Goal: Task Accomplishment & Management: Use online tool/utility

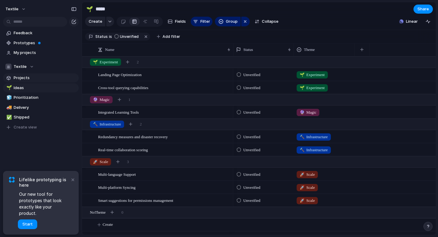
click at [26, 77] on span "Projects" at bounding box center [45, 78] width 63 height 6
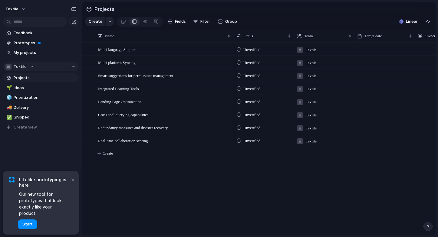
click at [33, 67] on div "Textile" at bounding box center [19, 67] width 28 height 6
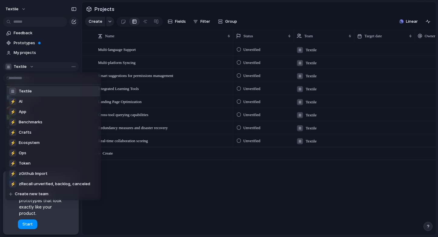
click at [33, 67] on div "Textile ⚡ AI ⚡ App ⚡ Benchmarks ⚡ Crafts ⚡ Ecosystem ⚡ Ops ⚡ Token ⚡ zGithub Im…" at bounding box center [219, 118] width 438 height 237
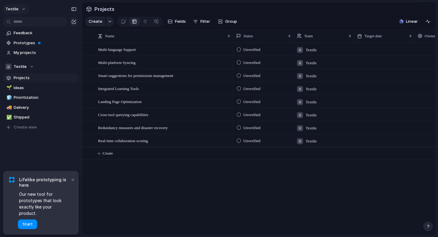
click at [23, 5] on button "Textile" at bounding box center [16, 9] width 26 height 10
click at [73, 188] on div "Settings Invite members Change theme Sign out" at bounding box center [219, 118] width 438 height 237
click at [73, 183] on button "×" at bounding box center [72, 178] width 7 height 7
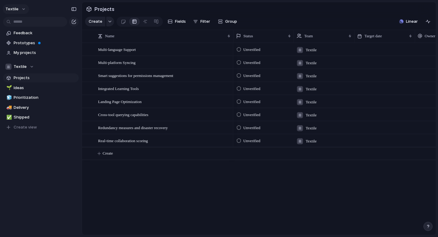
click at [21, 10] on button "Textile" at bounding box center [16, 9] width 26 height 10
click at [30, 23] on li "Settings" at bounding box center [29, 23] width 50 height 10
click at [26, 44] on span "Prototypes" at bounding box center [45, 43] width 63 height 6
click at [32, 67] on div "Textile" at bounding box center [19, 67] width 28 height 6
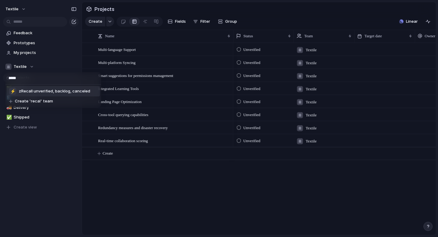
type input "******"
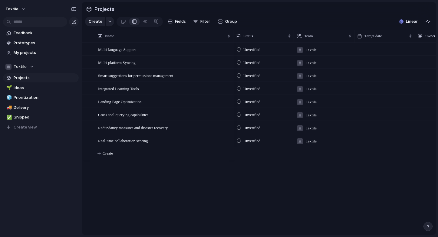
click at [159, 181] on div "Textile ⚡ AI ⚡ App ⚡ Benchmarks ⚡ Crafts ⚡ Ecosystem ⚡ Ops ⚡ Token ⚡ zGithub Im…" at bounding box center [219, 118] width 438 height 237
click at [25, 53] on span "My projects" at bounding box center [45, 53] width 63 height 6
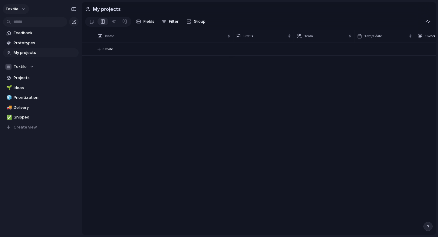
click at [23, 9] on button "Textile" at bounding box center [16, 9] width 26 height 10
click at [25, 51] on span "Sign out" at bounding box center [22, 52] width 16 height 6
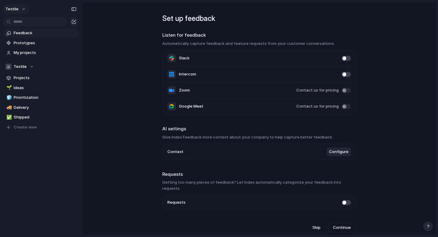
click at [23, 9] on button "Textile" at bounding box center [16, 9] width 26 height 10
click at [151, 134] on div "Settings Invite members Change theme Sign out" at bounding box center [219, 118] width 438 height 237
click at [23, 8] on button "Textile" at bounding box center [16, 9] width 26 height 10
click at [14, 22] on span "Settings" at bounding box center [22, 23] width 17 height 6
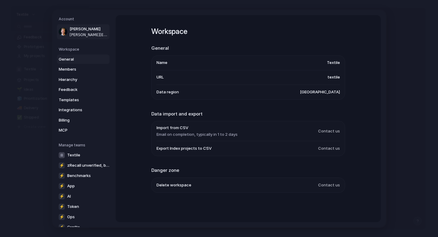
click at [85, 25] on link "Andrew Hill andrew@textile.io" at bounding box center [83, 31] width 53 height 15
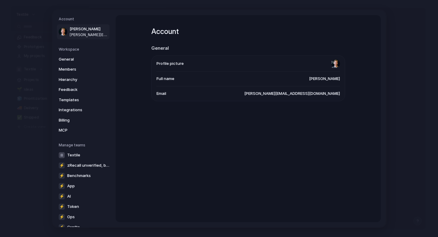
click at [67, 20] on h5 "Account" at bounding box center [84, 18] width 51 height 5
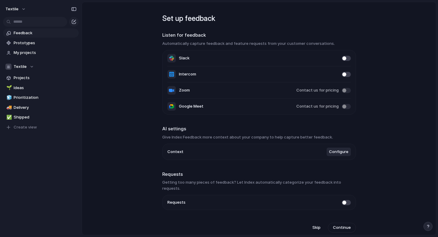
click at [430, 228] on button "button" at bounding box center [427, 225] width 9 height 9
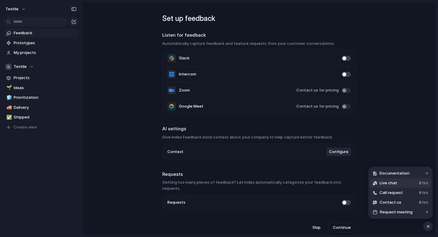
click at [401, 182] on button "Live chat 8 hrs" at bounding box center [400, 183] width 60 height 10
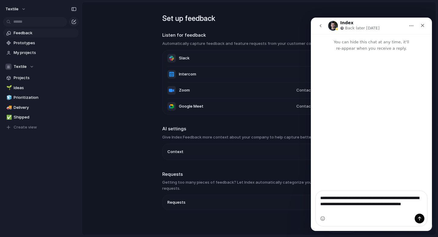
type textarea "**********"
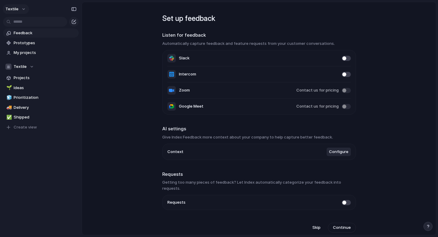
click at [17, 9] on span "Textile" at bounding box center [11, 9] width 13 height 6
click at [25, 55] on li "Sign out" at bounding box center [29, 52] width 50 height 10
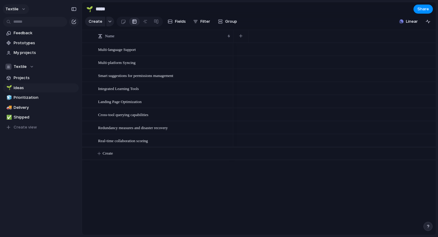
click at [20, 6] on button "Textile" at bounding box center [16, 9] width 26 height 10
click at [11, 21] on div "Settings" at bounding box center [19, 23] width 24 height 6
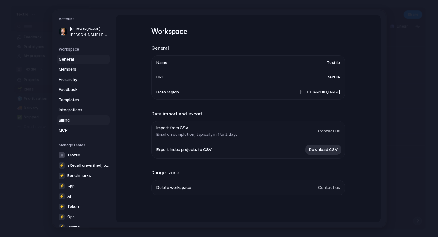
click at [71, 117] on span "Billing" at bounding box center [78, 120] width 39 height 6
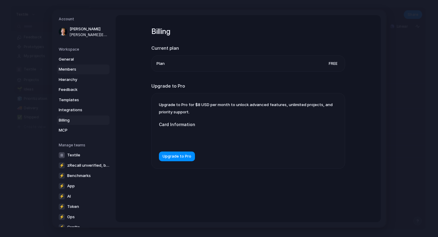
click at [71, 69] on span "Members" at bounding box center [78, 69] width 39 height 6
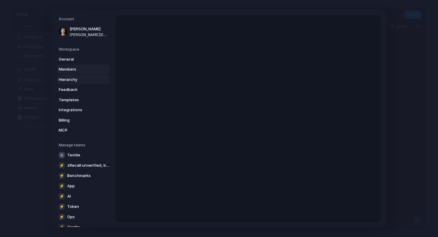
click at [70, 78] on span "Hierarchy" at bounding box center [78, 79] width 39 height 6
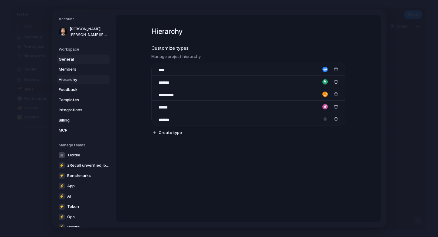
click at [74, 55] on link "General" at bounding box center [83, 59] width 53 height 10
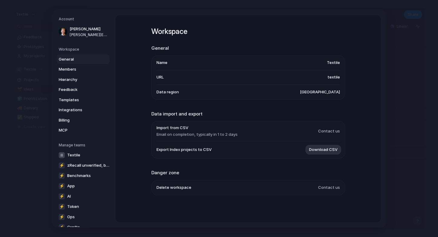
click at [181, 185] on span "Delete workspace" at bounding box center [173, 187] width 35 height 6
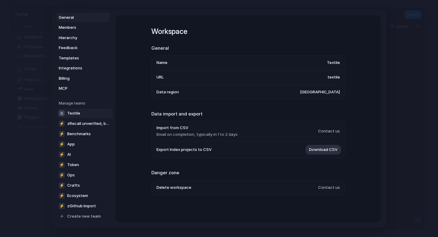
click at [80, 110] on link "Textile" at bounding box center [85, 113] width 56 height 10
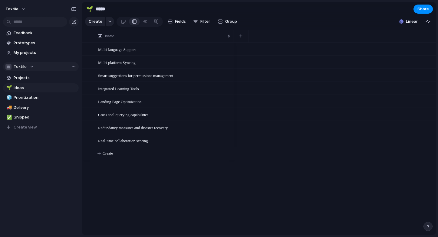
click at [31, 66] on div "Textile" at bounding box center [19, 67] width 28 height 6
click at [31, 66] on div "Textile ⚡ AI ⚡ App ⚡ Benchmarks ⚡ Crafts ⚡ Ecosystem ⚡ Ops ⚡ Token ⚡ zGithub Im…" at bounding box center [219, 118] width 438 height 237
click at [26, 79] on span "Projects" at bounding box center [45, 78] width 63 height 6
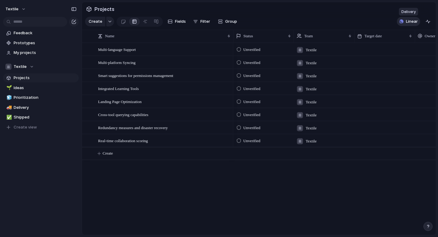
click at [413, 23] on span "Linear" at bounding box center [412, 21] width 12 height 6
click at [108, 23] on div "button" at bounding box center [110, 21] width 4 height 2
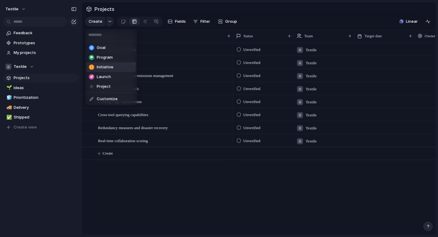
click at [104, 66] on span "Initiative" at bounding box center [105, 67] width 17 height 6
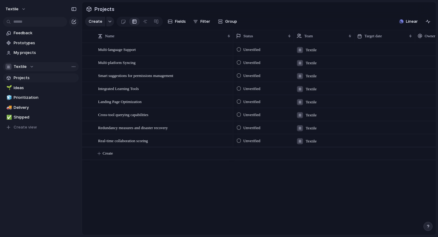
click at [30, 66] on div "Textile" at bounding box center [19, 67] width 28 height 6
click at [151, 171] on div "Textile ⚡ AI ⚡ App ⚡ Benchmarks ⚡ Crafts ⚡ Ecosystem ⚡ Ops ⚡ Token ⚡ zGithub Im…" at bounding box center [219, 118] width 438 height 237
click at [24, 56] on link "My projects" at bounding box center [41, 52] width 76 height 9
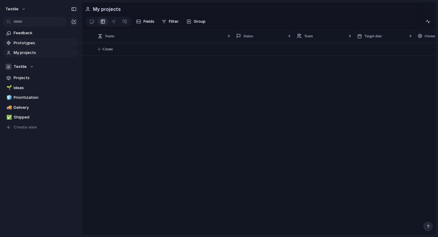
click at [30, 42] on span "Prototypes" at bounding box center [45, 43] width 63 height 6
click at [7, 66] on div "button" at bounding box center [8, 67] width 6 height 6
click at [11, 66] on div "Textile ⚡ AI ⚡ App ⚡ Benchmarks ⚡ Crafts ⚡ Ecosystem ⚡ Ops ⚡ Token ⚡ zGithub Im…" at bounding box center [219, 118] width 438 height 237
click at [87, 78] on span "Team settings" at bounding box center [91, 79] width 28 height 6
click at [30, 67] on div "Textile" at bounding box center [19, 67] width 28 height 6
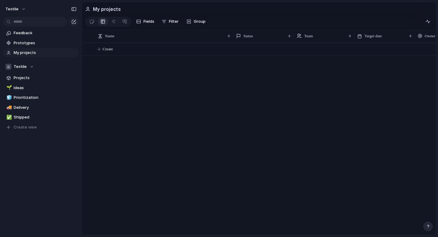
click at [30, 67] on div "Textile ⚡ AI ⚡ App ⚡ Benchmarks ⚡ Crafts ⚡ Ecosystem ⚡ Ops ⚡ Token ⚡ zGithub Im…" at bounding box center [219, 118] width 438 height 237
click at [25, 8] on button "Textile" at bounding box center [16, 9] width 26 height 10
click at [156, 100] on div "Settings Invite members Change theme Sign out" at bounding box center [219, 118] width 438 height 237
click at [32, 67] on div "Textile" at bounding box center [19, 67] width 28 height 6
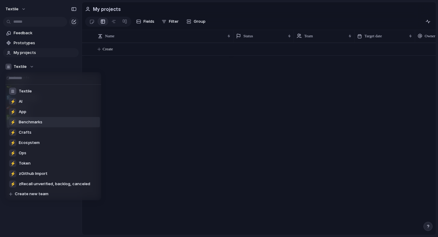
click at [34, 119] on span "Benchmarks" at bounding box center [31, 122] width 24 height 6
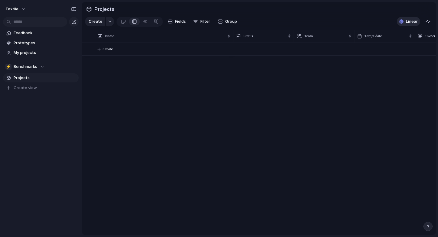
click at [408, 21] on span "Linear" at bounding box center [412, 21] width 12 height 6
click at [148, 108] on div "Projects 1 Add all Predict: GPT-5 Launch Follow-up Add Show Linear field in view" at bounding box center [219, 118] width 438 height 237
click at [28, 42] on span "Prototypes" at bounding box center [45, 43] width 63 height 6
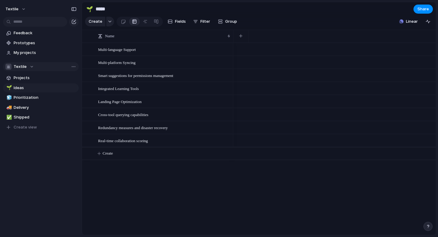
click at [30, 67] on div "Textile" at bounding box center [19, 67] width 28 height 6
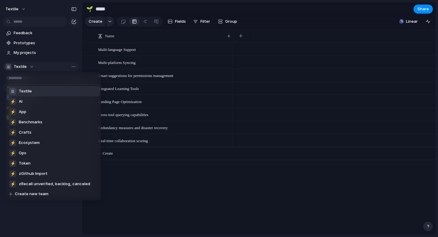
click at [30, 67] on div "Textile ⚡ AI ⚡ App ⚡ Benchmarks ⚡ Crafts ⚡ Ecosystem ⚡ Ops ⚡ Token ⚡ zGithub Im…" at bounding box center [219, 118] width 438 height 237
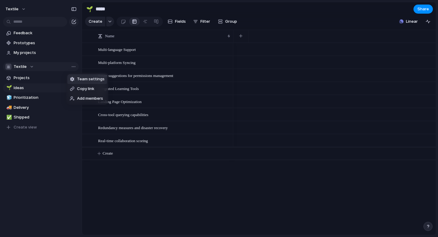
click at [78, 77] on span "Team settings" at bounding box center [91, 79] width 28 height 6
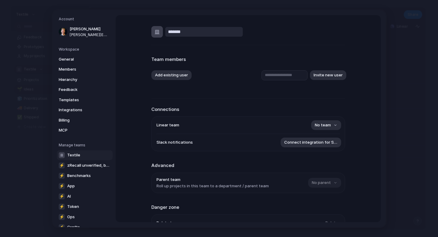
click at [175, 32] on input "*******" at bounding box center [203, 32] width 77 height 10
click at [193, 34] on input "**********" at bounding box center [203, 32] width 77 height 10
type input "**********"
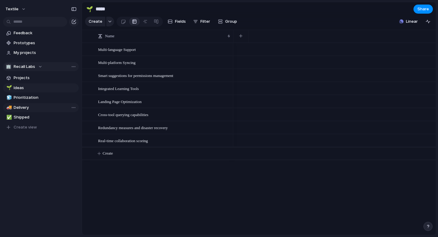
click at [28, 105] on span "Delivery" at bounding box center [45, 107] width 63 height 6
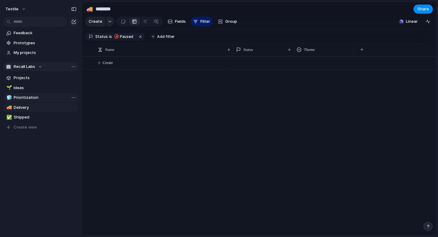
click at [31, 99] on span "Prioritization" at bounding box center [45, 97] width 63 height 6
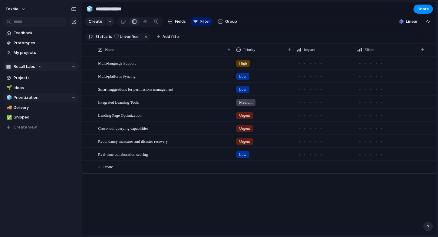
click at [23, 96] on span "Prioritization" at bounding box center [45, 97] width 63 height 6
click at [21, 90] on span "Ideas" at bounding box center [45, 88] width 63 height 6
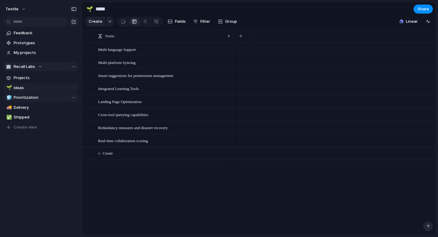
click at [20, 96] on span "Prioritization" at bounding box center [45, 97] width 63 height 6
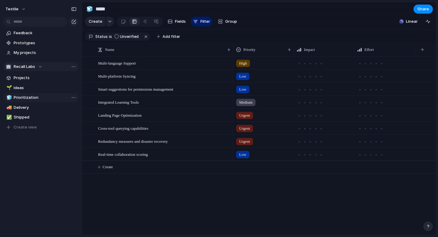
type input "**********"
click at [22, 76] on span "Projects" at bounding box center [45, 78] width 63 height 6
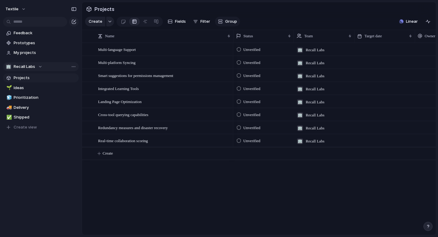
click at [224, 22] on button "Group" at bounding box center [227, 22] width 25 height 10
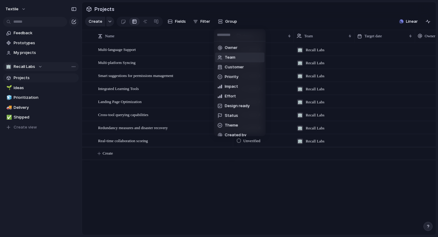
click at [225, 56] on span "Team" at bounding box center [230, 57] width 11 height 6
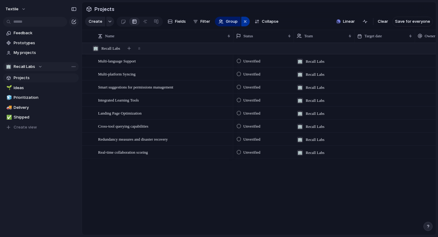
click at [243, 21] on div "button" at bounding box center [245, 21] width 5 height 7
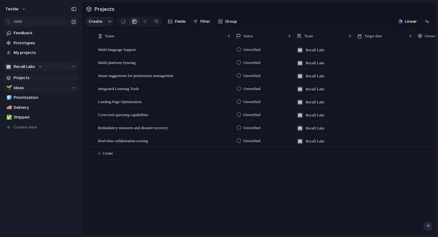
click at [14, 89] on span "Ideas" at bounding box center [45, 88] width 63 height 6
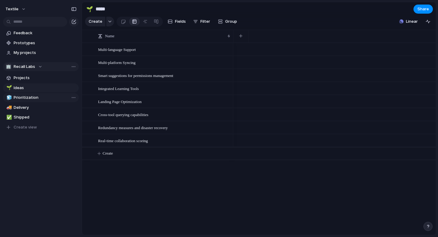
click at [18, 98] on span "Prioritization" at bounding box center [45, 97] width 63 height 6
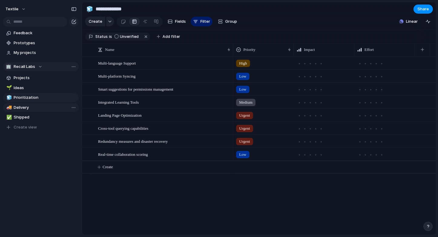
click at [25, 109] on span "Delivery" at bounding box center [45, 107] width 63 height 6
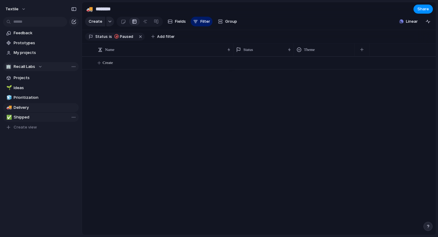
click at [25, 116] on span "Shipped" at bounding box center [45, 117] width 63 height 6
type input "*******"
click at [24, 130] on button "Create view" at bounding box center [41, 127] width 76 height 9
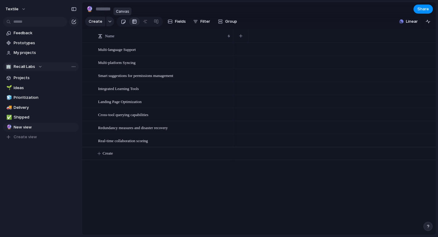
click at [124, 23] on div at bounding box center [123, 22] width 5 height 10
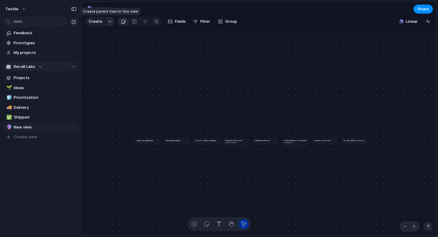
click at [109, 21] on div "button" at bounding box center [110, 21] width 4 height 2
click at [109, 21] on div "Goal Program Initiative Launch Project Customize" at bounding box center [219, 118] width 438 height 237
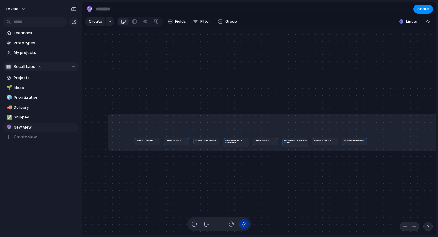
drag, startPoint x: 109, startPoint y: 115, endPoint x: 438, endPoint y: 152, distance: 330.6
click at [437, 152] on html "Textile Feedback Prototypes My projects 🏢 Recall Labs Projects 🌱 Ideas 🧊 Priori…" at bounding box center [219, 118] width 438 height 237
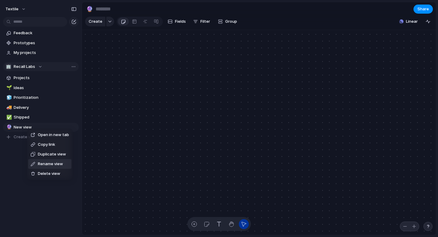
click at [48, 165] on span "Rename view" at bounding box center [50, 164] width 25 height 6
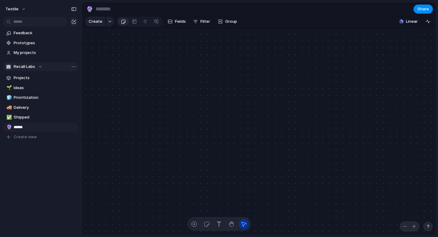
type input "*****"
drag, startPoint x: 9, startPoint y: 126, endPoint x: 7, endPoint y: 74, distance: 52.7
click at [7, 83] on div "🌱 Ideas 🧊 Prioritization 🚚 Delivery ✅ Shipped 🔮 Day 1 🔮 Day 1 To pick up a drag…" at bounding box center [41, 112] width 76 height 58
click at [410, 18] on span "Linear" at bounding box center [412, 21] width 12 height 6
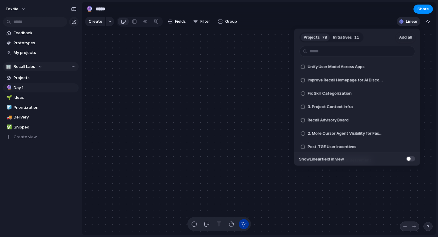
click at [410, 18] on div "Projects 78 Initiatives 11 Add all Unify User Model Across Apps Add Improve Rec…" at bounding box center [219, 118] width 438 height 237
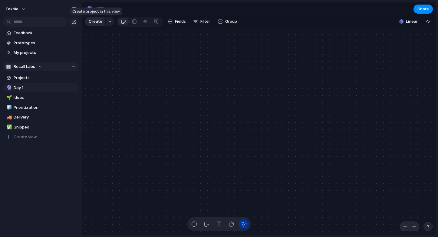
click at [97, 21] on span "Create" at bounding box center [96, 21] width 14 height 6
click at [109, 23] on button "button" at bounding box center [110, 22] width 8 height 10
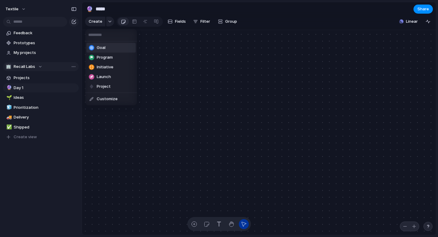
click at [105, 48] on span "Goal" at bounding box center [101, 48] width 9 height 6
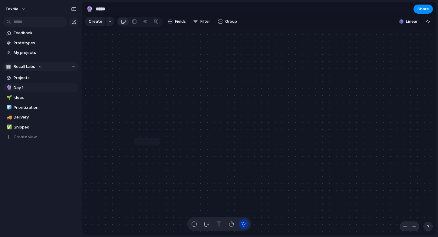
click at [146, 141] on div at bounding box center [147, 140] width 22 height 2
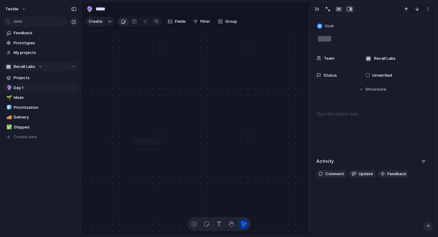
click at [331, 34] on textarea at bounding box center [372, 38] width 112 height 13
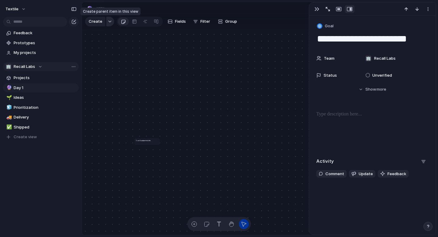
type textarea "**********"
click at [110, 24] on button "button" at bounding box center [110, 22] width 8 height 10
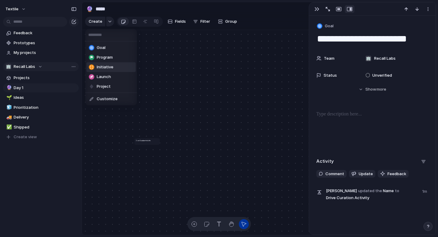
click at [108, 66] on span "Initiative" at bounding box center [105, 67] width 17 height 6
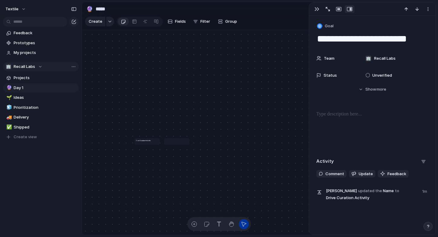
click at [177, 143] on article at bounding box center [176, 141] width 25 height 7
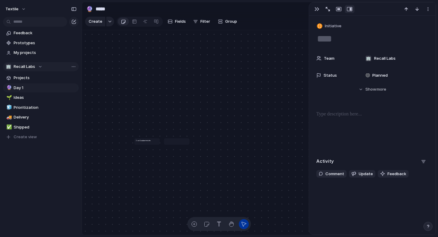
click at [339, 38] on textarea at bounding box center [372, 38] width 112 height 13
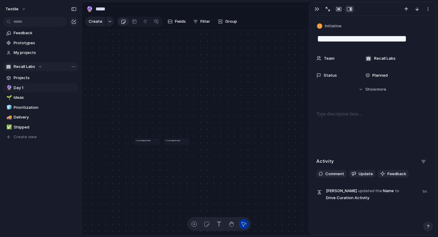
click at [142, 141] on h1 "Drive Curation Activity" at bounding box center [143, 140] width 15 height 2
drag, startPoint x: 174, startPoint y: 131, endPoint x: 207, endPoint y: 59, distance: 79.5
click at [203, 75] on article "Drive Curation Activity" at bounding box center [162, 85] width 82 height 21
drag, startPoint x: 237, startPoint y: 139, endPoint x: 129, endPoint y: 112, distance: 110.5
click at [129, 112] on article "Drive Curation Activity" at bounding box center [137, 112] width 82 height 21
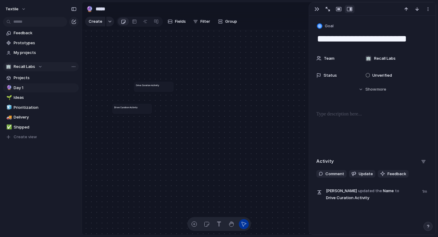
click at [136, 107] on h1 "Drive Curation Activity" at bounding box center [125, 106] width 23 height 3
drag, startPoint x: 155, startPoint y: 87, endPoint x: 142, endPoint y: 87, distance: 13.3
click at [142, 87] on article "Drive Curation Activity" at bounding box center [149, 86] width 40 height 10
drag, startPoint x: 142, startPoint y: 110, endPoint x: 145, endPoint y: 108, distance: 3.7
click at [145, 108] on article "Drive Curation Activity" at bounding box center [135, 106] width 40 height 10
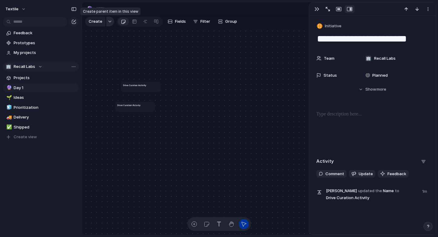
click at [107, 18] on button "button" at bounding box center [110, 22] width 8 height 10
click at [191, 71] on div "Goal Program Initiative Launch Project Customize" at bounding box center [219, 118] width 438 height 237
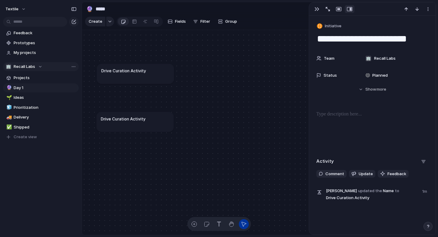
drag, startPoint x: 148, startPoint y: 88, endPoint x: 138, endPoint y: 78, distance: 14.3
click at [138, 78] on article "Drive Curation Activity" at bounding box center [135, 74] width 77 height 20
click at [407, 44] on textarea "**********" at bounding box center [372, 38] width 112 height 13
click at [418, 41] on textarea "**********" at bounding box center [372, 38] width 112 height 13
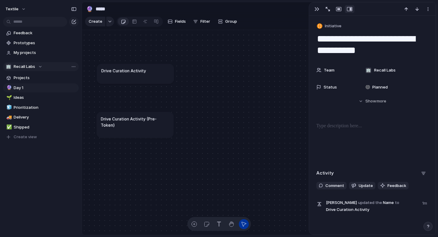
click at [157, 112] on article "Drive Curation Activity (Pre-Token)" at bounding box center [134, 125] width 77 height 26
click at [134, 66] on article "Drive Curation Activity" at bounding box center [135, 74] width 77 height 20
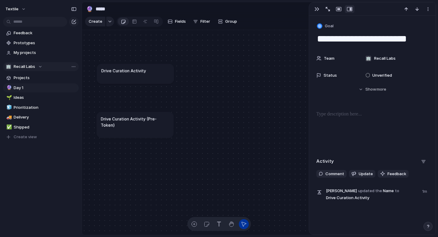
click at [168, 118] on h1 "Drive Curation Activity (Pre-Token)" at bounding box center [135, 121] width 68 height 12
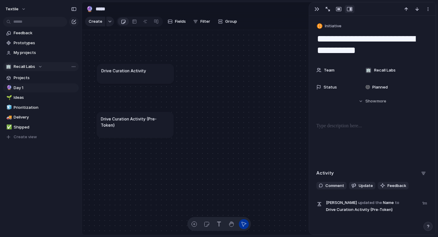
click at [153, 67] on article "Drive Curation Activity" at bounding box center [135, 74] width 77 height 20
type textarea "**********"
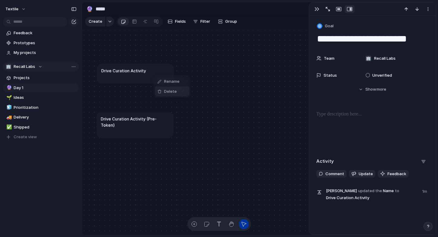
click at [163, 92] on div "Delete" at bounding box center [166, 91] width 19 height 6
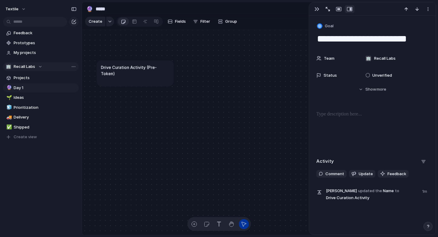
drag, startPoint x: 147, startPoint y: 93, endPoint x: 142, endPoint y: 66, distance: 28.2
click at [142, 66] on article "Drive Curation Activity (Pre-Token)" at bounding box center [134, 73] width 77 height 26
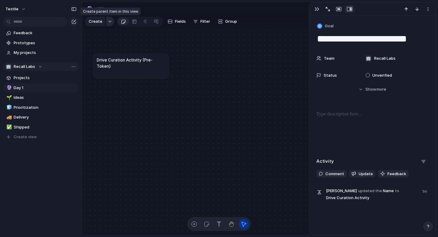
click at [108, 18] on button "button" at bounding box center [110, 22] width 8 height 10
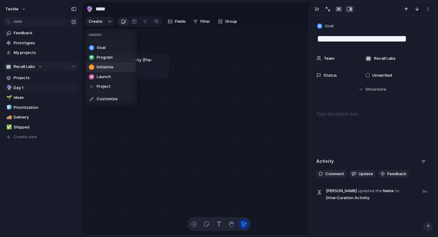
click at [114, 68] on li "Initiative" at bounding box center [111, 67] width 49 height 10
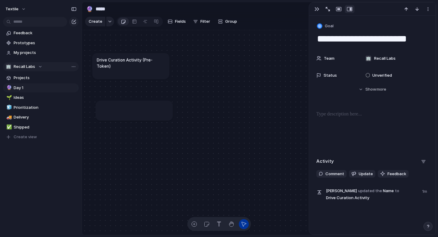
drag, startPoint x: 224, startPoint y: 121, endPoint x: 127, endPoint y: 111, distance: 97.0
click at [127, 111] on article at bounding box center [134, 110] width 77 height 20
click at [134, 109] on div at bounding box center [134, 107] width 68 height 6
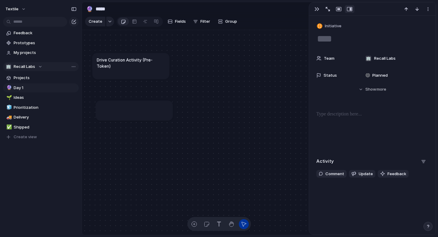
click at [117, 64] on article "Drive Curation Activity (Pre-Token)" at bounding box center [130, 66] width 77 height 26
type textarea "**********"
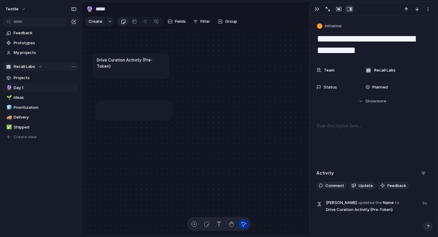
click at [144, 107] on div at bounding box center [134, 107] width 68 height 6
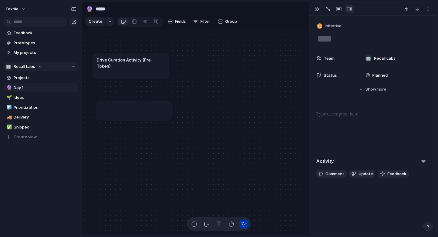
click at [343, 38] on textarea at bounding box center [372, 38] width 112 height 13
type textarea "*"
type textarea "**********"
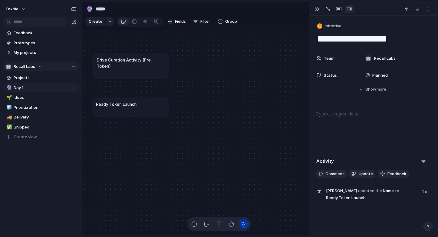
drag, startPoint x: 154, startPoint y: 113, endPoint x: 149, endPoint y: 108, distance: 6.9
click at [149, 108] on article "Ready Token Launch" at bounding box center [130, 107] width 77 height 20
click at [109, 23] on button "button" at bounding box center [110, 22] width 8 height 10
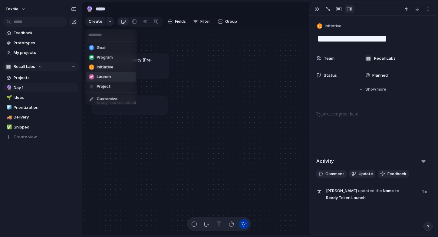
click at [108, 77] on span "Launch" at bounding box center [104, 77] width 14 height 6
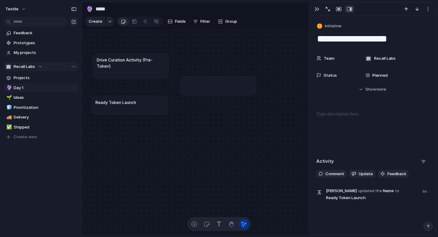
drag, startPoint x: 287, startPoint y: 120, endPoint x: 190, endPoint y: 86, distance: 103.4
click at [189, 86] on article at bounding box center [217, 86] width 77 height 20
click at [218, 84] on div at bounding box center [218, 83] width 68 height 6
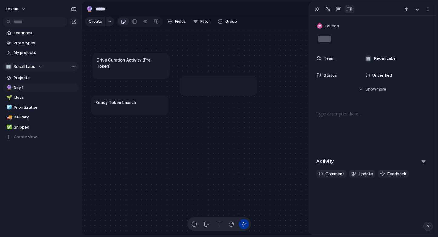
click at [338, 41] on textarea at bounding box center [372, 38] width 112 height 13
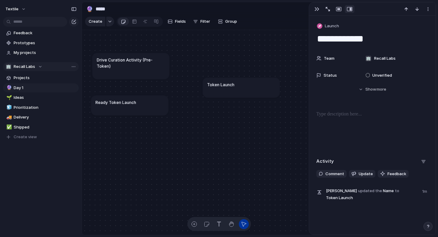
drag, startPoint x: 228, startPoint y: 89, endPoint x: 251, endPoint y: 91, distance: 23.1
click at [251, 91] on article "Token Launch" at bounding box center [240, 87] width 77 height 20
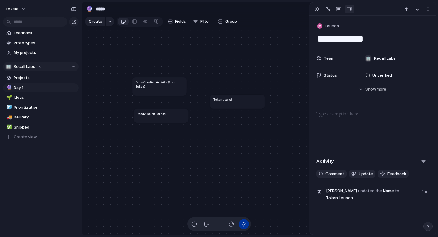
click at [168, 112] on div "Ready Token Launch" at bounding box center [161, 113] width 48 height 4
click at [168, 86] on article "Drive Curation Activity (Pre-Token)" at bounding box center [159, 86] width 54 height 18
type textarea "**********"
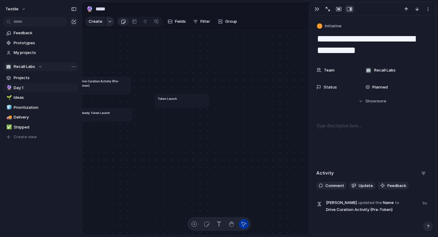
click at [109, 21] on div "button" at bounding box center [110, 21] width 4 height 2
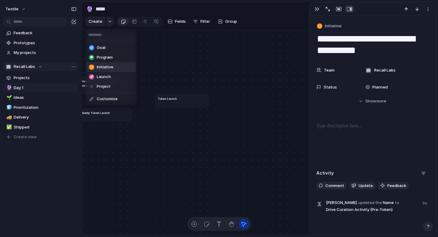
click at [106, 67] on span "Initiative" at bounding box center [105, 67] width 17 height 6
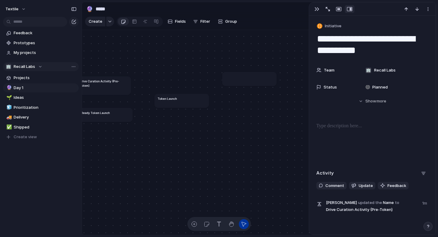
drag, startPoint x: 296, startPoint y: 127, endPoint x: 244, endPoint y: 82, distance: 68.4
click at [244, 82] on article at bounding box center [249, 79] width 54 height 14
click at [245, 79] on article at bounding box center [249, 79] width 54 height 14
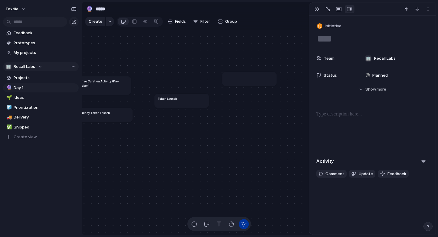
click at [346, 36] on textarea at bounding box center [372, 38] width 112 height 13
type textarea "**********"
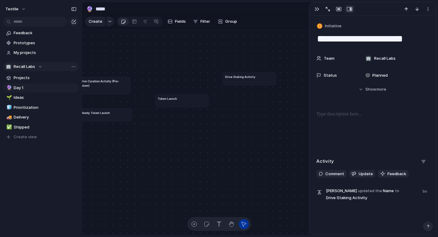
click at [239, 80] on article "Drive Staking Activity" at bounding box center [249, 79] width 54 height 14
click at [106, 24] on div at bounding box center [110, 22] width 8 height 10
click at [106, 24] on button "button" at bounding box center [110, 22] width 8 height 10
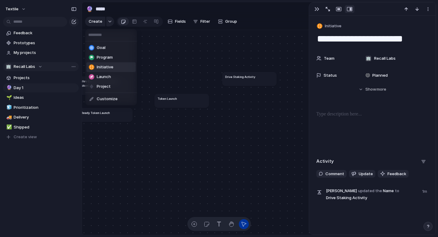
click at [108, 65] on span "Initiative" at bounding box center [105, 67] width 17 height 6
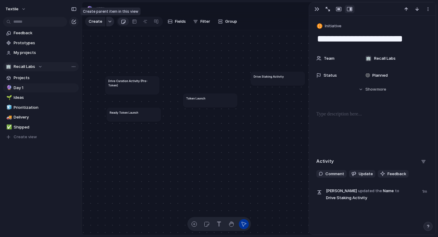
click at [109, 23] on button "button" at bounding box center [110, 22] width 8 height 10
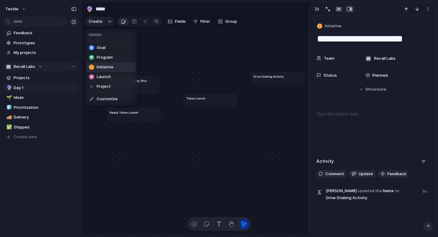
click at [108, 69] on span "Initiative" at bounding box center [105, 67] width 17 height 6
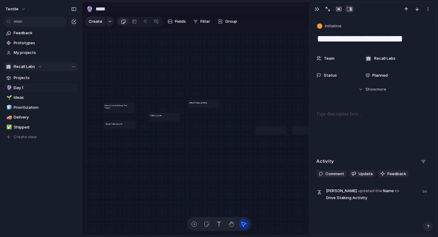
click at [270, 129] on div at bounding box center [271, 129] width 28 height 2
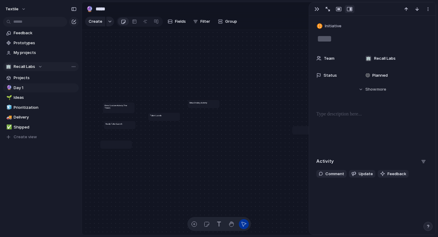
drag, startPoint x: 273, startPoint y: 129, endPoint x: 118, endPoint y: 143, distance: 155.5
click at [118, 143] on div at bounding box center [116, 143] width 28 height 2
drag, startPoint x: 302, startPoint y: 129, endPoint x: 191, endPoint y: 146, distance: 112.3
click at [191, 146] on div at bounding box center [199, 145] width 28 height 2
click at [191, 146] on div at bounding box center [197, 146] width 28 height 2
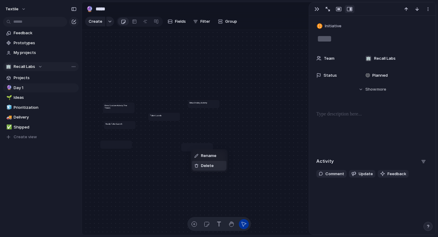
click at [216, 164] on li "Delete" at bounding box center [209, 166] width 34 height 10
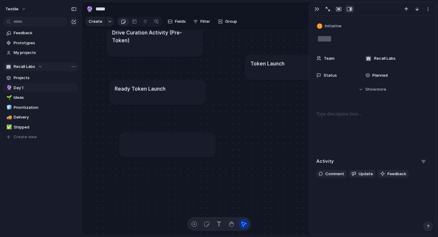
drag, startPoint x: 139, startPoint y: 148, endPoint x: 159, endPoint y: 141, distance: 21.5
click at [159, 141] on div at bounding box center [167, 140] width 86 height 7
click at [154, 142] on div at bounding box center [167, 140] width 86 height 7
drag, startPoint x: 181, startPoint y: 144, endPoint x: 166, endPoint y: 144, distance: 15.1
click at [166, 144] on article at bounding box center [152, 144] width 97 height 25
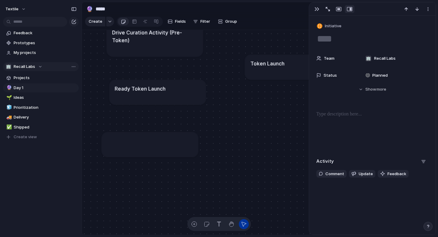
click at [330, 41] on textarea at bounding box center [372, 38] width 112 height 13
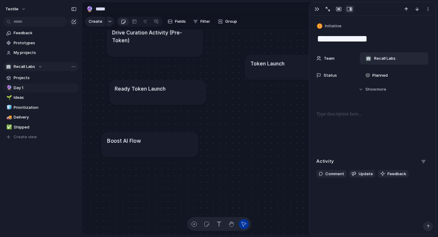
click at [386, 56] on span "Recall Labs" at bounding box center [384, 58] width 21 height 6
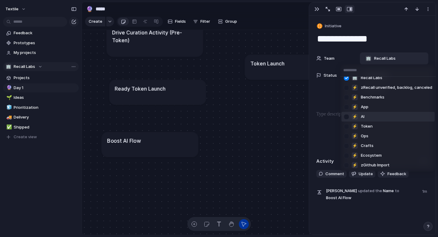
click at [377, 114] on li "⚡ AI" at bounding box center [387, 117] width 93 height 10
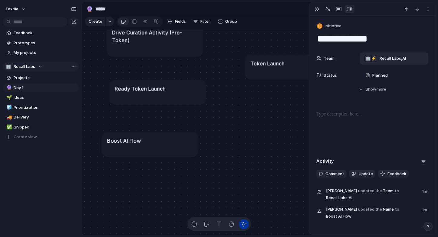
click at [175, 91] on div "Ready Token Launch" at bounding box center [158, 88] width 86 height 8
click at [385, 61] on span "Recall Labs" at bounding box center [384, 58] width 21 height 6
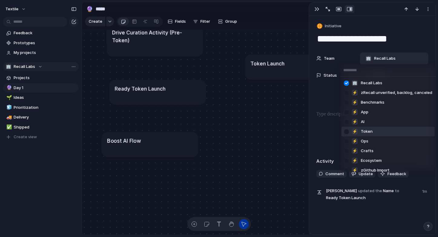
click at [381, 133] on li "⚡ Token" at bounding box center [387, 131] width 93 height 10
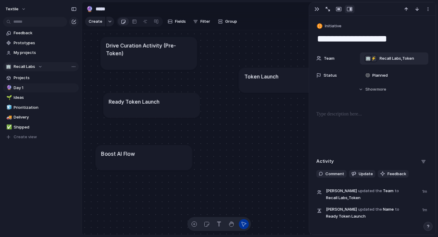
click at [164, 48] on h1 "Drive Curation Activity (Pre-Token)" at bounding box center [149, 48] width 86 height 15
type textarea "**********"
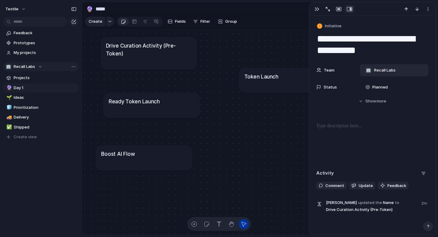
click at [387, 68] on span "Recall Labs" at bounding box center [384, 70] width 21 height 6
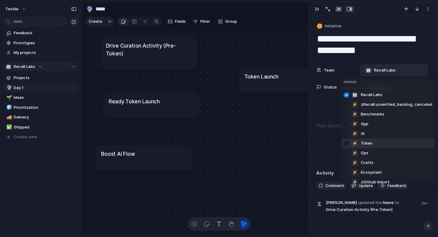
scroll to position [5, 0]
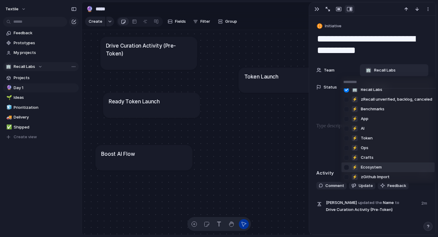
click at [381, 167] on span "Ecosystem" at bounding box center [371, 167] width 21 height 6
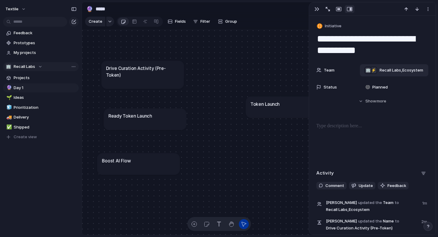
drag, startPoint x: 240, startPoint y: 95, endPoint x: 268, endPoint y: 105, distance: 29.5
click at [268, 105] on h1 "Token Launch" at bounding box center [264, 103] width 29 height 7
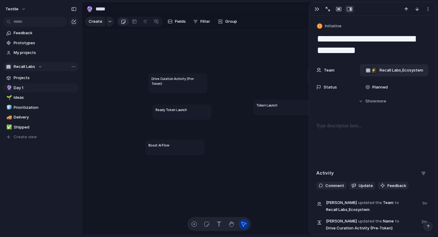
drag, startPoint x: 176, startPoint y: 116, endPoint x: 179, endPoint y: 113, distance: 4.1
click at [179, 113] on article "Ready Token Launch" at bounding box center [182, 111] width 60 height 15
drag, startPoint x: 174, startPoint y: 146, endPoint x: 185, endPoint y: 135, distance: 16.3
click at [185, 135] on div "Boost AI Flow" at bounding box center [187, 133] width 53 height 5
click at [190, 81] on article "Drive Curation Activity (Pre-Token)" at bounding box center [177, 83] width 59 height 20
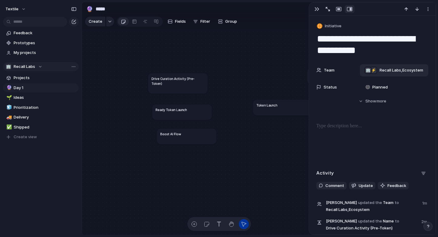
click at [175, 82] on article "Drive Curation Activity (Pre-Token)" at bounding box center [177, 83] width 59 height 20
click at [374, 98] on span "Show" at bounding box center [370, 101] width 11 height 6
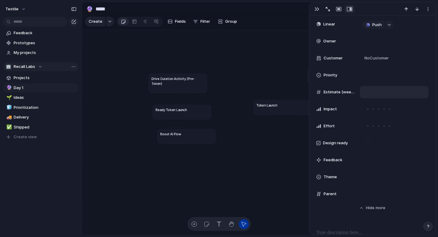
scroll to position [168, 0]
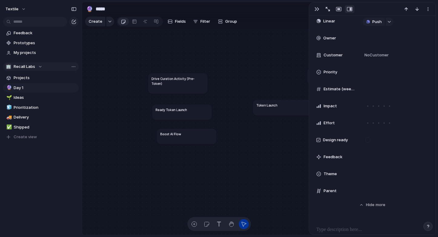
click at [182, 82] on article "Drive Curation Activity (Pre-Token)" at bounding box center [177, 83] width 59 height 20
drag, startPoint x: 194, startPoint y: 84, endPoint x: 149, endPoint y: 51, distance: 56.4
click at [149, 51] on article "Drive Curation Activity (Pre-Token)" at bounding box center [148, 59] width 60 height 20
drag, startPoint x: 161, startPoint y: 54, endPoint x: 183, endPoint y: 74, distance: 30.0
click at [183, 74] on div "Drive Curation Activity (Pre-Token)" at bounding box center [155, 70] width 60 height 20
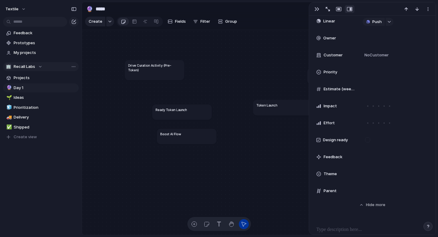
click at [180, 73] on article "Drive Curation Activity (Pre-Token)" at bounding box center [154, 70] width 59 height 20
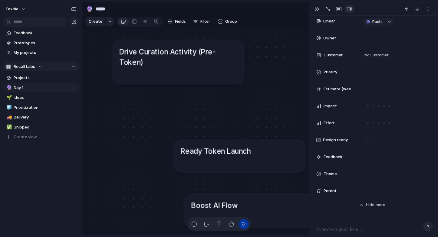
click at [207, 65] on article "Drive Curation Activity (Pre-Token)" at bounding box center [178, 62] width 133 height 45
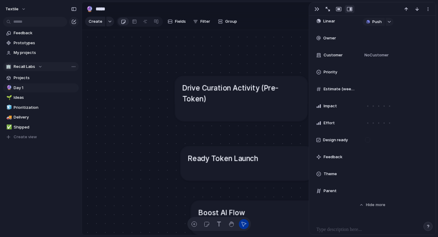
drag, startPoint x: 188, startPoint y: 71, endPoint x: 244, endPoint y: 100, distance: 62.8
click at [244, 100] on article "Drive Curation Activity (Pre-Token)" at bounding box center [241, 98] width 133 height 45
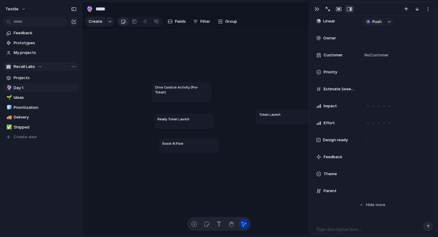
drag, startPoint x: 283, startPoint y: 116, endPoint x: 263, endPoint y: 116, distance: 19.7
click at [263, 116] on div "Token Launch" at bounding box center [285, 114] width 53 height 5
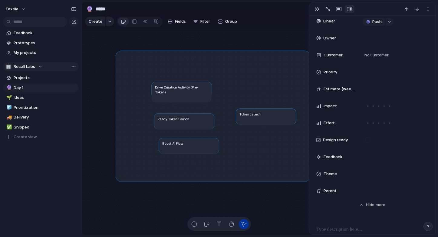
drag, startPoint x: 118, startPoint y: 53, endPoint x: 307, endPoint y: 179, distance: 227.3
click at [307, 179] on div "Drive Curation Activity (Pre-Token) Ready Token Launch Token Launch Drive Staki…" at bounding box center [259, 132] width 354 height 205
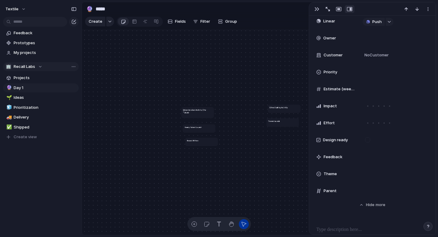
drag, startPoint x: 236, startPoint y: 124, endPoint x: 275, endPoint y: 121, distance: 38.9
click at [275, 121] on h1 "Token Launch" at bounding box center [273, 120] width 11 height 3
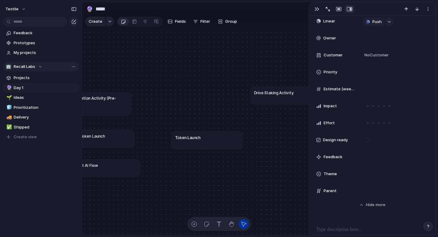
drag, startPoint x: 266, startPoint y: 127, endPoint x: 191, endPoint y: 142, distance: 76.5
click at [191, 142] on article "Token Launch" at bounding box center [207, 140] width 72 height 19
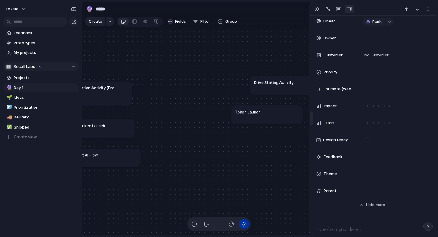
drag, startPoint x: 249, startPoint y: 123, endPoint x: 312, endPoint y: 108, distance: 65.3
click at [316, 108] on main "**********" at bounding box center [259, 118] width 354 height 233
drag, startPoint x: 261, startPoint y: 109, endPoint x: 270, endPoint y: 110, distance: 8.5
click at [270, 110] on h1 "Token Launch" at bounding box center [263, 112] width 25 height 6
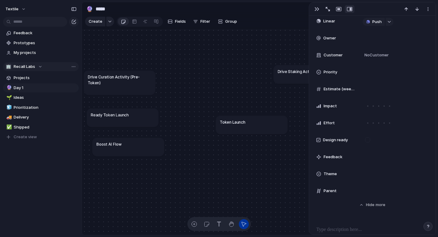
drag, startPoint x: 285, startPoint y: 113, endPoint x: 234, endPoint y: 132, distance: 54.1
click at [234, 132] on article "Token Launch" at bounding box center [252, 124] width 72 height 19
click at [259, 119] on div "Token Launch" at bounding box center [256, 120] width 64 height 6
type textarea "**********"
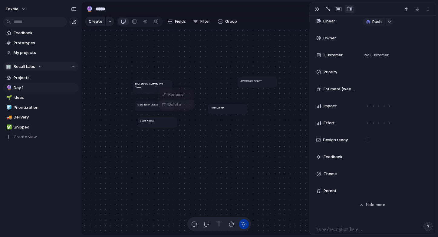
click at [176, 107] on span "Delete" at bounding box center [174, 104] width 13 height 6
click at [177, 125] on li "Delete" at bounding box center [169, 123] width 34 height 10
click at [180, 140] on span "Delete" at bounding box center [177, 141] width 13 height 6
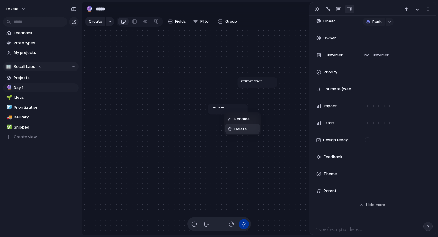
click at [240, 132] on li "Delete" at bounding box center [242, 129] width 34 height 10
click at [268, 107] on li "Delete" at bounding box center [270, 104] width 34 height 10
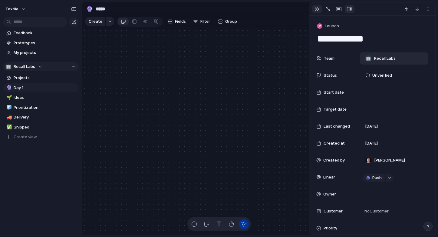
click at [318, 9] on div "button" at bounding box center [316, 9] width 5 height 5
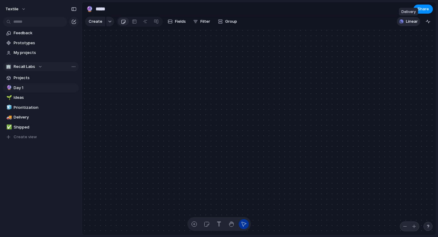
click at [410, 24] on span "Linear" at bounding box center [412, 21] width 12 height 6
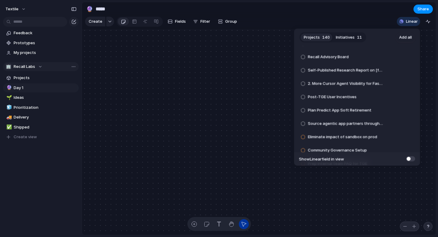
scroll to position [65, 0]
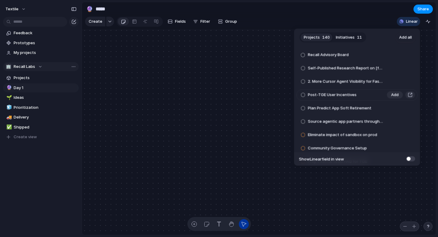
click at [330, 94] on span "Post-TGE User Incentives" at bounding box center [332, 95] width 49 height 6
click at [393, 93] on span "Add" at bounding box center [395, 95] width 8 height 6
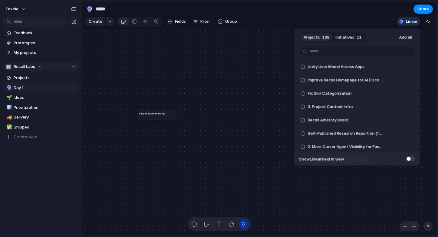
click at [348, 41] on button "Initiatives 11" at bounding box center [348, 37] width 32 height 10
click at [316, 36] on span "Projects" at bounding box center [312, 37] width 16 height 6
click at [347, 35] on span "Initiatives" at bounding box center [344, 37] width 19 height 6
click at [317, 38] on span "Projects" at bounding box center [312, 37] width 16 height 6
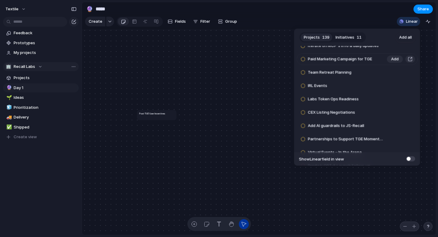
scroll to position [1758, 0]
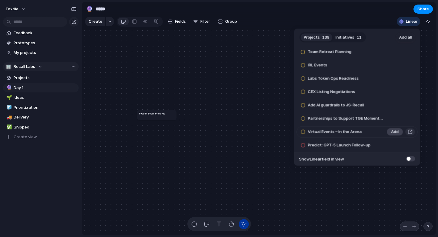
click at [397, 133] on span "Add" at bounding box center [395, 132] width 8 height 6
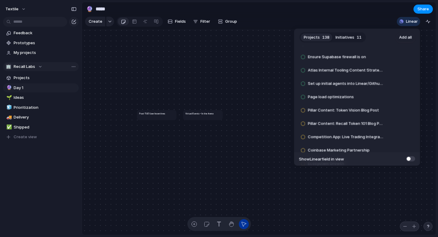
scroll to position [1248, 0]
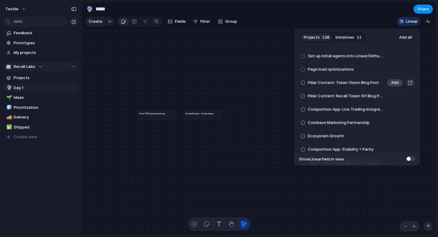
click at [394, 83] on span "Add" at bounding box center [395, 83] width 8 height 6
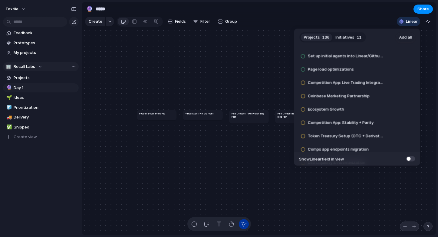
click at [394, 83] on span "Add" at bounding box center [395, 83] width 8 height 6
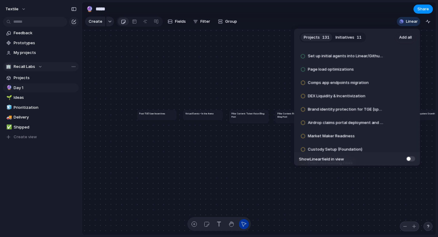
click at [394, 83] on span "Add" at bounding box center [395, 83] width 8 height 6
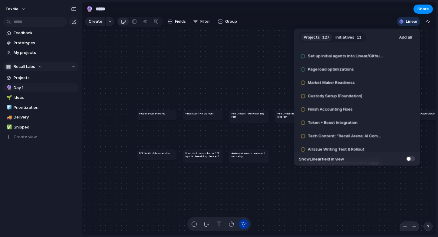
click at [394, 83] on span "Add" at bounding box center [395, 83] width 8 height 6
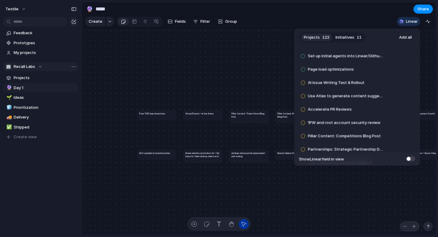
click at [394, 83] on span "Add" at bounding box center [395, 83] width 8 height 6
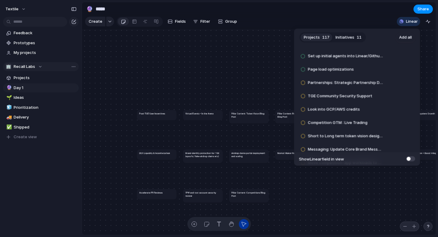
click at [394, 83] on span "Add" at bounding box center [395, 83] width 8 height 6
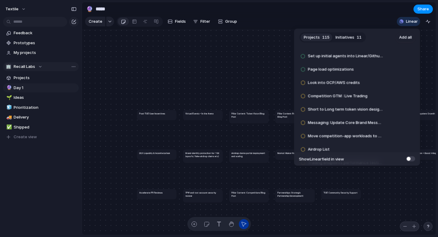
click at [394, 83] on span "Add" at bounding box center [395, 83] width 8 height 6
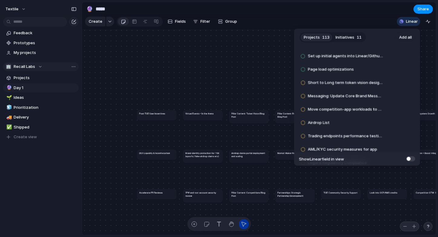
click at [394, 83] on span "Add" at bounding box center [395, 83] width 8 height 6
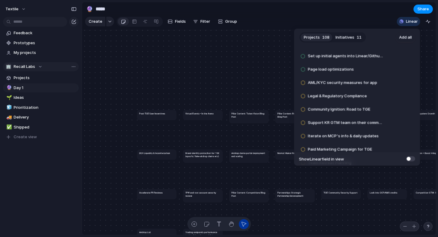
click at [394, 83] on span "Add" at bounding box center [395, 83] width 8 height 6
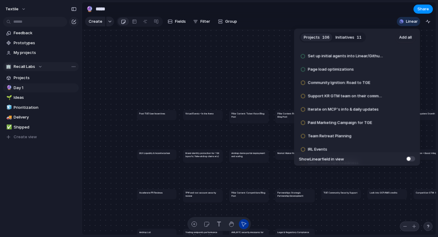
click at [394, 83] on span "Add" at bounding box center [395, 83] width 8 height 6
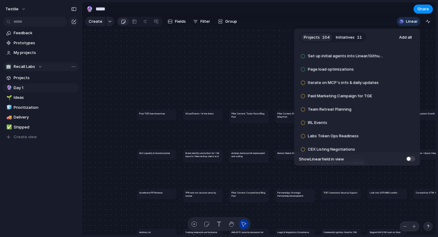
click at [394, 83] on span "Add" at bounding box center [395, 83] width 8 height 6
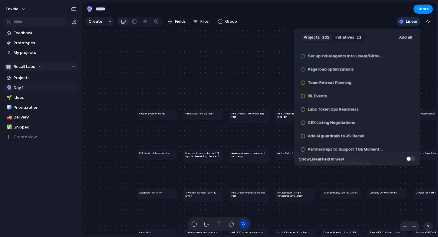
click at [394, 83] on span "Add" at bounding box center [395, 83] width 8 height 6
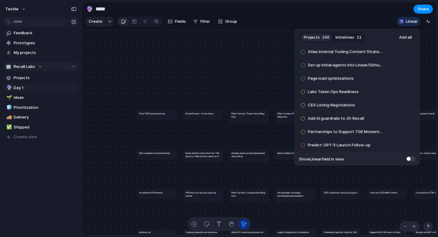
scroll to position [1239, 0]
click at [394, 83] on li "Page load optimizations Add" at bounding box center [356, 78] width 121 height 11
click at [394, 93] on span "Add" at bounding box center [395, 92] width 8 height 6
click at [395, 108] on span "Add" at bounding box center [395, 105] width 8 height 6
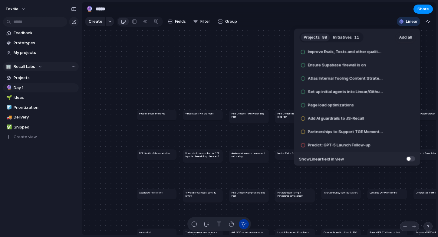
scroll to position [1213, 0]
click at [394, 120] on span "Add" at bounding box center [395, 119] width 8 height 6
click at [394, 129] on span "Add" at bounding box center [395, 132] width 8 height 6
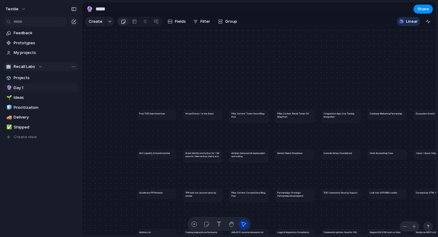
click at [263, 95] on div "Projects 96 Initiatives 11 Add all Unify User Model Across Apps Add Improve Rec…" at bounding box center [219, 118] width 438 height 237
drag, startPoint x: 146, startPoint y: 113, endPoint x: 306, endPoint y: 62, distance: 167.8
click at [179, 100] on h1 "Post-TGE User Incentives" at bounding box center [166, 101] width 26 height 3
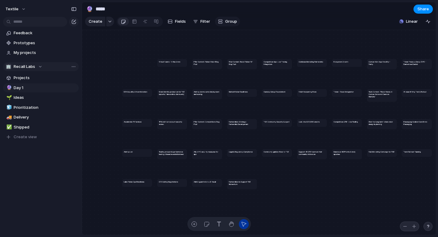
click at [225, 21] on span "Group" at bounding box center [231, 21] width 12 height 6
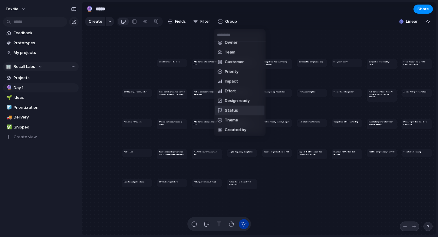
scroll to position [0, 0]
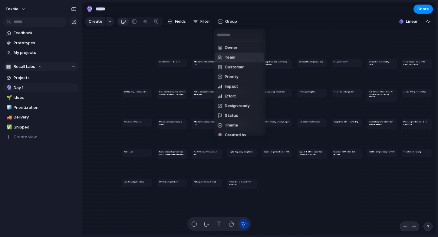
click at [234, 58] on span "Team" at bounding box center [230, 57] width 11 height 6
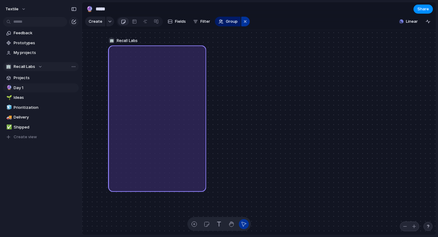
click at [246, 23] on div "button" at bounding box center [245, 21] width 5 height 7
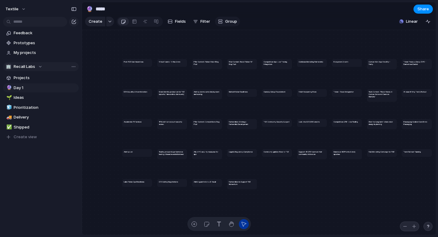
click at [226, 23] on span "Group" at bounding box center [231, 21] width 12 height 6
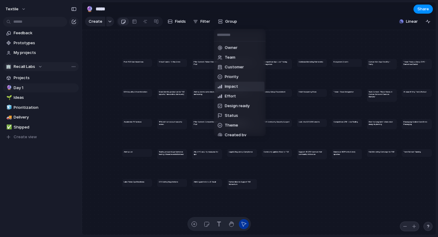
scroll to position [5, 0]
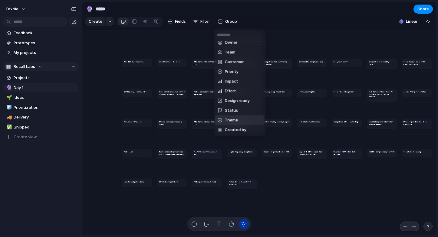
click at [229, 118] on span "Theme" at bounding box center [231, 120] width 13 height 6
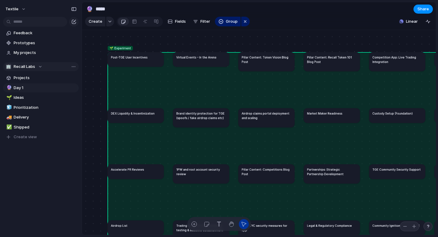
click at [122, 48] on span "🌱 Experiment" at bounding box center [119, 48] width 21 height 5
click at [185, 62] on article "Virtual Events – In the Arena" at bounding box center [201, 59] width 56 height 15
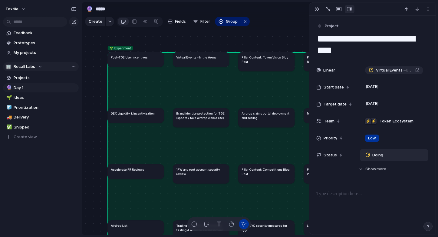
scroll to position [7, 0]
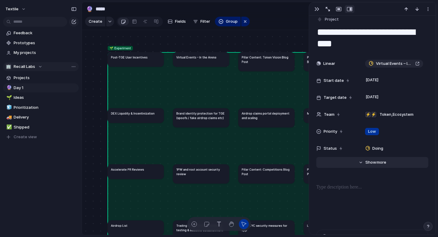
click at [380, 164] on span "more" at bounding box center [381, 162] width 10 height 6
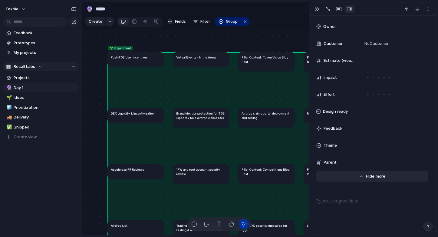
scroll to position [198, 0]
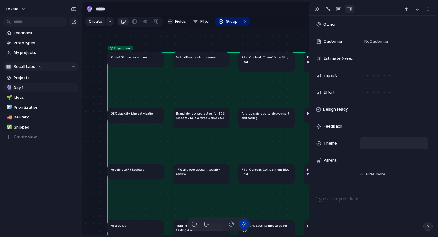
click at [374, 141] on div at bounding box center [393, 143] width 63 height 7
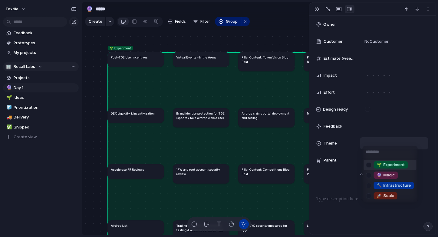
click at [217, 47] on div "🌱 Experiment 🔮 Magic 🔨 Infrastructure 🚀 Scale" at bounding box center [219, 118] width 438 height 237
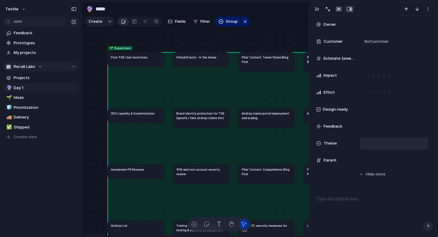
click at [392, 152] on div "Linear Virtual Events – In the Arena Start date 4 August Target date 31 Decembe…" at bounding box center [372, 16] width 112 height 300
click at [316, 9] on div "button" at bounding box center [316, 9] width 5 height 5
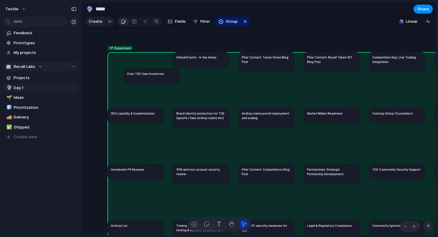
drag, startPoint x: 125, startPoint y: 55, endPoint x: 142, endPoint y: 72, distance: 24.0
click at [142, 72] on h1 "Post-TGE User Incentives" at bounding box center [145, 73] width 37 height 5
drag, startPoint x: 142, startPoint y: 72, endPoint x: 134, endPoint y: 71, distance: 8.3
click at [134, 71] on h1 "Post-TGE User Incentives" at bounding box center [138, 73] width 37 height 5
click at [132, 80] on article "Post-TGE User Incentives" at bounding box center [144, 75] width 56 height 15
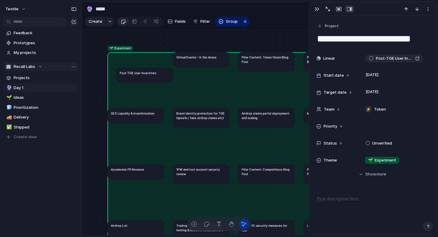
click at [141, 76] on article "Post-TGE User Incentives" at bounding box center [144, 75] width 56 height 15
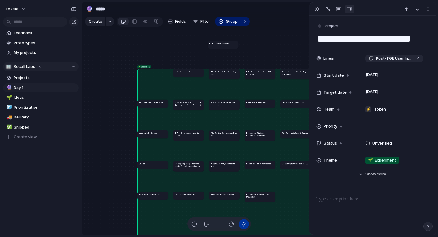
drag, startPoint x: 158, startPoint y: 81, endPoint x: 228, endPoint y: 45, distance: 78.6
click at [228, 45] on h1 "Post-TGE User Incentives" at bounding box center [219, 43] width 20 height 2
drag, startPoint x: 221, startPoint y: 44, endPoint x: 230, endPoint y: 46, distance: 9.5
click at [230, 45] on h1 "Post-TGE User Incentives" at bounding box center [230, 44] width 20 height 2
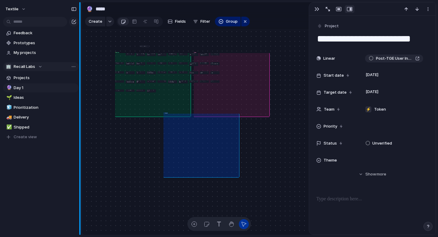
drag, startPoint x: 204, startPoint y: 74, endPoint x: 82, endPoint y: 135, distance: 136.8
click at [82, 135] on div "Textile Feedback Prototypes My projects 🏢 Recall Labs Projects 🔮 Day 1 🌱 Ideas …" at bounding box center [219, 118] width 438 height 237
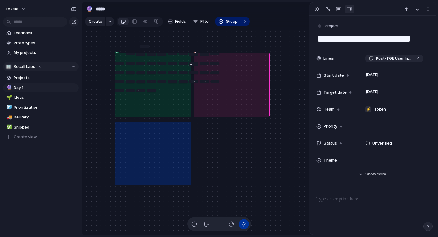
drag, startPoint x: 186, startPoint y: 131, endPoint x: 152, endPoint y: 139, distance: 34.8
click at [152, 139] on div "🔨 Infrastructure" at bounding box center [153, 153] width 76 height 64
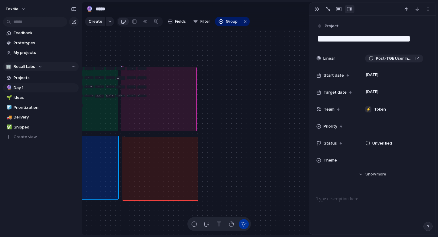
drag, startPoint x: 283, startPoint y: 84, endPoint x: 128, endPoint y: 154, distance: 170.7
click at [128, 154] on div "🚀 Scale" at bounding box center [160, 168] width 76 height 64
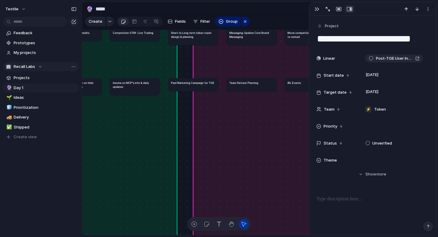
drag, startPoint x: 250, startPoint y: 58, endPoint x: 246, endPoint y: 145, distance: 86.6
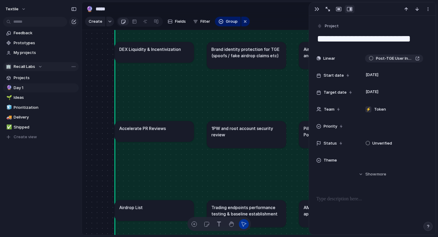
click at [162, 130] on h1 "Accelerate PR Reviews" at bounding box center [142, 128] width 47 height 6
type textarea "**********"
click at [372, 159] on div at bounding box center [393, 160] width 63 height 7
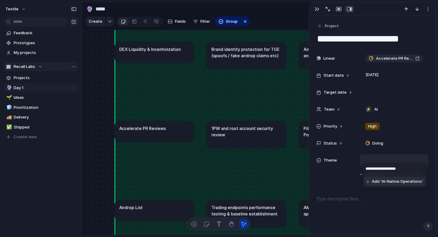
type input "**********"
click at [384, 180] on span "Add 'AI-Native Operations'" at bounding box center [397, 181] width 51 height 6
click at [245, 166] on div "**********" at bounding box center [219, 118] width 438 height 237
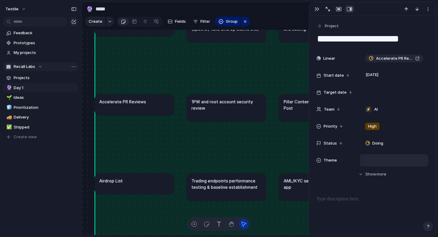
click at [230, 108] on h1 "1PW and root account security review" at bounding box center [226, 104] width 70 height 13
type textarea "**********"
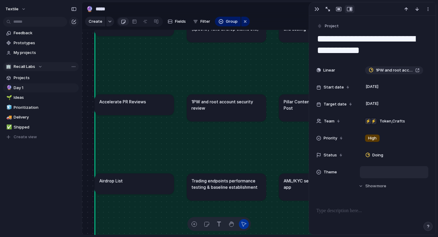
click at [381, 174] on div at bounding box center [393, 171] width 63 height 7
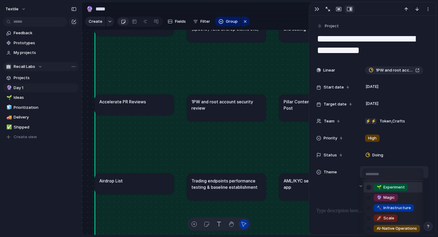
click at [369, 40] on div "🌱 Experiment 🔮 Magic 🔨 Infrastructure 🚀 Scale AI-Native Operations" at bounding box center [219, 118] width 438 height 237
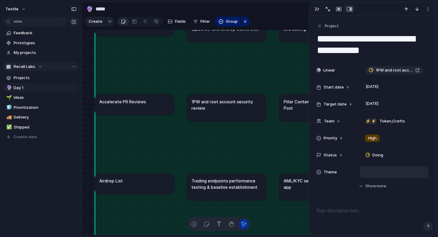
click at [369, 40] on textarea "**********" at bounding box center [372, 44] width 112 height 25
click at [238, 109] on h1 "1PW and root account security review" at bounding box center [226, 104] width 70 height 13
click at [216, 101] on h1 "1PW and root account security review" at bounding box center [226, 104] width 70 height 13
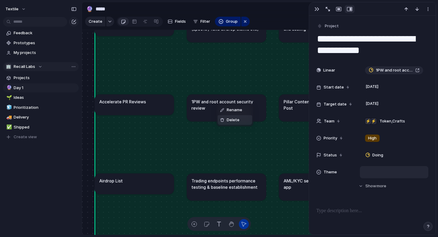
click at [227, 119] on span "Delete" at bounding box center [233, 120] width 13 height 6
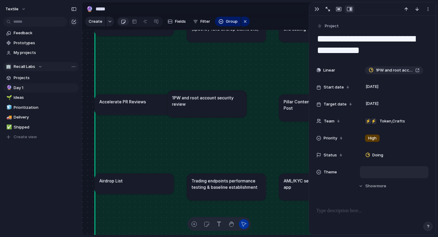
drag, startPoint x: 236, startPoint y: 103, endPoint x: 215, endPoint y: 96, distance: 22.5
click at [215, 96] on h1 "1PW and root account security review" at bounding box center [207, 100] width 70 height 13
click at [205, 105] on div "Rename Delete" at bounding box center [219, 118] width 438 height 237
click at [380, 173] on span "🌱 Experiment" at bounding box center [382, 172] width 28 height 6
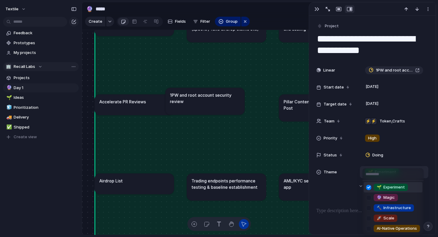
click at [369, 189] on div at bounding box center [368, 187] width 11 height 11
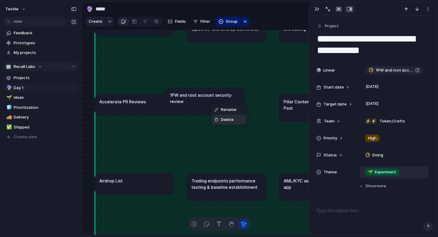
click at [226, 119] on span "Delete" at bounding box center [227, 119] width 13 height 6
click at [427, 9] on div "button" at bounding box center [427, 9] width 5 height 5
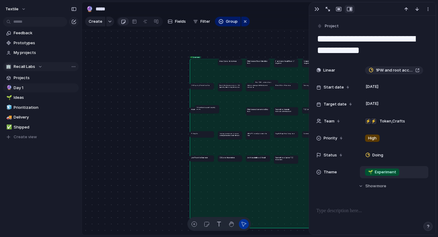
drag, startPoint x: 222, startPoint y: 110, endPoint x: 138, endPoint y: 120, distance: 84.9
click at [195, 113] on article "1PW and root account security review" at bounding box center [207, 109] width 24 height 8
click at [153, 137] on span "Delete" at bounding box center [154, 139] width 13 height 6
click at [315, 10] on div "button" at bounding box center [316, 9] width 5 height 5
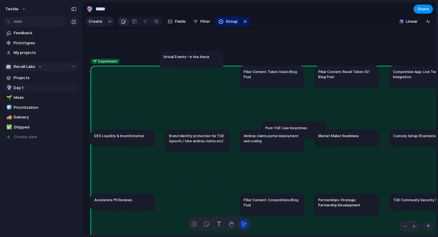
drag, startPoint x: 201, startPoint y: 76, endPoint x: 194, endPoint y: 45, distance: 31.3
click at [194, 51] on article "Virtual Events – In the Arena" at bounding box center [191, 59] width 64 height 17
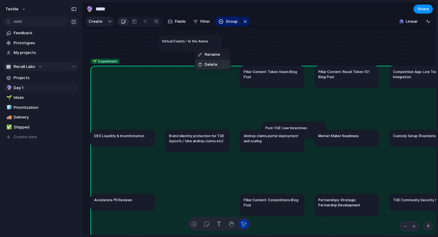
click at [215, 65] on span "Delete" at bounding box center [210, 64] width 13 height 6
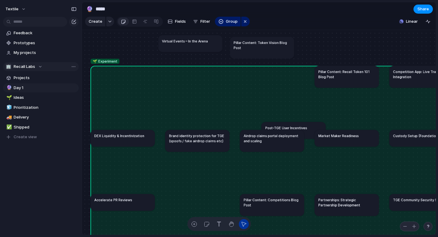
drag, startPoint x: 276, startPoint y: 77, endPoint x: 266, endPoint y: 48, distance: 30.7
click at [266, 48] on h1 "Pillar Content: Token Vision Blog Post" at bounding box center [262, 45] width 57 height 10
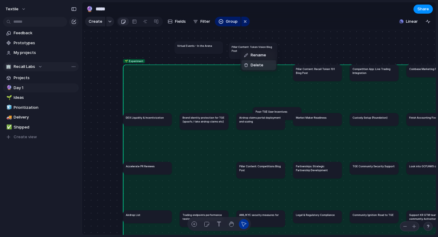
click at [251, 64] on span "Delete" at bounding box center [256, 65] width 13 height 6
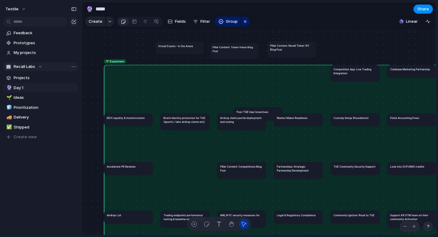
drag, startPoint x: 290, startPoint y: 69, endPoint x: 283, endPoint y: 45, distance: 24.2
click at [283, 45] on h1 "Pillar Content: Recall Token 101 Blog Post" at bounding box center [291, 48] width 43 height 8
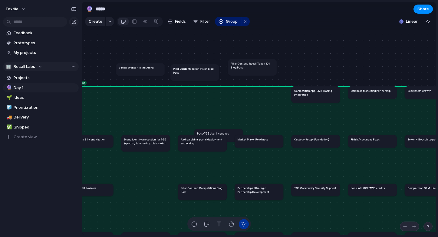
drag, startPoint x: 248, startPoint y: 71, endPoint x: 248, endPoint y: 67, distance: 3.9
click at [248, 67] on h1 "Pillar Content: Recall Token 101 Blog Post" at bounding box center [251, 65] width 43 height 8
drag, startPoint x: 209, startPoint y: 70, endPoint x: 208, endPoint y: 64, distance: 5.5
click at [208, 64] on h1 "Pillar Content: Token Vision Blog Post" at bounding box center [194, 65] width 43 height 8
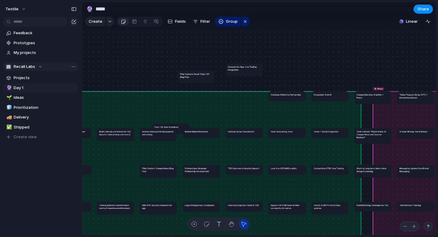
drag, startPoint x: 239, startPoint y: 96, endPoint x: 239, endPoint y: 68, distance: 27.8
click at [239, 68] on h1 "Competition App: Live Trading Integration" at bounding box center [244, 68] width 33 height 6
click at [234, 69] on h1 "Competition App: Live Trading Integration" at bounding box center [244, 68] width 33 height 6
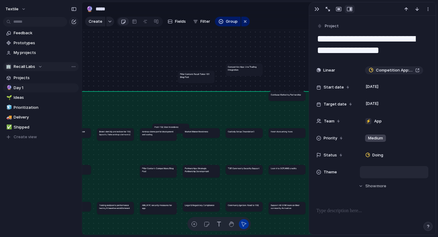
click at [387, 172] on div at bounding box center [393, 171] width 63 height 7
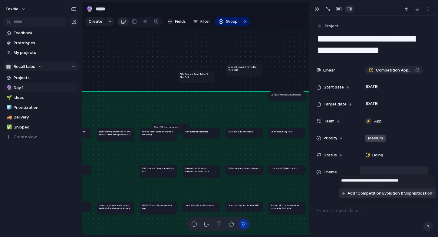
type input "**********"
click at [371, 192] on span "Add 'Competition Evolution & Sophistication'" at bounding box center [390, 193] width 86 height 6
click at [283, 75] on div "**********" at bounding box center [219, 118] width 438 height 237
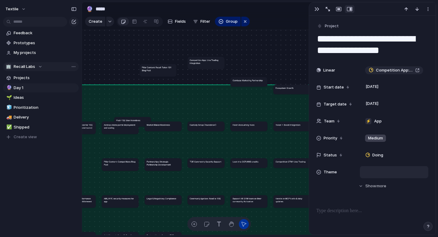
drag, startPoint x: 258, startPoint y: 88, endPoint x: 260, endPoint y: 67, distance: 20.9
click at [260, 79] on h1 "Coinbase Marketing Partnership" at bounding box center [247, 80] width 30 height 3
drag, startPoint x: 287, startPoint y: 91, endPoint x: 287, endPoint y: 71, distance: 20.6
click at [287, 71] on article "Ecosystem Growth" at bounding box center [291, 69] width 37 height 10
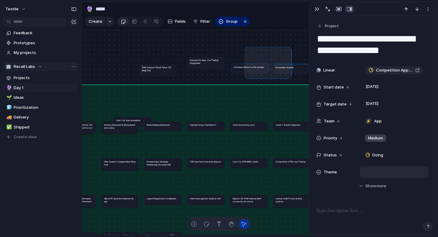
drag, startPoint x: 246, startPoint y: 48, endPoint x: 290, endPoint y: 77, distance: 53.4
click at [290, 77] on div "🌱 Experiment 🔮 Magic 🔨 Infrastructure 🚀 Scale AI-Native Operations No Theme Pos…" at bounding box center [259, 132] width 354 height 205
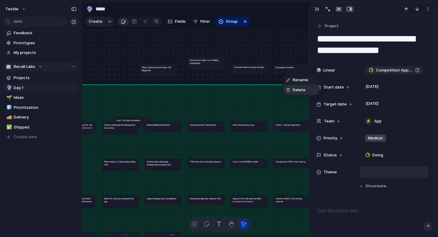
click at [292, 90] on div "Delete" at bounding box center [295, 90] width 19 height 6
click at [268, 85] on span "Delete" at bounding box center [273, 86] width 13 height 6
click at [171, 90] on span "Delete" at bounding box center [173, 92] width 13 height 6
drag, startPoint x: 291, startPoint y: 126, endPoint x: 132, endPoint y: 50, distance: 176.8
click at [132, 50] on article "Token + Boost Integration" at bounding box center [133, 52] width 37 height 10
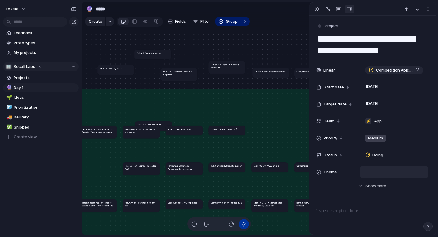
drag, startPoint x: 267, startPoint y: 130, endPoint x: 113, endPoint y: 70, distance: 164.7
click at [113, 70] on h1 "Finish Accounting Fixes" at bounding box center [111, 68] width 22 height 3
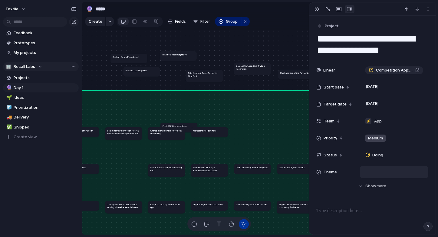
drag, startPoint x: 249, startPoint y: 132, endPoint x: 126, endPoint y: 59, distance: 143.6
click at [126, 59] on article "Custody Setup (Foundation)" at bounding box center [128, 59] width 37 height 10
click at [145, 78] on span "Delete" at bounding box center [147, 78] width 13 height 6
click at [163, 89] on span "Delete" at bounding box center [162, 91] width 13 height 6
drag, startPoint x: 213, startPoint y: 132, endPoint x: 289, endPoint y: 47, distance: 114.0
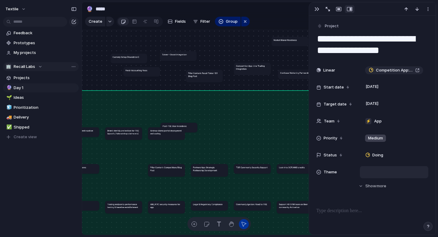
click at [289, 46] on article "Market Maker Readiness" at bounding box center [289, 42] width 37 height 10
click at [302, 67] on span "Delete" at bounding box center [305, 67] width 13 height 6
click at [180, 43] on div "Rename Delete" at bounding box center [219, 118] width 438 height 237
click at [178, 54] on h1 "Token + Boost Integration" at bounding box center [174, 54] width 25 height 3
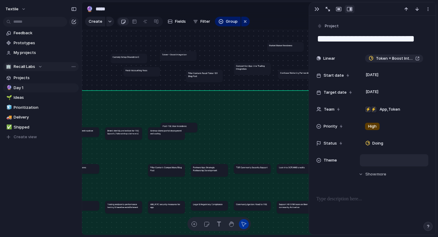
click at [378, 159] on div at bounding box center [393, 160] width 63 height 7
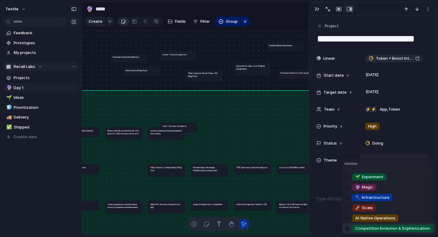
click at [370, 227] on span "Competition Evolution & Sophistication" at bounding box center [392, 228] width 75 height 6
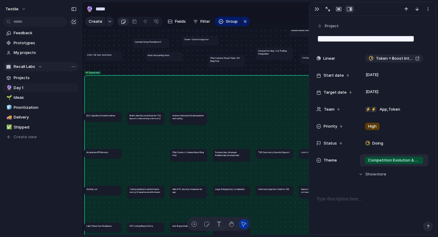
drag, startPoint x: 207, startPoint y: 110, endPoint x: 110, endPoint y: 54, distance: 112.1
click at [110, 54] on h1 "Post-TGE User Incentives" at bounding box center [99, 54] width 24 height 3
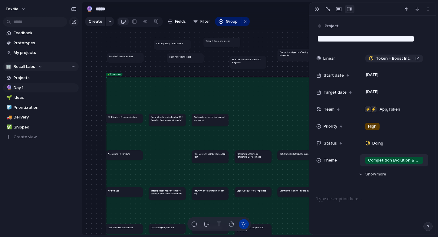
click at [122, 58] on article "Post-TGE User Incentives" at bounding box center [125, 58] width 37 height 10
click at [390, 163] on div "🌱 Experiment" at bounding box center [382, 159] width 34 height 7
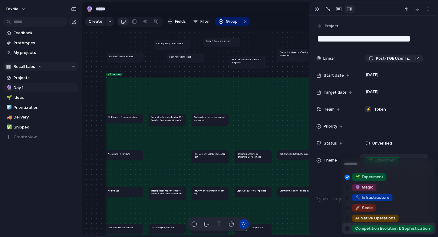
click at [385, 231] on span "Competition Evolution & Sophistication" at bounding box center [392, 228] width 75 height 6
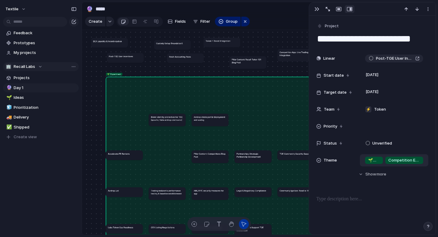
drag, startPoint x: 132, startPoint y: 119, endPoint x: 118, endPoint y: 44, distance: 77.1
click at [118, 44] on article "DEX Liquidity & Incentivization" at bounding box center [109, 43] width 37 height 10
click at [128, 64] on li "Delete" at bounding box center [123, 63] width 34 height 10
click at [195, 80] on span "Delete" at bounding box center [197, 79] width 13 height 6
click at [181, 46] on article "Custody Setup (Foundation)" at bounding box center [172, 45] width 37 height 10
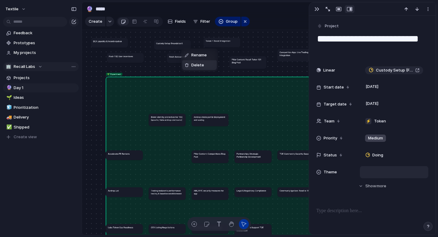
click at [193, 64] on span "Delete" at bounding box center [197, 65] width 13 height 6
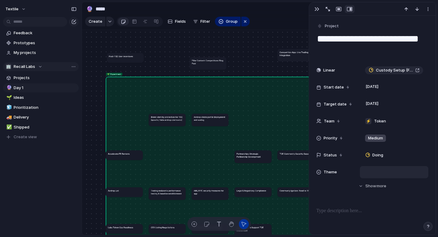
drag, startPoint x: 220, startPoint y: 157, endPoint x: 218, endPoint y: 60, distance: 97.1
click at [218, 60] on h1 "Pillar Content: Competitions Blog Post" at bounding box center [207, 62] width 33 height 6
drag, startPoint x: 255, startPoint y: 154, endPoint x: 232, endPoint y: 38, distance: 118.5
click at [232, 38] on h1 "Partnerships: Strategic Partnership Development" at bounding box center [229, 38] width 33 height 6
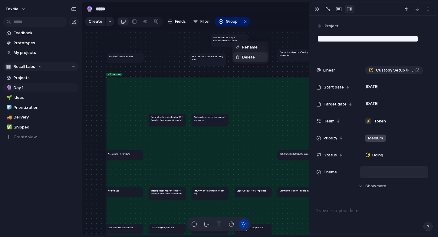
click at [247, 55] on span "Delete" at bounding box center [248, 57] width 13 height 6
click at [214, 55] on h1 "Pillar Content: Competitions Blog Post" at bounding box center [207, 58] width 33 height 6
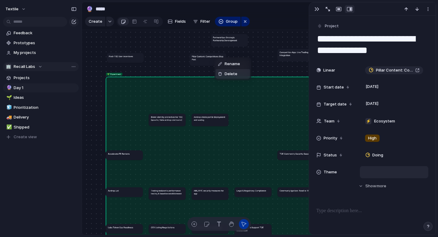
click at [226, 73] on span "Delete" at bounding box center [230, 74] width 13 height 6
drag, startPoint x: 292, startPoint y: 155, endPoint x: 172, endPoint y: 41, distance: 165.4
click at [172, 43] on article "TGE Community Security Support" at bounding box center [157, 48] width 37 height 10
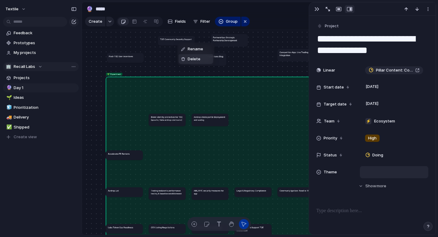
click at [189, 59] on span "Delete" at bounding box center [194, 59] width 13 height 6
drag, startPoint x: 125, startPoint y: 155, endPoint x: 255, endPoint y: 66, distance: 158.0
click at [255, 66] on article "Accelerate PR Reviews" at bounding box center [256, 66] width 37 height 10
click at [255, 66] on article "Accelerate PR Reviews" at bounding box center [254, 66] width 37 height 10
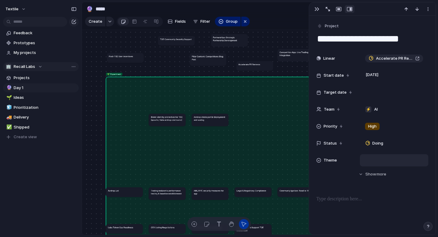
click at [385, 164] on div at bounding box center [394, 160] width 68 height 12
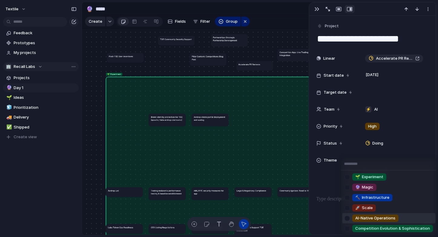
click at [377, 218] on span "AI-Native Operations" at bounding box center [375, 218] width 40 height 6
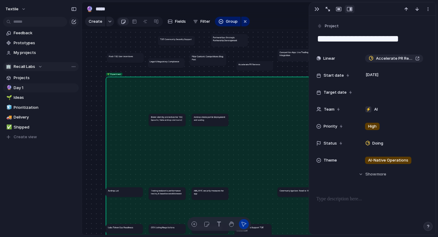
drag, startPoint x: 251, startPoint y: 193, endPoint x: 164, endPoint y: 64, distance: 155.4
click at [164, 64] on article "Legal & Regulatory Compliance" at bounding box center [166, 63] width 37 height 10
click at [172, 63] on article "Legal & Regulatory Compliance" at bounding box center [166, 63] width 37 height 10
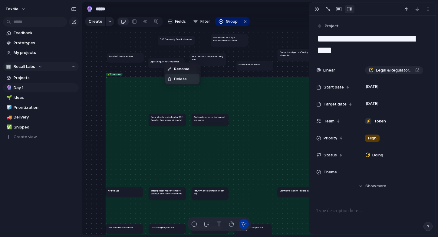
click at [181, 79] on span "Delete" at bounding box center [180, 79] width 13 height 6
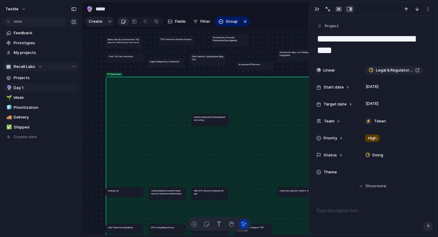
drag, startPoint x: 172, startPoint y: 117, endPoint x: 129, endPoint y: 40, distance: 89.0
click at [129, 40] on h1 "Brand identity protection for TGE (spoofs / fake airdrop claims etc)" at bounding box center [123, 41] width 33 height 6
click at [155, 61] on li "Delete" at bounding box center [148, 60] width 34 height 10
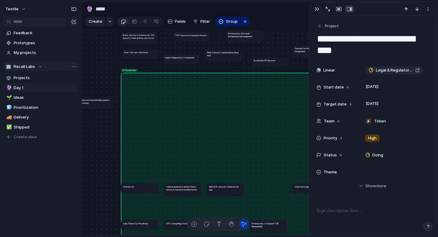
drag, startPoint x: 228, startPoint y: 115, endPoint x: 97, endPoint y: 102, distance: 131.0
click at [97, 102] on h1 "Airdrop claims portal deployment and scaling" at bounding box center [94, 101] width 33 height 6
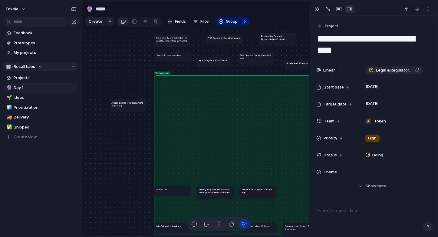
click at [130, 104] on h1 "Airdrop claims portal deployment and scaling" at bounding box center [127, 104] width 33 height 6
type textarea "**********"
click at [382, 177] on div at bounding box center [394, 172] width 68 height 12
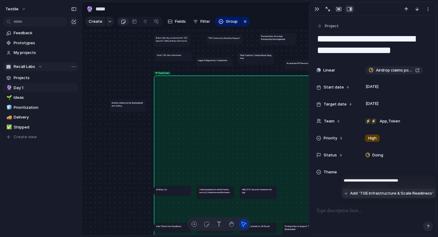
type input "**********"
click at [377, 196] on li "Add 'TGE Infrastructure & Scale Readiness'" at bounding box center [389, 193] width 94 height 10
click at [131, 163] on div "**********" at bounding box center [219, 118] width 438 height 237
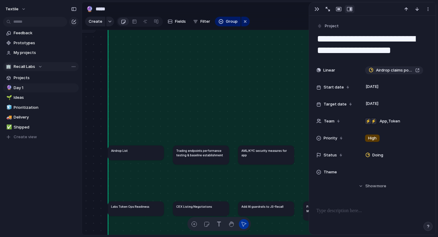
click at [267, 154] on h1 "AML/KYC security measures for app" at bounding box center [266, 152] width 50 height 9
type textarea "**********"
click at [377, 172] on div at bounding box center [393, 171] width 63 height 7
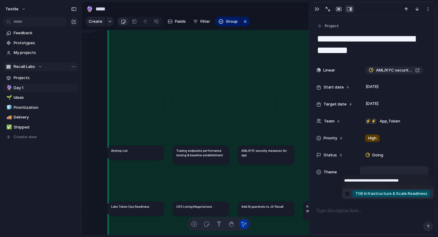
type input "**********"
click at [374, 193] on span "TGE Infrastructure & Scale Readiness" at bounding box center [391, 193] width 72 height 6
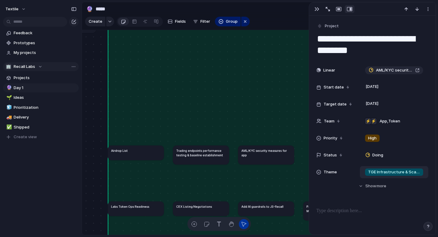
click at [209, 156] on h1 "Trading endpoints performance testing & baseline establishment" at bounding box center [201, 152] width 50 height 9
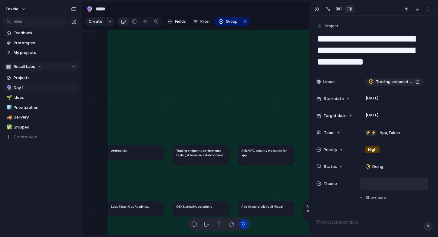
click at [376, 184] on div at bounding box center [393, 183] width 63 height 7
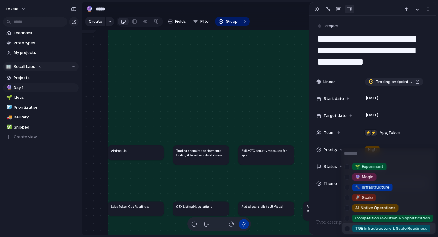
click at [371, 227] on span "TGE Infrastructure & Scale Readiness" at bounding box center [391, 228] width 72 height 6
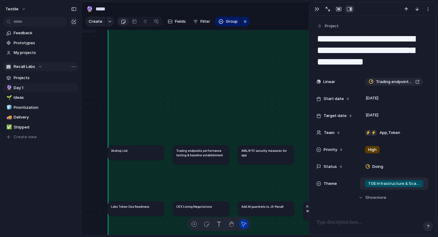
click at [143, 154] on article "Airdrop List" at bounding box center [136, 152] width 56 height 15
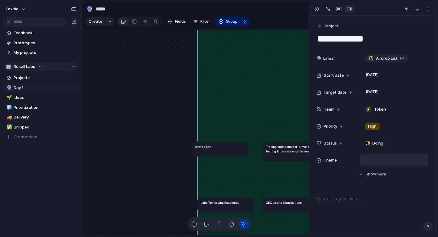
drag, startPoint x: 213, startPoint y: 152, endPoint x: 132, endPoint y: 145, distance: 80.5
click at [191, 145] on article "Airdrop List" at bounding box center [219, 148] width 56 height 15
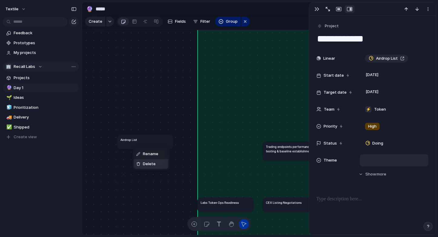
click at [149, 162] on span "Delete" at bounding box center [149, 164] width 13 height 6
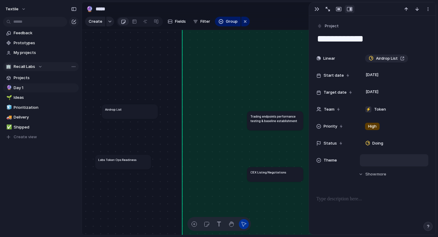
drag, startPoint x: 214, startPoint y: 171, endPoint x: 110, endPoint y: 153, distance: 104.7
click at [110, 157] on h1 "Labs Token Ops Readiness" at bounding box center [117, 159] width 38 height 5
click at [133, 172] on li "Delete" at bounding box center [129, 172] width 34 height 10
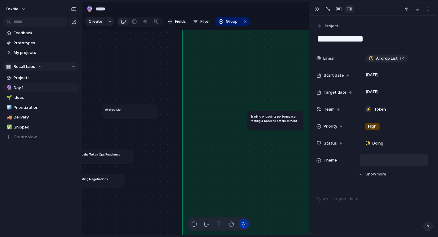
drag, startPoint x: 260, startPoint y: 175, endPoint x: 82, endPoint y: 181, distance: 178.0
click at [82, 181] on article "CEX Listing Negotiations" at bounding box center [97, 181] width 56 height 15
click at [114, 206] on div "Rename Delete" at bounding box center [219, 118] width 438 height 237
click at [112, 179] on div "CEX Listing Negotiations" at bounding box center [97, 178] width 50 height 5
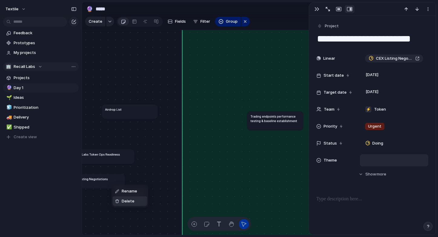
click at [123, 200] on span "Delete" at bounding box center [128, 201] width 13 height 6
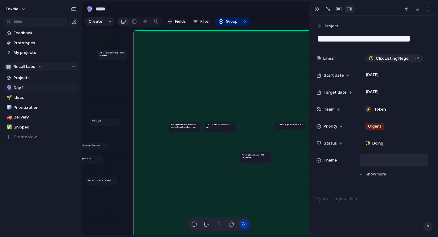
drag, startPoint x: 224, startPoint y: 157, endPoint x: 106, endPoint y: 182, distance: 120.9
click at [106, 182] on article "Add AI guardrails to JS-Recall" at bounding box center [101, 181] width 31 height 8
click at [96, 180] on div "Rename Delete" at bounding box center [219, 118] width 438 height 237
click at [100, 180] on h1 "Add AI guardrails to JS-Recall" at bounding box center [99, 179] width 23 height 2
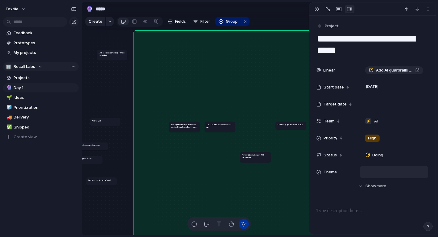
click at [371, 172] on div at bounding box center [393, 171] width 63 height 7
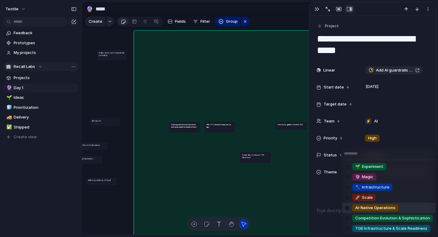
click at [376, 208] on span "AI-Native Operations" at bounding box center [375, 207] width 40 height 6
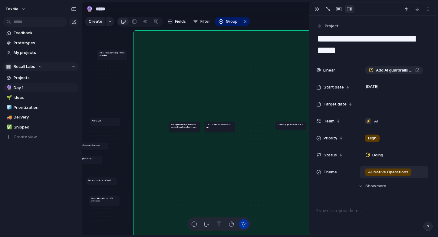
drag, startPoint x: 260, startPoint y: 157, endPoint x: 108, endPoint y: 200, distance: 157.9
click at [108, 200] on h1 "Partnerships to Support TGE Momentum" at bounding box center [104, 199] width 27 height 5
click at [121, 221] on span "Delete" at bounding box center [124, 219] width 13 height 6
drag, startPoint x: 293, startPoint y: 126, endPoint x: 120, endPoint y: 93, distance: 175.8
click at [120, 93] on article "Community Ignition: Road to TGE" at bounding box center [118, 92] width 31 height 8
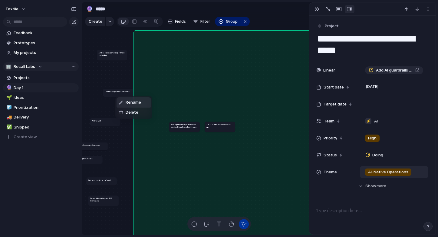
click at [113, 73] on div "Rename Delete" at bounding box center [219, 118] width 438 height 237
click at [126, 110] on span "Delete" at bounding box center [131, 111] width 13 height 6
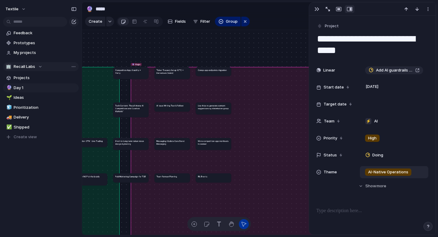
click at [245, 131] on div "🔮 Magic" at bounding box center [279, 191] width 296 height 248
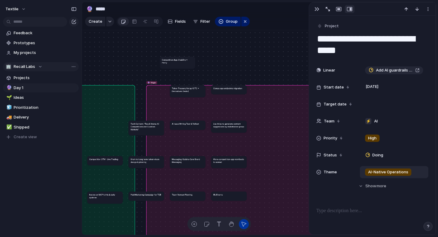
drag, startPoint x: 146, startPoint y: 91, endPoint x: 177, endPoint y: 63, distance: 42.2
click at [177, 63] on article "Competition App: Stability + Parity" at bounding box center [177, 63] width 35 height 12
click at [166, 58] on div "Rename Delete" at bounding box center [219, 118] width 438 height 237
click at [174, 58] on article "Competition App: Stability + Parity" at bounding box center [177, 63] width 35 height 12
click at [376, 173] on div at bounding box center [393, 171] width 63 height 7
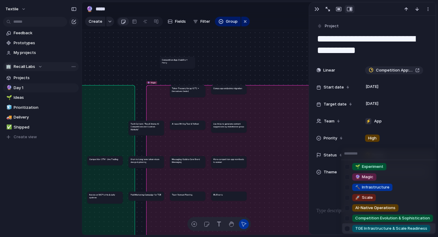
click at [378, 229] on span "TGE Infrastructure & Scale Readiness" at bounding box center [391, 228] width 72 height 6
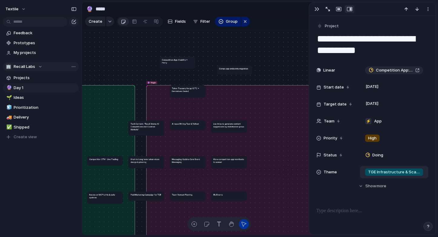
drag, startPoint x: 224, startPoint y: 90, endPoint x: 230, endPoint y: 70, distance: 20.5
click at [230, 70] on article "Comps app endpoints migration" at bounding box center [234, 69] width 35 height 9
click at [240, 69] on h1 "Comps app endpoints migration" at bounding box center [233, 68] width 29 height 3
click at [225, 67] on div "Rename Delete" at bounding box center [219, 118] width 438 height 237
click at [378, 175] on div at bounding box center [393, 171] width 63 height 7
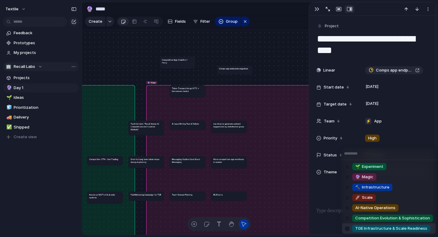
click at [374, 227] on span "TGE Infrastructure & Scale Readiness" at bounding box center [391, 228] width 72 height 6
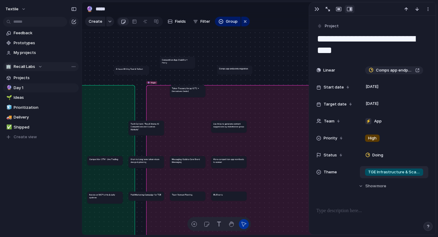
drag, startPoint x: 187, startPoint y: 125, endPoint x: 128, endPoint y: 66, distance: 84.1
click at [128, 66] on article "AI Issue Writing Test & Rollout" at bounding box center [131, 70] width 35 height 9
click at [117, 64] on div "Rename Delete" at bounding box center [219, 118] width 438 height 237
click at [124, 64] on h1 "AI Issue Writing Test & Rollout" at bounding box center [126, 63] width 27 height 3
click at [376, 174] on div at bounding box center [393, 171] width 63 height 7
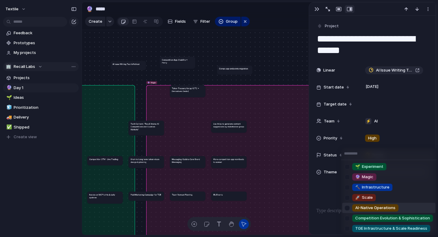
click at [377, 208] on span "AI-Native Operations" at bounding box center [375, 207] width 40 height 6
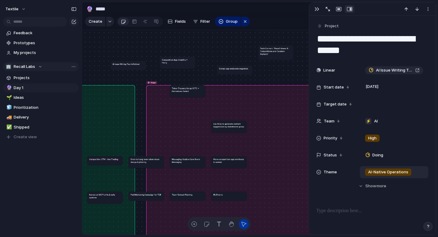
drag, startPoint x: 147, startPoint y: 128, endPoint x: 277, endPoint y: 53, distance: 149.8
click at [277, 53] on h1 "Tech Content: "Recall Arena: AI Competitions and Curation Markets”" at bounding box center [275, 51] width 31 height 8
click at [293, 72] on span "Delete" at bounding box center [293, 72] width 13 height 6
drag, startPoint x: 178, startPoint y: 89, endPoint x: 282, endPoint y: 66, distance: 106.1
click at [282, 66] on h1 "Token Treasury Setup (OTC + Derivatives Desks)" at bounding box center [289, 67] width 31 height 6
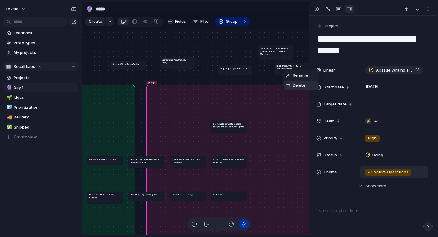
click at [290, 83] on div "Delete" at bounding box center [295, 85] width 19 height 6
click at [280, 56] on article "Tech Content: "Recall Arena: AI Competitions and Curation Markets”" at bounding box center [275, 52] width 35 height 15
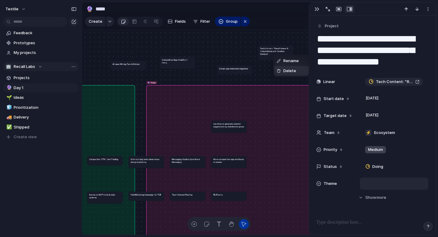
click at [282, 70] on div "Delete" at bounding box center [285, 71] width 19 height 6
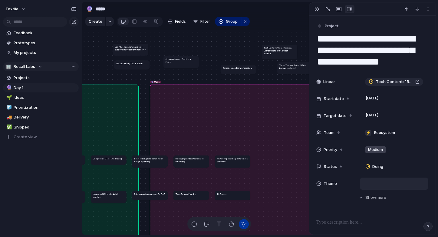
drag, startPoint x: 237, startPoint y: 128, endPoint x: 128, endPoint y: 41, distance: 138.4
click at [128, 44] on article "Use Atlas to generate content suggestions by stakeholder group" at bounding box center [130, 50] width 35 height 12
click at [124, 40] on h1 "Use Atlas to generate content suggestions by stakeholder group" at bounding box center [123, 38] width 31 height 6
click at [372, 184] on div at bounding box center [393, 183] width 63 height 7
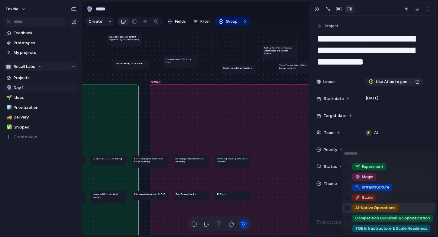
click at [375, 209] on span "AI-Native Operations" at bounding box center [375, 207] width 40 height 6
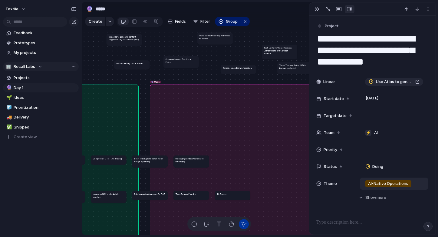
drag, startPoint x: 234, startPoint y: 161, endPoint x: 217, endPoint y: 39, distance: 123.8
click at [217, 39] on h1 "Move competition-app workloads to nomad" at bounding box center [214, 37] width 31 height 6
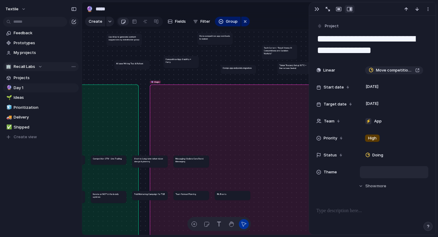
click at [384, 171] on div at bounding box center [393, 171] width 63 height 7
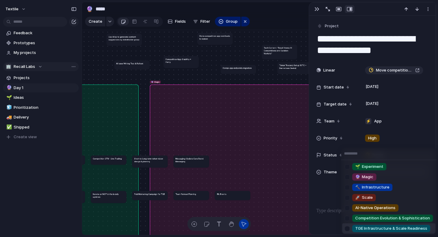
click at [387, 227] on span "TGE Infrastructure & Scale Readiness" at bounding box center [391, 228] width 72 height 6
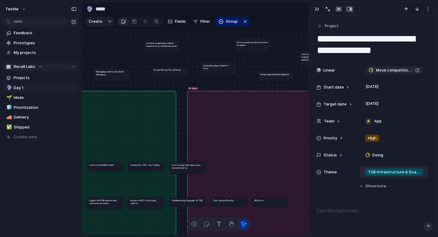
drag, startPoint x: 236, startPoint y: 168, endPoint x: 113, endPoint y: 69, distance: 157.4
click at [113, 70] on h1 "Messaging: Update Core Brand Messaging" at bounding box center [111, 73] width 31 height 6
click at [126, 88] on span "Delete" at bounding box center [127, 88] width 13 height 6
click at [113, 69] on h1 "Messaging: Update Core Brand Messaging" at bounding box center [106, 67] width 31 height 6
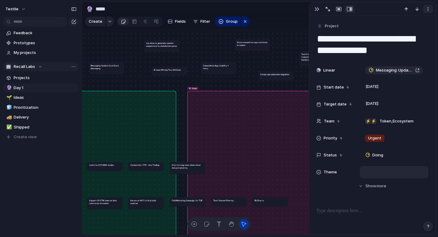
click at [429, 9] on div "button" at bounding box center [427, 9] width 5 height 5
click at [374, 12] on div "Mark as duplicate Delete" at bounding box center [219, 118] width 438 height 237
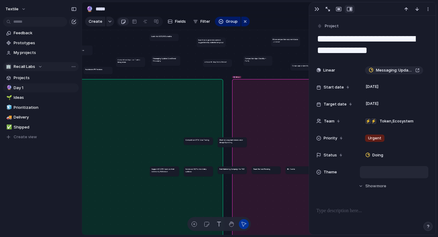
drag, startPoint x: 170, startPoint y: 141, endPoint x: 169, endPoint y: 37, distance: 104.1
click at [169, 37] on article "Look into GCP/AWS credits" at bounding box center [163, 38] width 29 height 8
click at [169, 37] on article "Look into GCP/AWS credits" at bounding box center [163, 37] width 29 height 8
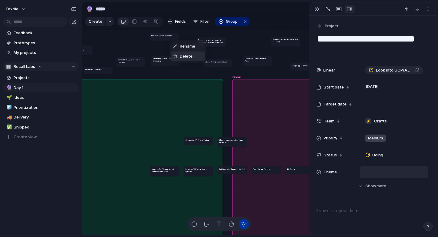
click at [197, 58] on li "Delete" at bounding box center [188, 56] width 34 height 10
drag, startPoint x: 170, startPoint y: 170, endPoint x: 135, endPoint y: 48, distance: 127.3
click at [135, 48] on h1 "Support KR GTM team on their community Activation" at bounding box center [129, 47] width 26 height 5
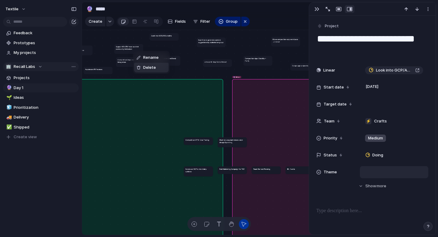
click at [150, 71] on li "Delete" at bounding box center [151, 68] width 34 height 10
drag, startPoint x: 205, startPoint y: 172, endPoint x: 263, endPoint y: 43, distance: 140.8
click at [263, 43] on h1 "Iterate on MCP's info & daily updates" at bounding box center [257, 41] width 26 height 5
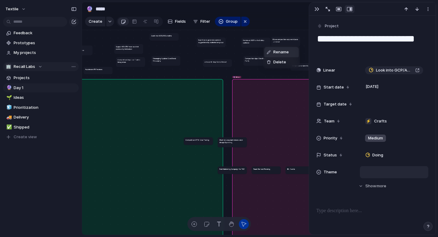
click at [253, 43] on div "Rename Delete" at bounding box center [219, 118] width 438 height 237
click at [254, 43] on h1 "Iterate on MCP's info & daily updates" at bounding box center [256, 41] width 26 height 5
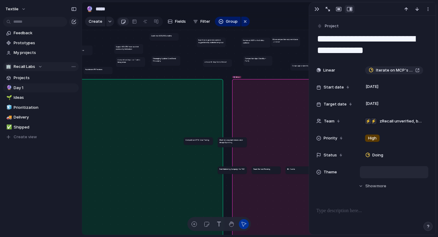
click at [374, 172] on div at bounding box center [393, 171] width 63 height 7
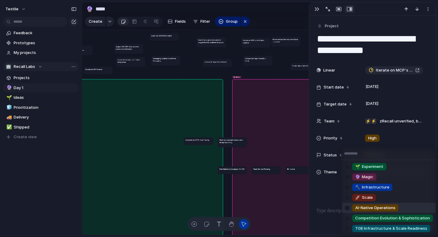
click at [374, 211] on div "AI-Native Operations" at bounding box center [375, 207] width 46 height 7
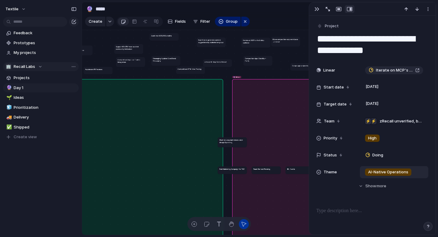
drag, startPoint x: 206, startPoint y: 141, endPoint x: 198, endPoint y: 71, distance: 70.7
click at [198, 71] on article "Competition GTM : Live Trading" at bounding box center [190, 70] width 29 height 8
click at [191, 70] on article "Competition GTM : Live Trading" at bounding box center [189, 71] width 29 height 8
click at [384, 170] on div at bounding box center [393, 171] width 63 height 7
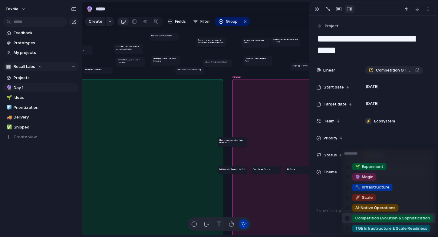
click at [387, 218] on span "Competition Evolution & Sophistication" at bounding box center [392, 218] width 75 height 6
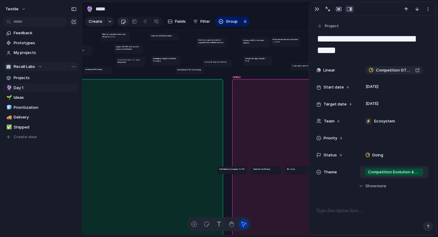
drag, startPoint x: 232, startPoint y: 143, endPoint x: 115, endPoint y: 38, distance: 157.6
click at [115, 38] on article "Short to Long term token vision design & planning" at bounding box center [114, 36] width 29 height 10
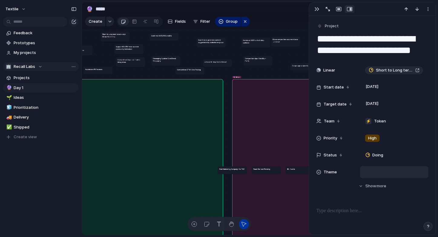
click at [372, 171] on div at bounding box center [393, 171] width 63 height 7
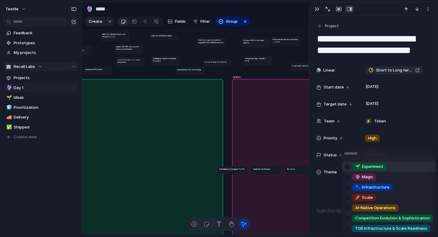
click at [388, 37] on div "🌱 Experiment 🔮 Magic 🔨 Infrastructure 🚀 Scale AI-Native Operations Competition …" at bounding box center [219, 118] width 438 height 237
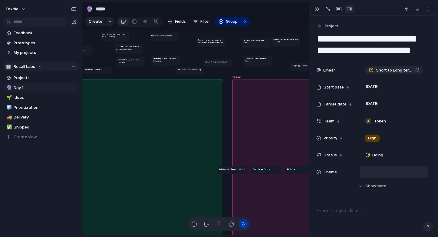
click at [388, 37] on textarea "**********" at bounding box center [372, 44] width 112 height 25
click at [138, 57] on span "Delete" at bounding box center [134, 56] width 13 height 6
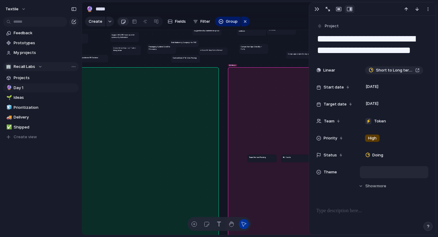
drag, startPoint x: 232, startPoint y: 159, endPoint x: 188, endPoint y: 44, distance: 122.7
click at [188, 44] on article "Paid Marketing Campaign for TGE" at bounding box center [183, 44] width 29 height 8
click at [201, 63] on span "Delete" at bounding box center [204, 63] width 13 height 6
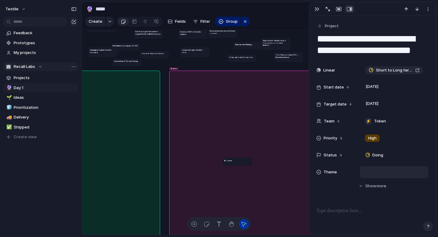
drag, startPoint x: 202, startPoint y: 163, endPoint x: 245, endPoint y: 46, distance: 124.1
click at [245, 46] on article "Team Retreat Planning" at bounding box center [247, 46] width 29 height 8
drag, startPoint x: 238, startPoint y: 162, endPoint x: 222, endPoint y: 38, distance: 125.6
click at [222, 38] on article "IRL Events" at bounding box center [221, 37] width 29 height 8
click at [244, 60] on li "Delete" at bounding box center [240, 57] width 34 height 10
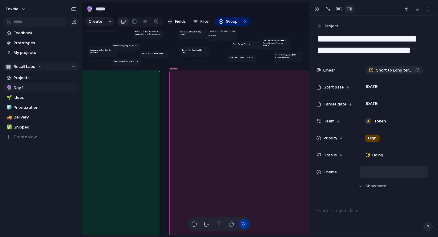
click at [246, 45] on article "Team Retreat Planning" at bounding box center [245, 45] width 29 height 8
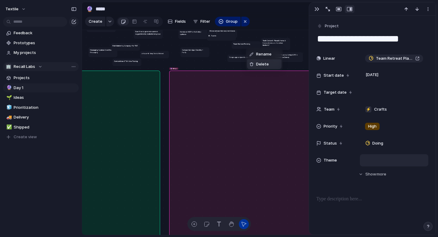
click at [260, 66] on span "Delete" at bounding box center [262, 64] width 13 height 6
click at [243, 24] on div "button" at bounding box center [245, 21] width 5 height 7
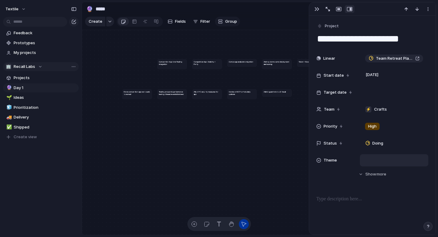
click at [226, 22] on span "Group" at bounding box center [231, 21] width 12 height 6
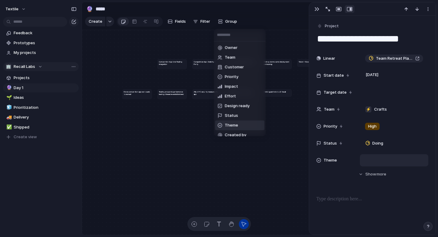
click at [236, 125] on span "Theme" at bounding box center [231, 125] width 13 height 6
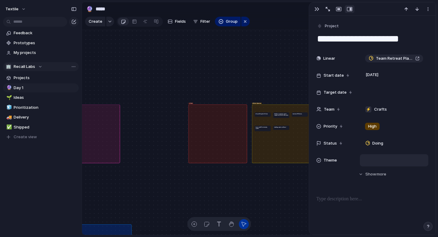
click at [394, 162] on div at bounding box center [393, 160] width 63 height 7
click at [273, 185] on div "🌱 Experiment 🔮 Magic 🔨 Infrastructure 🚀 Scale AI-Native Operations Competition …" at bounding box center [219, 118] width 438 height 237
click at [209, 124] on div "🚀 Scale" at bounding box center [217, 133] width 59 height 59
click at [214, 112] on div "🚀 Scale" at bounding box center [217, 133] width 59 height 59
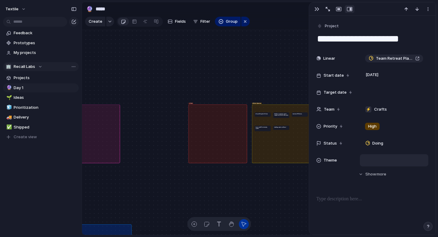
click at [273, 113] on article "Use Atlas to generate content suggestions by stakeholder group" at bounding box center [281, 114] width 16 height 5
type textarea "**********"
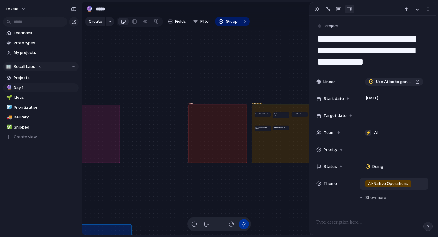
click at [204, 141] on div "🚀 Scale" at bounding box center [217, 133] width 59 height 59
click at [418, 185] on div "AI-Native Operations" at bounding box center [393, 183] width 63 height 7
click at [192, 153] on div "🌱 Experiment 🔮 Magic 🔨 Infrastructure 🚀 Scale AI-Native Operations Competition …" at bounding box center [219, 118] width 438 height 237
click at [189, 19] on div "Create Fields Filter Group Zoom" at bounding box center [167, 21] width 165 height 12
click at [182, 21] on span "Fields" at bounding box center [180, 21] width 11 height 6
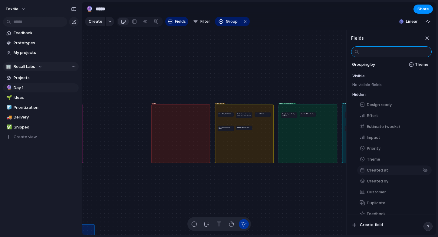
scroll to position [5, 0]
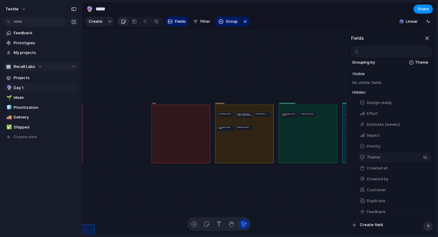
click at [405, 159] on button "Theme" at bounding box center [394, 157] width 74 height 10
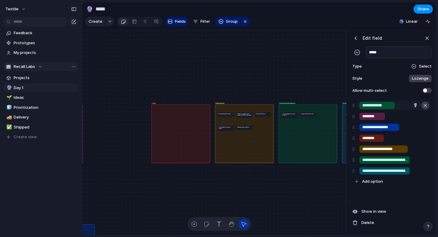
click at [426, 104] on div "button" at bounding box center [425, 105] width 6 height 8
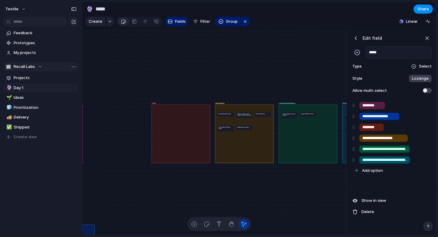
click at [426, 104] on div "button" at bounding box center [425, 105] width 6 height 8
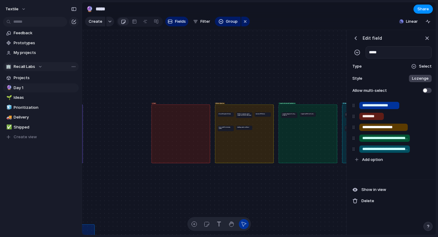
click at [426, 104] on div "button" at bounding box center [425, 105] width 6 height 8
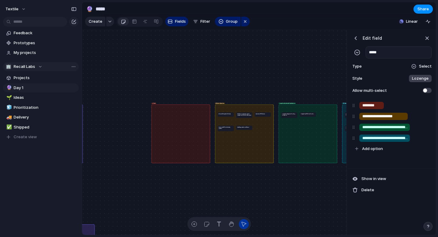
click at [426, 104] on div "button" at bounding box center [425, 105] width 6 height 8
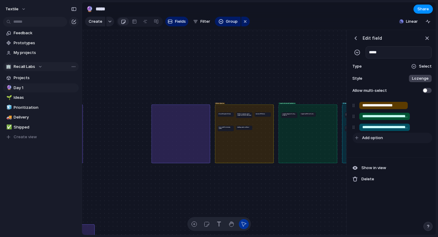
click at [368, 141] on button "Add option" at bounding box center [392, 137] width 80 height 10
type input "**********"
click at [377, 150] on span "Add option" at bounding box center [372, 148] width 21 height 6
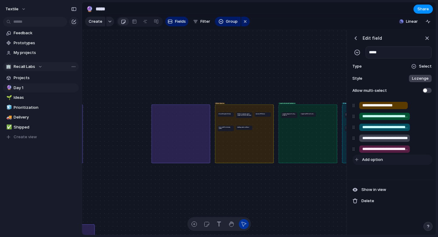
scroll to position [0, 29]
type input "**********"
click at [373, 159] on span "Add option" at bounding box center [372, 159] width 21 height 6
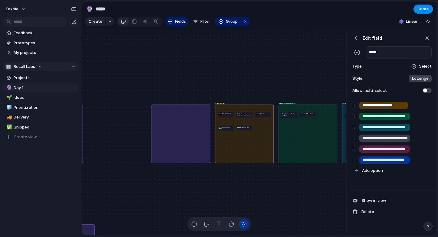
type input "**********"
click at [385, 185] on div "**********" at bounding box center [391, 144] width 88 height 92
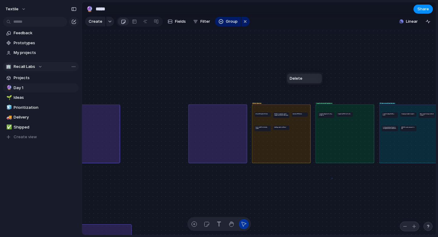
scroll to position [0, 0]
click at [243, 20] on div "button" at bounding box center [245, 21] width 5 height 7
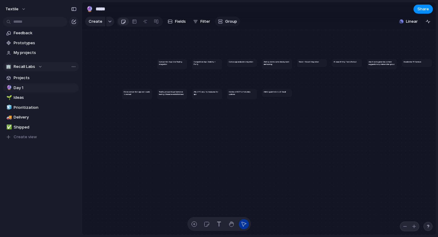
click at [229, 22] on span "Group" at bounding box center [231, 21] width 12 height 6
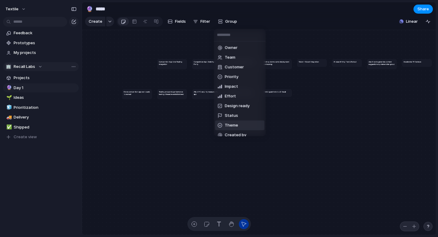
click at [235, 125] on span "Theme" at bounding box center [231, 125] width 13 height 6
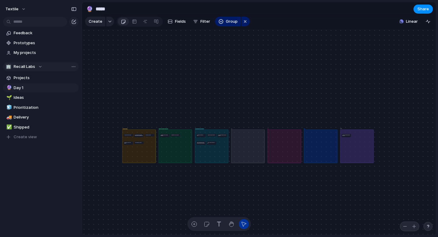
click at [190, 26] on div "Create Fields Filter Group Zoom" at bounding box center [167, 21] width 165 height 12
click at [177, 24] on span "Fields" at bounding box center [180, 21] width 11 height 6
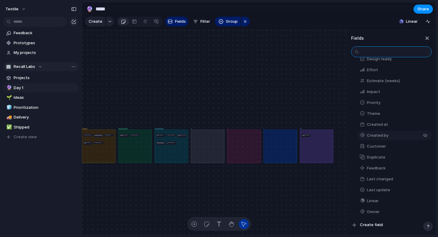
scroll to position [49, 0]
click at [380, 113] on button "Theme" at bounding box center [394, 113] width 74 height 10
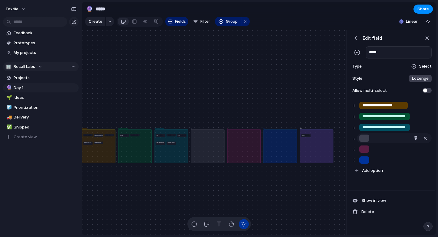
click at [365, 139] on input "text" at bounding box center [364, 138] width 4 height 6
paste input "**********"
type input "**********"
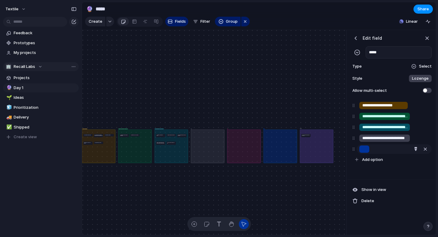
click at [363, 149] on input "text" at bounding box center [364, 149] width 4 height 6
paste input "**********"
type input "**********"
click at [375, 158] on span "Add option" at bounding box center [372, 159] width 21 height 6
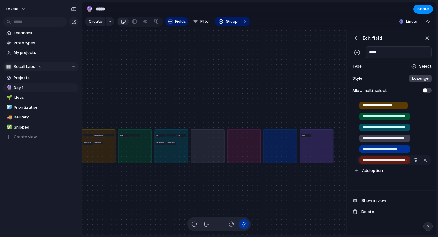
scroll to position [0, 29]
type input "**********"
click at [373, 171] on span "Add option" at bounding box center [372, 170] width 21 height 6
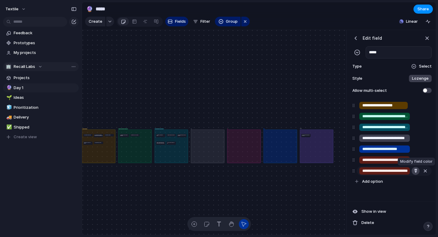
type input "**********"
click at [416, 170] on div "button" at bounding box center [415, 170] width 4 height 4
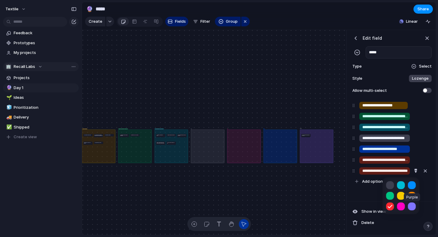
scroll to position [0, 0]
click at [412, 207] on button "button" at bounding box center [412, 206] width 8 height 8
click at [364, 195] on div at bounding box center [219, 118] width 438 height 237
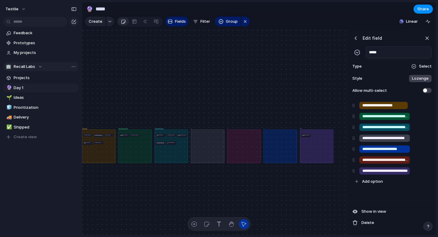
click at [392, 192] on div "**********" at bounding box center [391, 149] width 88 height 103
click at [422, 77] on span "Lozenge" at bounding box center [420, 78] width 17 height 6
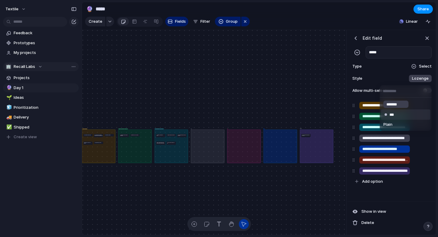
click at [397, 116] on input "***" at bounding box center [394, 115] width 10 height 6
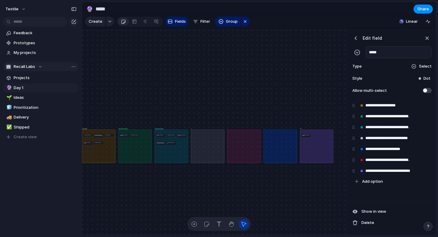
click at [424, 77] on span "Dot" at bounding box center [426, 78] width 7 height 6
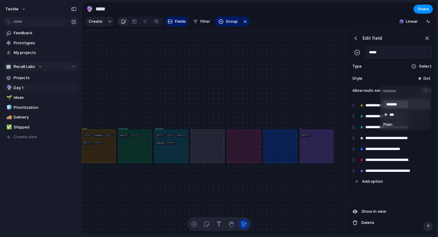
click at [404, 106] on input "*******" at bounding box center [395, 104] width 19 height 6
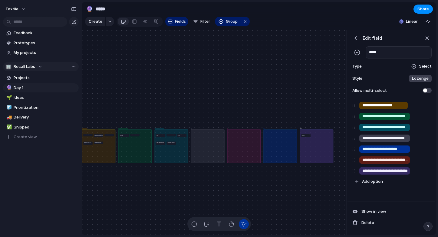
click at [355, 39] on div "button" at bounding box center [355, 38] width 6 height 6
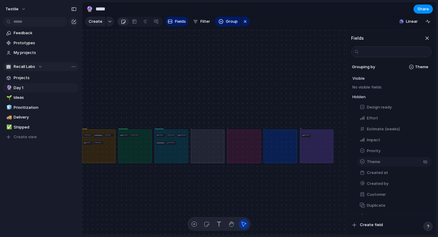
click at [372, 161] on span "Theme" at bounding box center [373, 161] width 13 height 6
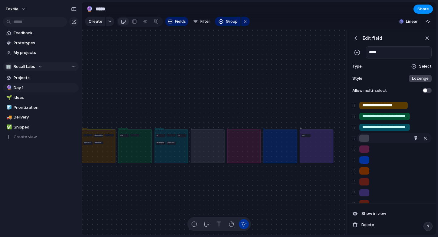
click at [365, 141] on div at bounding box center [364, 137] width 10 height 7
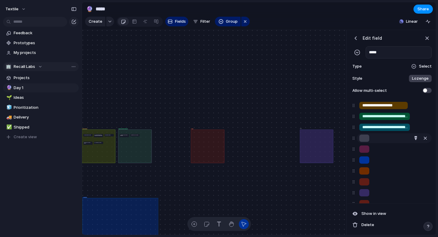
paste input "**********"
type input "**********"
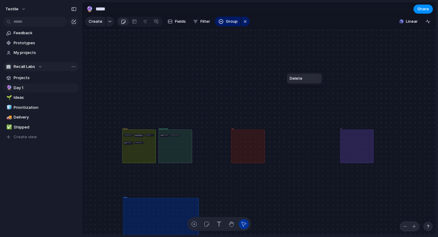
scroll to position [0, 0]
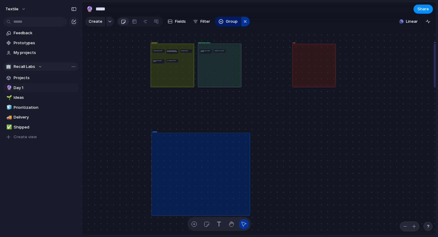
click at [243, 20] on div "button" at bounding box center [245, 21] width 5 height 7
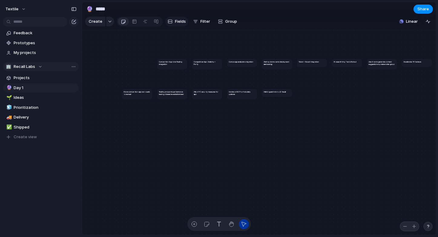
click at [182, 21] on span "Fields" at bounding box center [180, 21] width 11 height 6
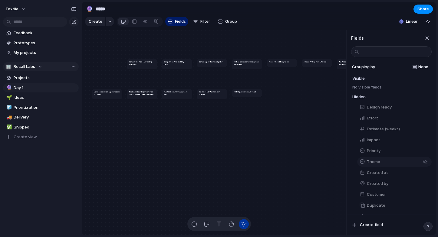
click at [383, 160] on button "Theme" at bounding box center [394, 162] width 74 height 10
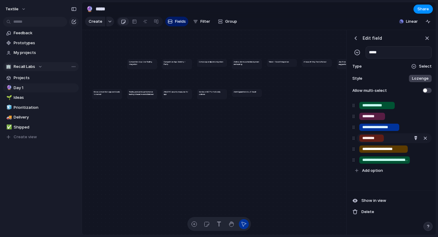
click at [372, 139] on input "********" at bounding box center [371, 138] width 18 height 6
paste input "**********"
type input "**********"
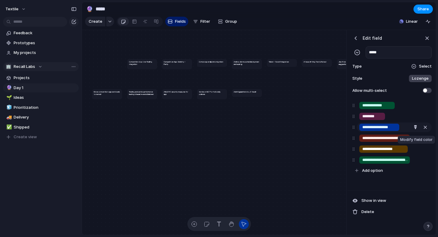
click at [376, 127] on input "**********" at bounding box center [379, 127] width 34 height 6
paste input "**********"
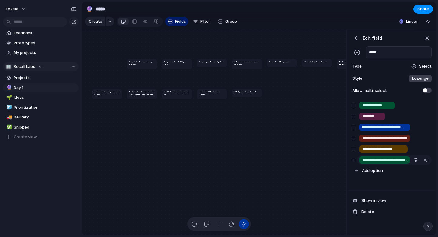
type input "**********"
click at [387, 156] on div "**********" at bounding box center [384, 159] width 51 height 7
click at [375, 117] on input "********" at bounding box center [372, 116] width 20 height 6
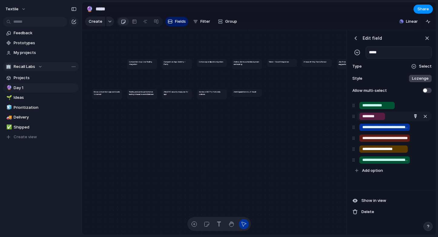
click at [375, 117] on input "********" at bounding box center [372, 116] width 20 height 6
paste input "**********"
type input "**********"
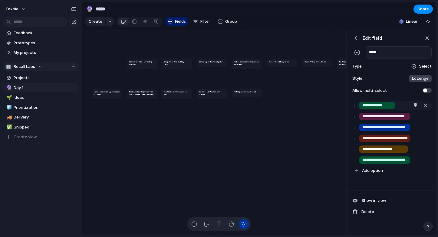
click at [374, 106] on input "**********" at bounding box center [376, 105] width 29 height 6
paste input "**********"
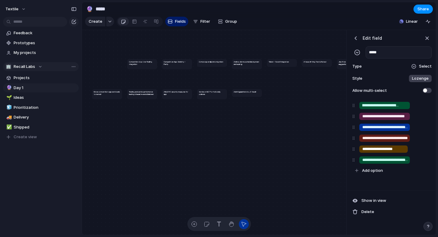
type input "**********"
click at [378, 188] on div "**********" at bounding box center [391, 144] width 88 height 92
click at [374, 186] on div "**********" at bounding box center [391, 144] width 88 height 92
click at [424, 92] on span at bounding box center [426, 90] width 9 height 5
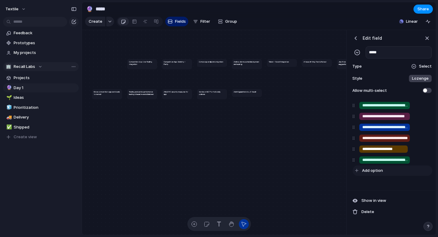
click at [376, 171] on span "Add option" at bounding box center [372, 170] width 21 height 6
click at [377, 169] on span "Add option" at bounding box center [372, 170] width 21 height 6
type input "**********"
click at [383, 192] on div "**********" at bounding box center [391, 149] width 88 height 103
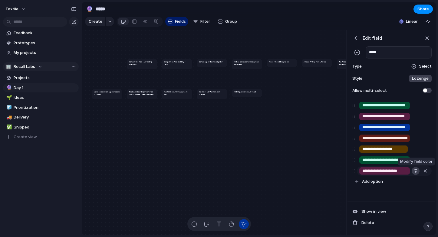
click at [416, 172] on div "button" at bounding box center [415, 170] width 4 height 4
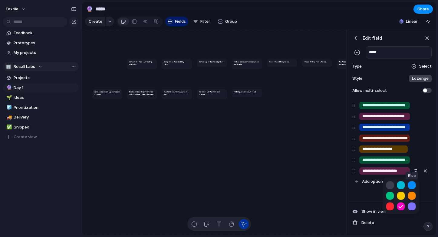
click at [412, 183] on button "button" at bounding box center [412, 185] width 8 height 8
click at [412, 206] on button "button" at bounding box center [412, 206] width 8 height 8
click at [411, 122] on div at bounding box center [219, 118] width 438 height 237
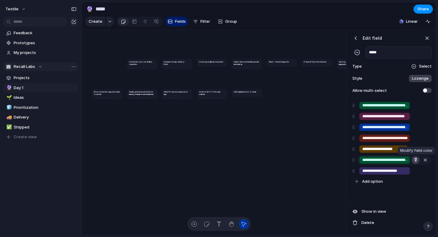
click at [415, 159] on div "button" at bounding box center [415, 160] width 4 height 4
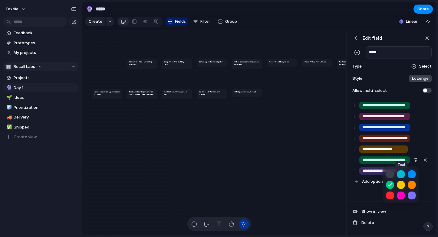
click at [401, 172] on button "button" at bounding box center [401, 174] width 8 height 8
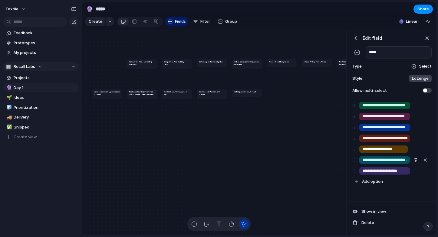
click at [370, 192] on div at bounding box center [219, 118] width 438 height 237
click at [426, 91] on span at bounding box center [426, 90] width 9 height 5
click at [380, 210] on span "Show in view" at bounding box center [373, 211] width 25 height 6
click at [380, 210] on span "Hide in view" at bounding box center [372, 211] width 22 height 6
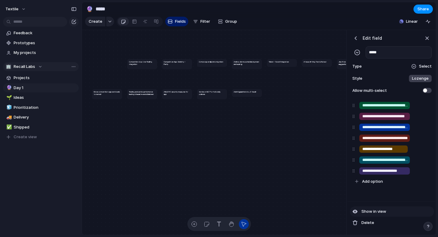
click at [380, 210] on span "Show in view" at bounding box center [373, 211] width 25 height 6
click at [356, 53] on div "button" at bounding box center [357, 52] width 6 height 6
click at [426, 66] on span "Select" at bounding box center [425, 66] width 13 height 6
click at [363, 68] on div "Checkbox Text Figma Link Select User Number Date Team Rating Formula Company" at bounding box center [219, 118] width 438 height 237
click at [426, 81] on span "Lozenge" at bounding box center [420, 78] width 17 height 6
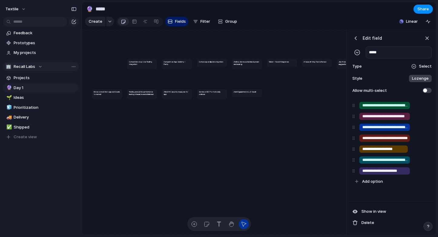
click at [426, 81] on div "******* *** Plain" at bounding box center [219, 118] width 438 height 237
click at [386, 82] on div "Style Lozenge" at bounding box center [391, 78] width 80 height 8
click at [386, 198] on div "******* *** Plain" at bounding box center [219, 118] width 438 height 237
click at [371, 214] on button "Show in view" at bounding box center [392, 211] width 84 height 10
click at [368, 211] on span "Show in view" at bounding box center [373, 211] width 25 height 6
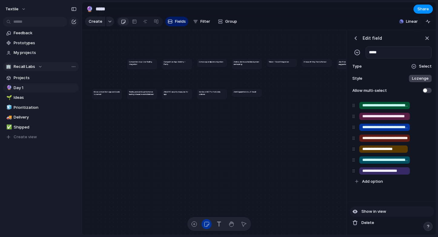
click at [367, 211] on span "Show in view" at bounding box center [373, 211] width 25 height 6
click at [172, 17] on button "Fields" at bounding box center [176, 22] width 23 height 10
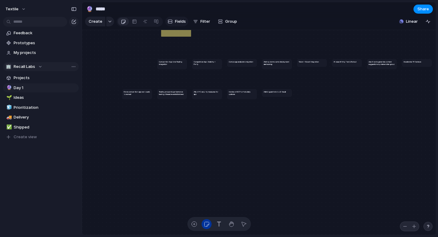
click at [176, 21] on span "Fields" at bounding box center [180, 21] width 11 height 6
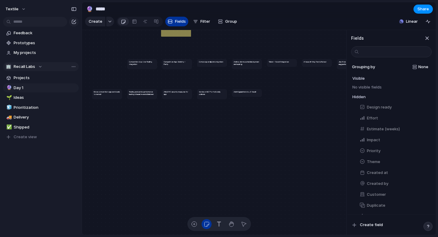
click at [176, 21] on span "Fields" at bounding box center [180, 21] width 11 height 6
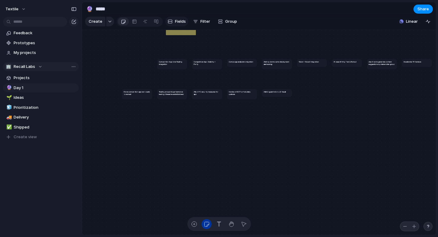
click at [181, 20] on span "Fields" at bounding box center [180, 21] width 11 height 6
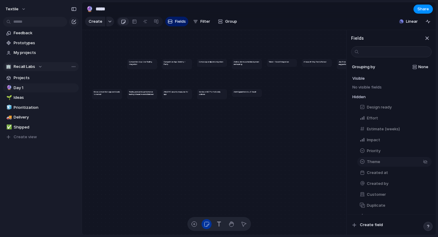
click at [371, 164] on span "Theme" at bounding box center [373, 161] width 13 height 6
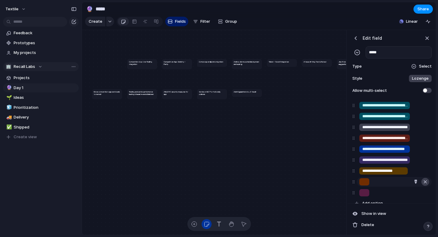
click at [424, 178] on div "button" at bounding box center [425, 182] width 6 height 8
click at [425, 179] on div "button" at bounding box center [425, 182] width 6 height 8
click at [427, 127] on div "button" at bounding box center [425, 127] width 6 height 8
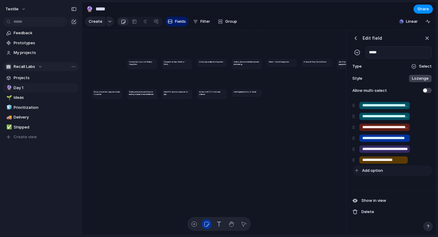
click at [367, 172] on span "Add option" at bounding box center [372, 170] width 21 height 6
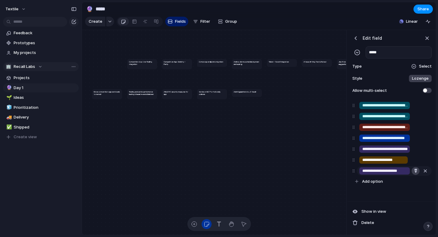
type input "**********"
click at [415, 171] on div "button" at bounding box center [415, 170] width 4 height 4
click at [410, 183] on button "button" at bounding box center [412, 185] width 8 height 8
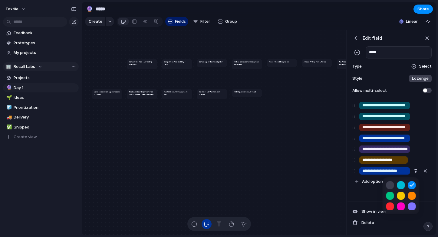
click at [413, 191] on div at bounding box center [401, 196] width 30 height 30
click at [412, 194] on button "button" at bounding box center [412, 195] width 8 height 8
click at [415, 116] on div at bounding box center [219, 118] width 438 height 237
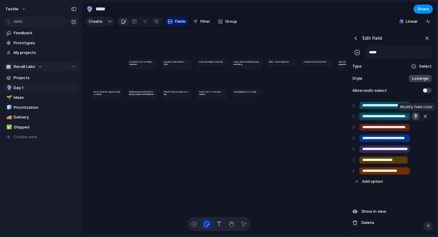
click at [415, 116] on div "button" at bounding box center [415, 116] width 4 height 4
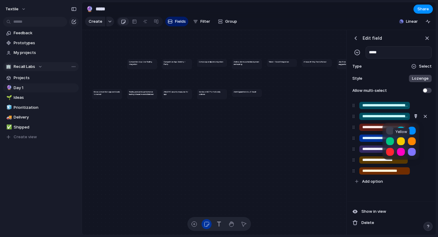
click at [398, 141] on button "button" at bounding box center [401, 141] width 8 height 8
click at [388, 150] on button "button" at bounding box center [390, 152] width 8 height 8
click at [387, 137] on div at bounding box center [390, 141] width 8 height 8
click at [388, 140] on button "button" at bounding box center [390, 141] width 8 height 8
click at [391, 197] on div at bounding box center [219, 118] width 438 height 237
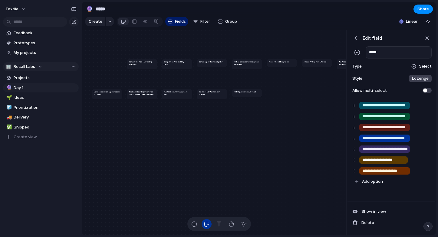
click at [426, 88] on span at bounding box center [426, 90] width 9 height 5
click at [371, 209] on span "Show in view" at bounding box center [373, 211] width 25 height 6
click at [371, 209] on span "Hide in view" at bounding box center [372, 211] width 22 height 6
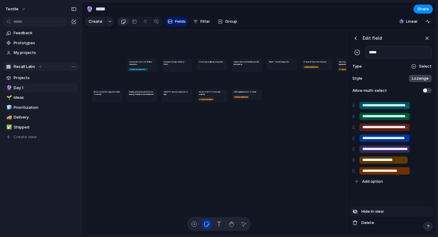
click at [371, 209] on span "Hide in view" at bounding box center [372, 211] width 22 height 6
click at [372, 194] on div "**********" at bounding box center [391, 149] width 88 height 103
click at [181, 20] on span "Fields" at bounding box center [180, 21] width 11 height 6
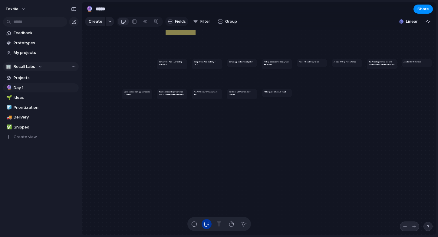
click at [181, 20] on span "Fields" at bounding box center [180, 21] width 11 height 6
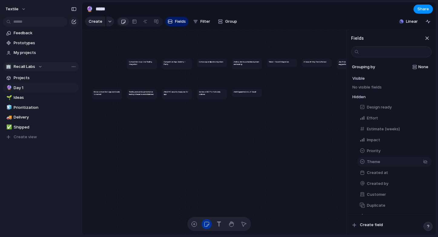
click at [372, 159] on span "Theme" at bounding box center [373, 161] width 13 height 6
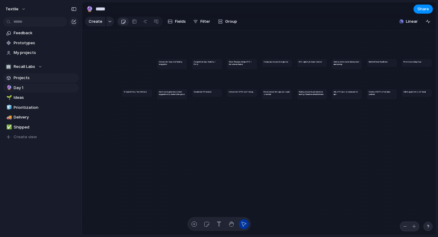
click at [24, 76] on span "Projects" at bounding box center [45, 78] width 63 height 6
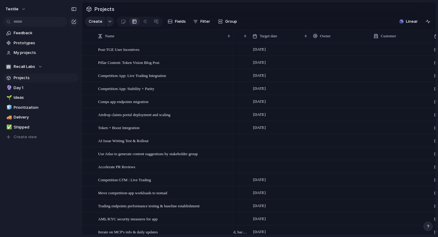
scroll to position [0, 176]
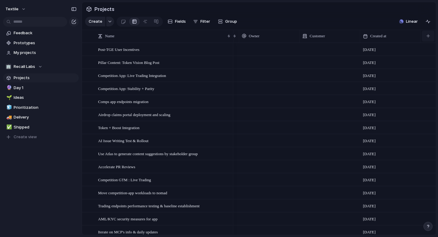
click at [426, 34] on button "button" at bounding box center [428, 36] width 12 height 11
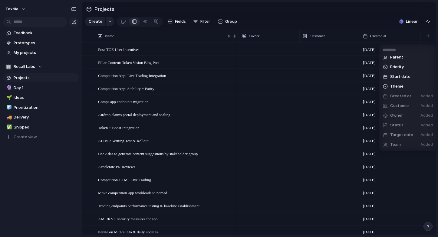
scroll to position [112, 0]
click at [398, 75] on span "Theme" at bounding box center [396, 77] width 13 height 6
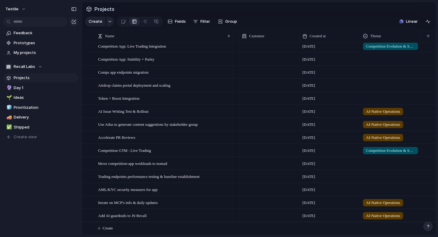
scroll to position [0, 0]
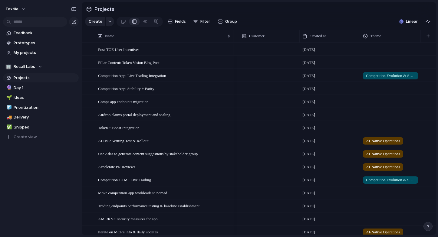
click at [378, 46] on div at bounding box center [390, 49] width 60 height 12
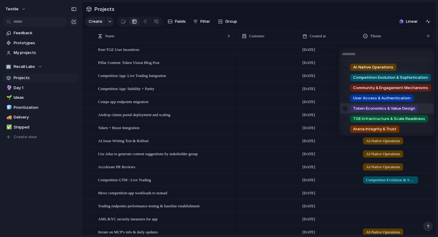
click at [393, 108] on span "Token Economics & Value Design" at bounding box center [384, 108] width 62 height 6
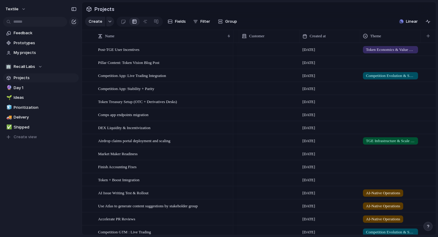
click at [378, 89] on div at bounding box center [390, 88] width 60 height 12
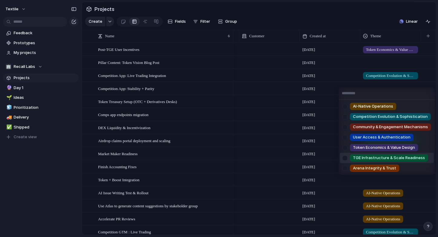
click at [384, 158] on span "TGE Infrastructure & Scale Readiness" at bounding box center [389, 158] width 72 height 6
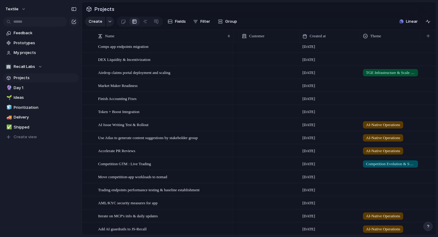
click at [375, 113] on div at bounding box center [390, 111] width 60 height 12
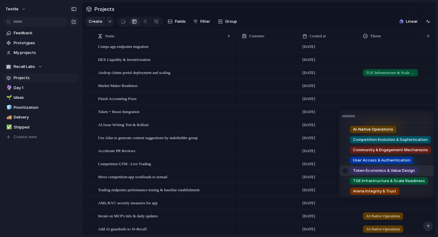
click at [405, 171] on span "Token Economics & Value Design" at bounding box center [384, 170] width 62 height 6
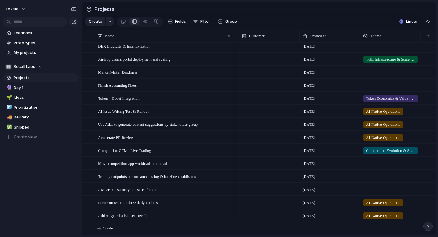
click at [368, 163] on div at bounding box center [390, 163] width 60 height 12
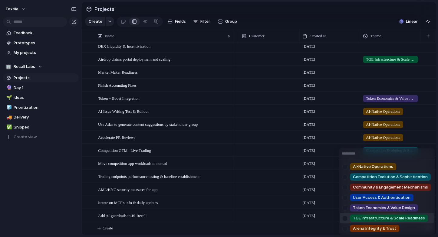
click at [383, 219] on span "TGE Infrastructure & Scale Readiness" at bounding box center [389, 218] width 72 height 6
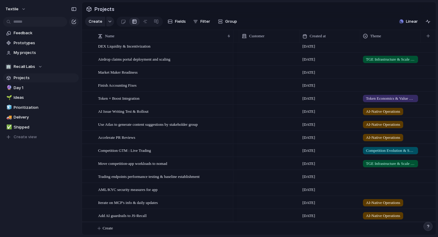
click at [378, 177] on div at bounding box center [390, 176] width 60 height 12
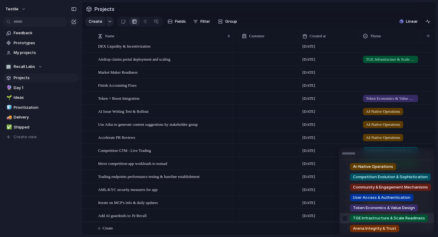
click at [395, 218] on span "TGE Infrastructure & Scale Readiness" at bounding box center [389, 218] width 72 height 6
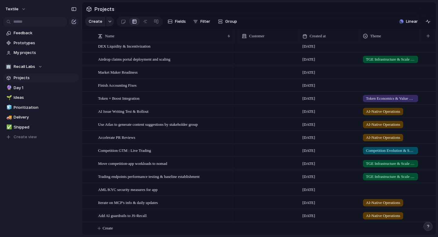
click at [377, 188] on div at bounding box center [390, 189] width 60 height 12
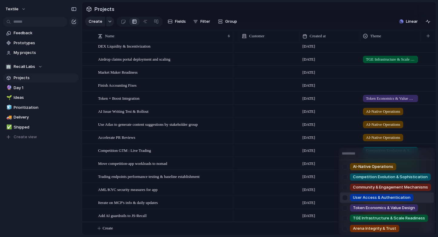
click at [377, 196] on span "User Access & Authentication" at bounding box center [381, 197] width 57 height 6
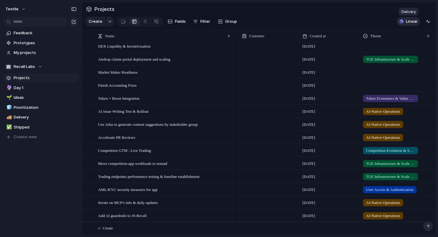
click at [402, 21] on div "button" at bounding box center [401, 21] width 4 height 4
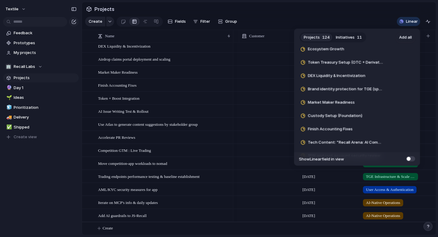
scroll to position [1282, 0]
click at [407, 38] on span "Add all" at bounding box center [405, 37] width 13 height 6
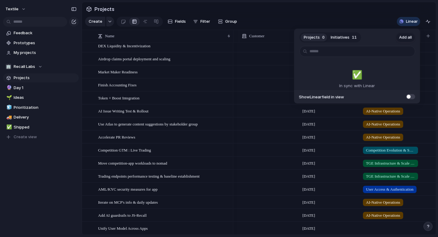
scroll to position [0, 0]
click at [411, 96] on span at bounding box center [410, 96] width 9 height 5
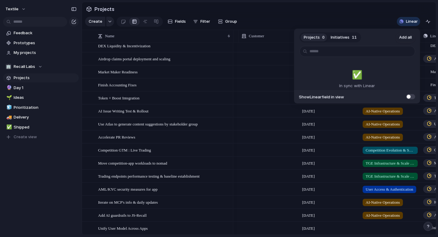
click at [340, 10] on div "Projects 0 Initiatives 11 Add all ✅️ In sync with Linear Show Linear field in v…" at bounding box center [219, 118] width 438 height 237
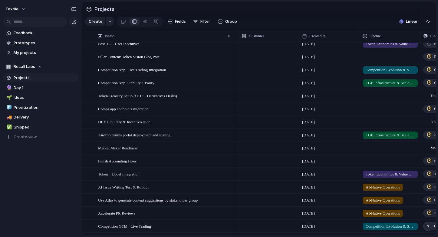
scroll to position [10, 0]
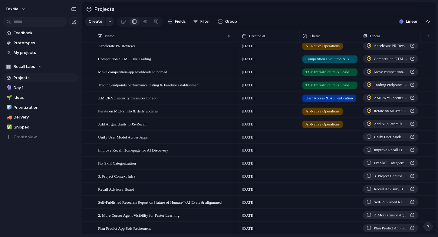
click at [317, 139] on div at bounding box center [330, 136] width 60 height 10
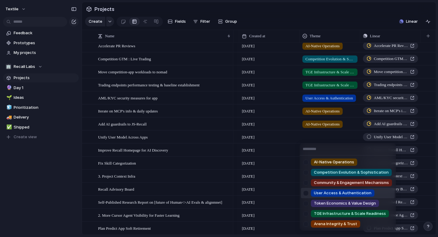
click at [326, 193] on span "User Access & Authentication" at bounding box center [342, 193] width 57 height 6
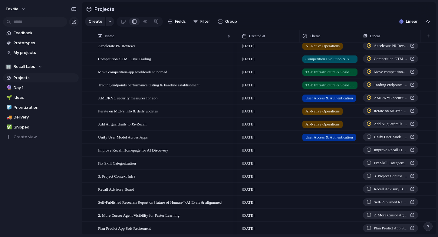
click at [319, 150] on div at bounding box center [330, 149] width 60 height 10
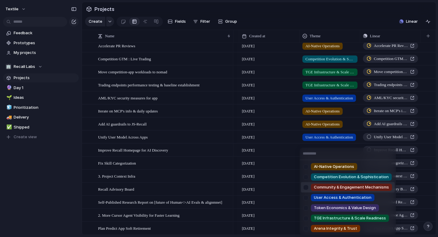
click at [319, 189] on span "Community & Engagement Mechanisms" at bounding box center [351, 187] width 75 height 6
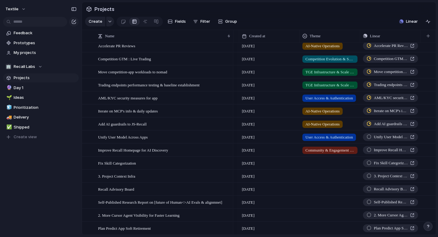
click at [323, 165] on div at bounding box center [330, 162] width 60 height 10
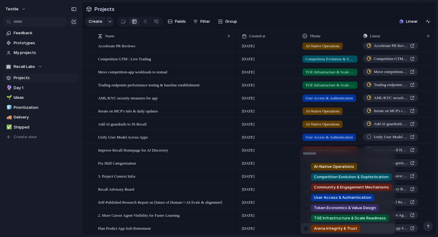
click at [338, 229] on span "Arena Integrity & Trust" at bounding box center [335, 228] width 43 height 6
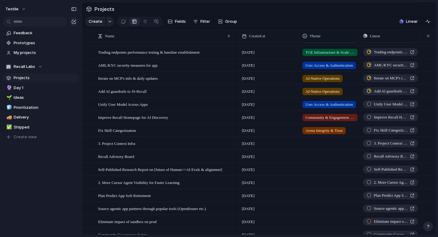
click at [310, 144] on div at bounding box center [330, 142] width 60 height 10
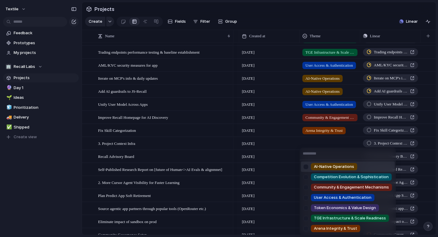
click at [323, 168] on span "AI-Native Operations" at bounding box center [334, 166] width 40 height 6
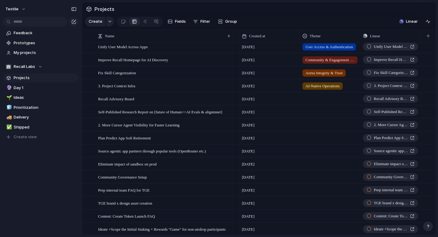
click at [320, 127] on div at bounding box center [330, 124] width 60 height 10
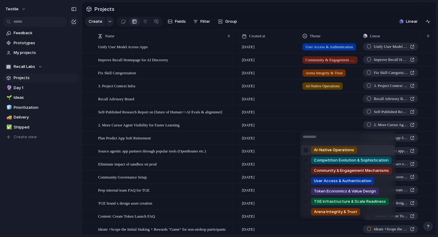
click at [329, 150] on span "AI-Native Operations" at bounding box center [334, 150] width 40 height 6
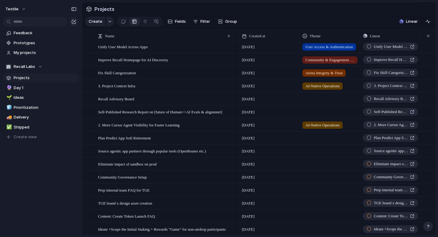
click at [313, 139] on div at bounding box center [330, 137] width 60 height 10
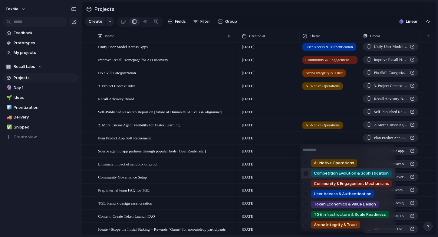
click at [323, 173] on span "Competition Evolution & Sophistication" at bounding box center [351, 173] width 75 height 6
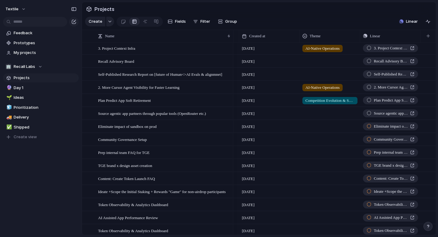
click at [310, 128] on div at bounding box center [330, 125] width 60 height 10
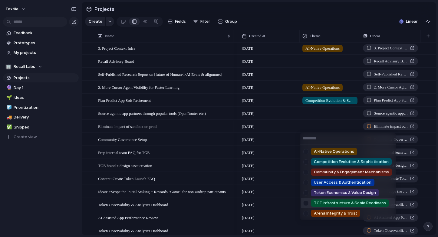
click at [325, 201] on span "TGE Infrastructure & Scale Readiness" at bounding box center [350, 203] width 72 height 6
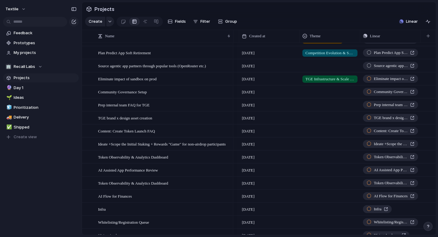
click at [310, 144] on div at bounding box center [330, 143] width 60 height 10
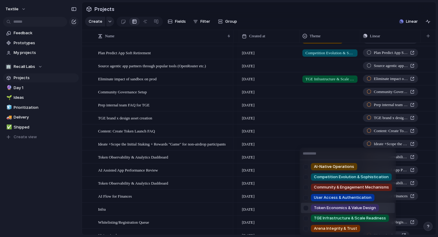
click at [340, 207] on span "Token Economics & Value Design" at bounding box center [345, 207] width 62 height 6
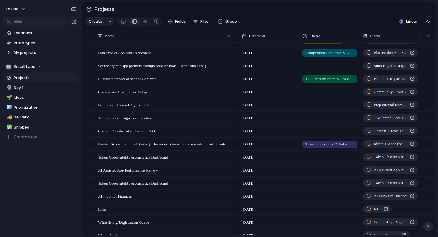
click at [313, 156] on div at bounding box center [330, 156] width 60 height 10
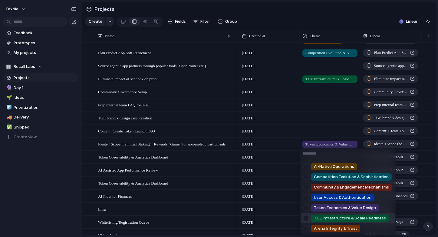
click at [343, 217] on span "TGE Infrastructure & Scale Readiness" at bounding box center [350, 218] width 72 height 6
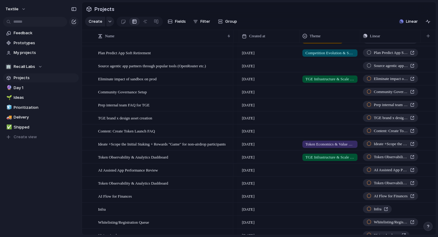
click at [319, 171] on div at bounding box center [330, 169] width 60 height 10
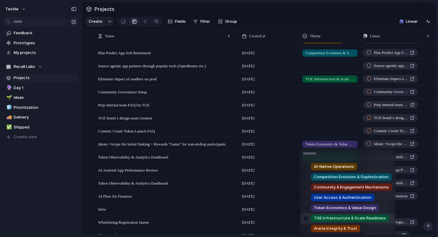
click at [335, 221] on span "TGE Infrastructure & Scale Readiness" at bounding box center [350, 218] width 72 height 6
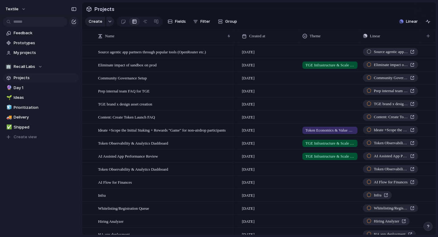
click at [313, 170] on div at bounding box center [330, 168] width 60 height 10
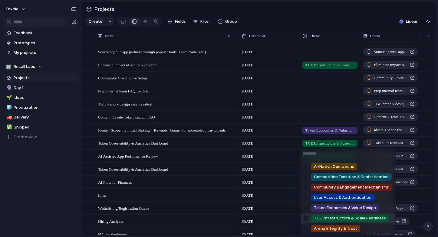
click at [326, 219] on span "TGE Infrastructure & Scale Readiness" at bounding box center [350, 218] width 72 height 6
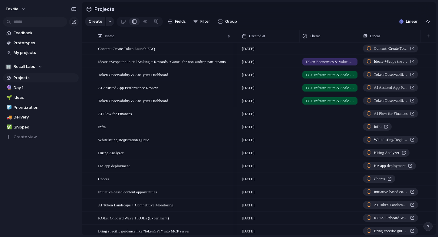
click at [316, 113] on div at bounding box center [330, 112] width 60 height 10
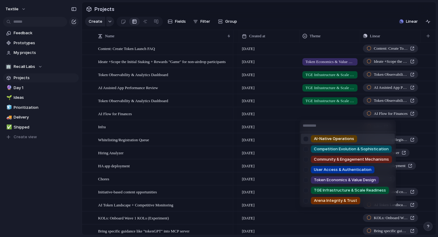
click at [334, 138] on span "AI-Native Operations" at bounding box center [334, 139] width 40 height 6
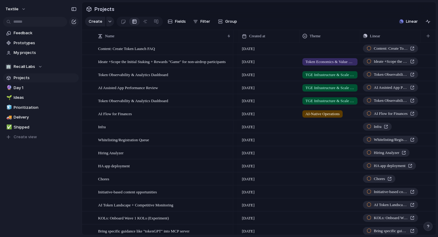
click at [317, 128] on div at bounding box center [330, 125] width 60 height 10
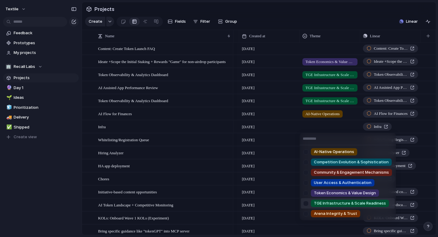
click at [327, 206] on div "TGE Infrastructure & Scale Readiness" at bounding box center [350, 202] width 78 height 7
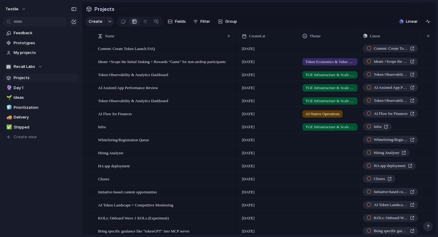
click at [317, 141] on div at bounding box center [330, 138] width 60 height 10
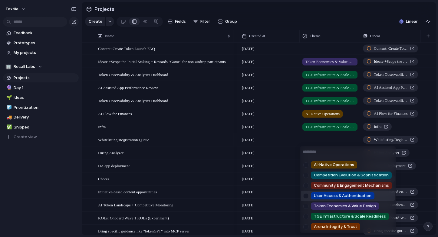
click at [325, 194] on span "User Access & Authentication" at bounding box center [342, 195] width 57 height 6
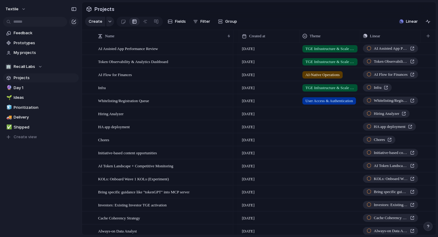
click at [330, 87] on span "TGE Infrastructure & Scale Readiness" at bounding box center [329, 88] width 49 height 6
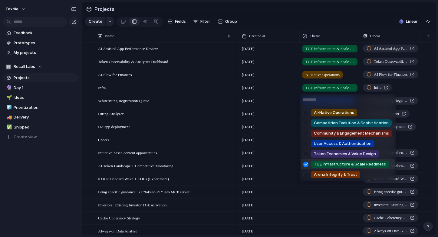
click at [306, 166] on div at bounding box center [305, 164] width 11 height 11
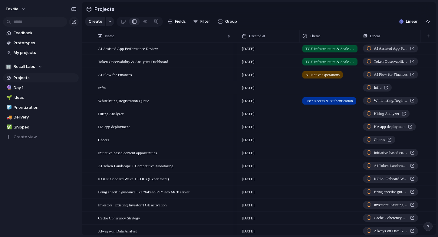
click at [303, 189] on div "AI-Native Operations Competition Evolution & Sophistication Community & Engagem…" at bounding box center [219, 118] width 438 height 237
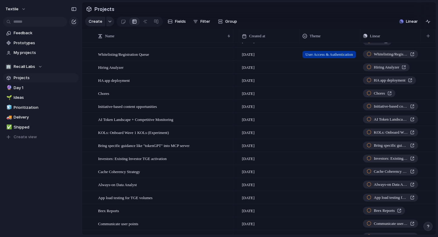
click at [320, 146] on div at bounding box center [330, 144] width 60 height 10
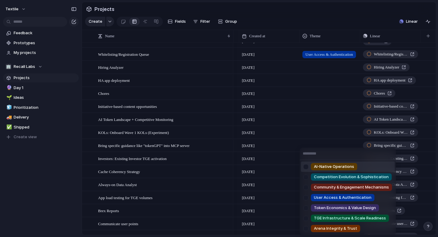
click at [333, 167] on span "AI-Native Operations" at bounding box center [334, 166] width 40 height 6
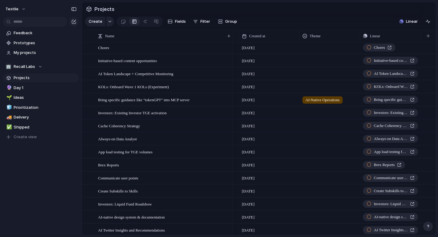
click at [309, 124] on div at bounding box center [330, 124] width 60 height 10
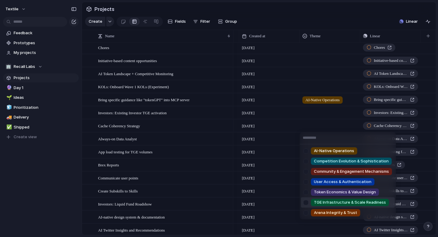
click at [323, 201] on span "TGE Infrastructure & Scale Readiness" at bounding box center [350, 202] width 72 height 6
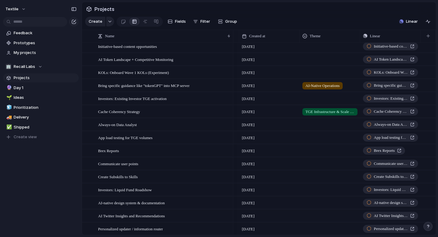
click at [325, 141] on div at bounding box center [329, 137] width 60 height 12
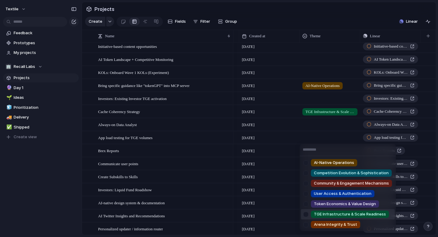
click at [329, 214] on span "TGE Infrastructure & Scale Readiness" at bounding box center [350, 214] width 72 height 6
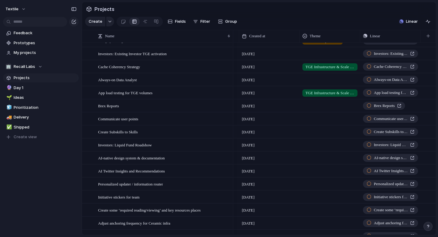
click at [317, 133] on div at bounding box center [330, 131] width 60 height 10
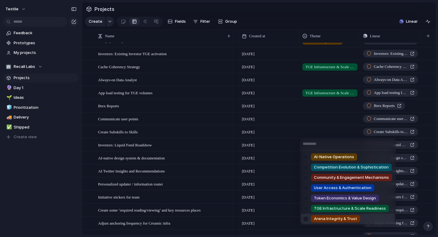
click at [338, 219] on span "Arena Integrity & Trust" at bounding box center [335, 218] width 43 height 6
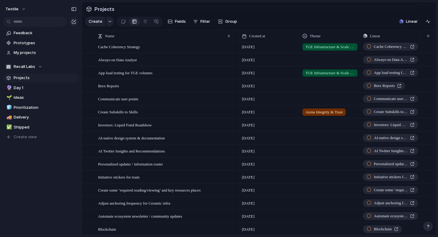
click at [312, 139] on div at bounding box center [330, 137] width 60 height 10
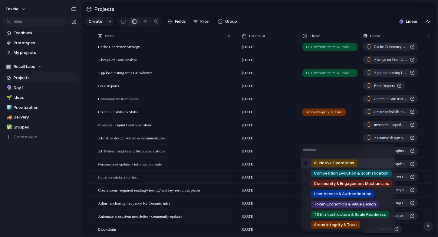
click at [322, 163] on span "AI-Native Operations" at bounding box center [334, 163] width 40 height 6
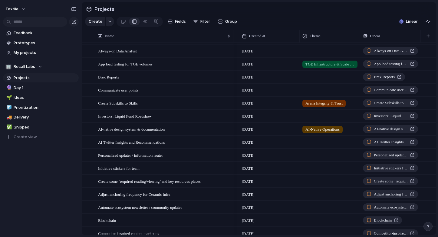
click at [314, 147] on div at bounding box center [329, 142] width 60 height 12
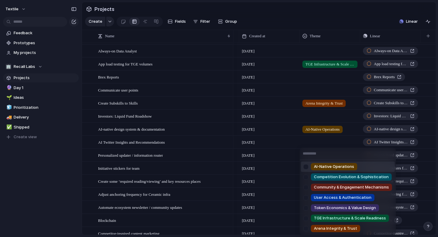
click at [322, 167] on span "AI-Native Operations" at bounding box center [334, 166] width 40 height 6
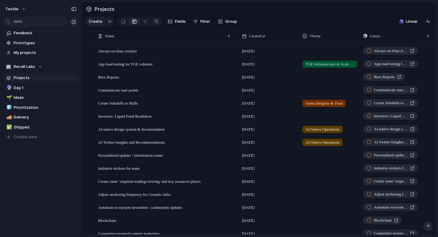
click at [312, 158] on div at bounding box center [330, 154] width 60 height 10
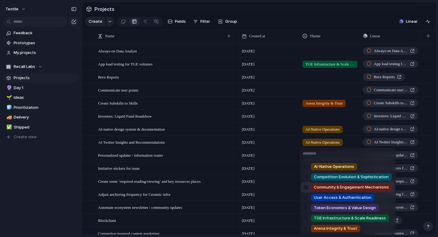
click at [327, 188] on span "Community & Engagement Mechanisms" at bounding box center [351, 187] width 75 height 6
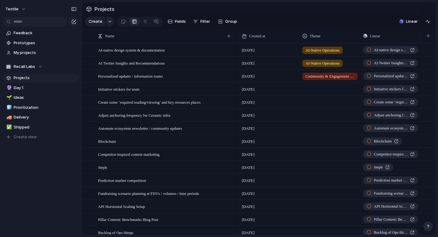
click at [317, 129] on div at bounding box center [330, 127] width 60 height 10
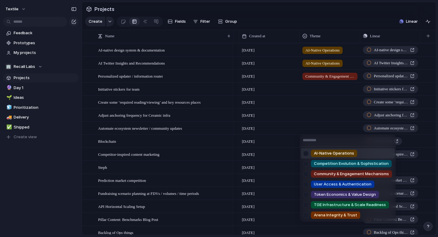
click at [323, 152] on span "AI-Native Operations" at bounding box center [334, 153] width 40 height 6
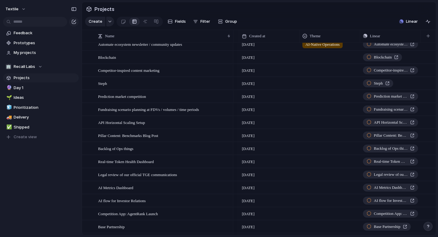
click at [315, 93] on div at bounding box center [330, 95] width 60 height 10
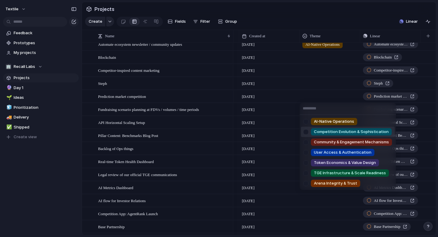
click at [342, 133] on span "Competition Evolution & Sophistication" at bounding box center [351, 132] width 75 height 6
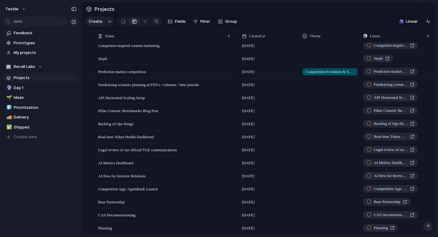
click at [316, 95] on div at bounding box center [330, 96] width 60 height 10
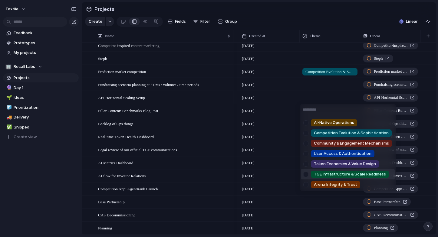
click at [333, 171] on span "TGE Infrastructure & Scale Readiness" at bounding box center [350, 174] width 72 height 6
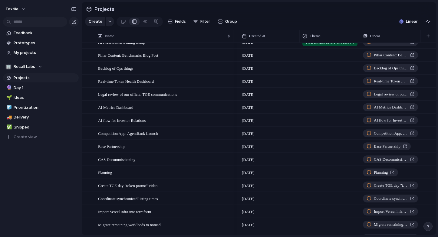
click at [307, 83] on div at bounding box center [330, 80] width 60 height 10
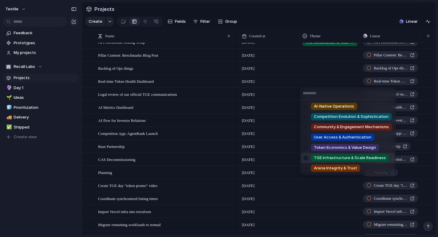
click at [329, 159] on span "TGE Infrastructure & Scale Readiness" at bounding box center [350, 158] width 72 height 6
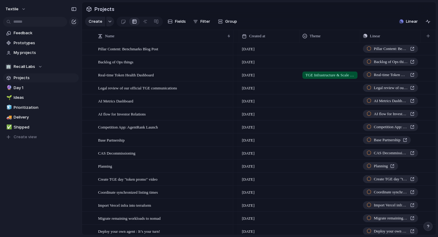
click at [318, 108] on div at bounding box center [330, 113] width 60 height 10
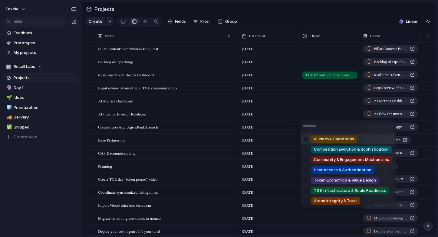
click at [316, 100] on div "AI-Native Operations Competition Evolution & Sophistication Community & Engagem…" at bounding box center [219, 118] width 438 height 237
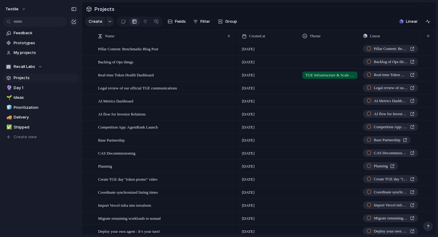
click at [313, 102] on div at bounding box center [330, 100] width 60 height 10
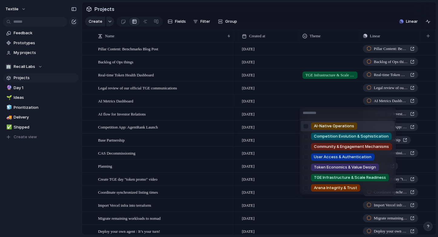
click at [321, 125] on span "AI-Native Operations" at bounding box center [334, 126] width 40 height 6
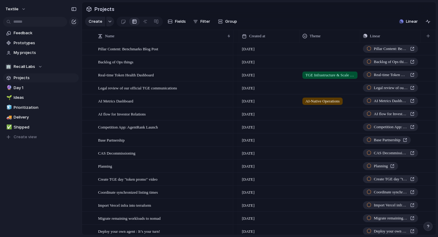
click at [318, 115] on div at bounding box center [330, 113] width 60 height 10
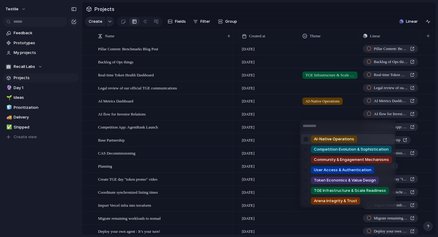
click at [324, 136] on span "AI-Native Operations" at bounding box center [334, 139] width 40 height 6
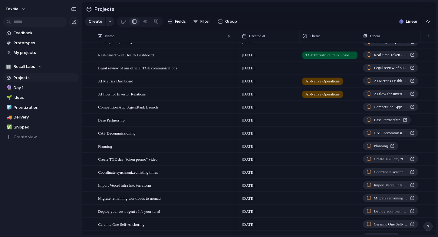
click at [316, 107] on div at bounding box center [330, 106] width 60 height 10
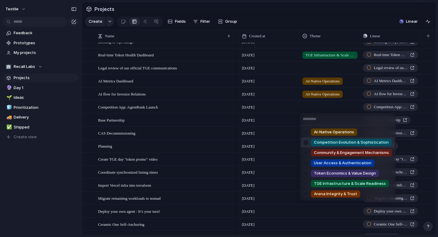
click at [335, 142] on span "Competition Evolution & Sophistication" at bounding box center [351, 142] width 75 height 6
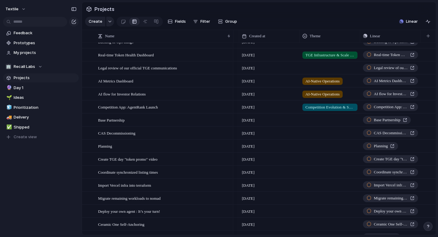
click at [315, 118] on div at bounding box center [330, 119] width 60 height 10
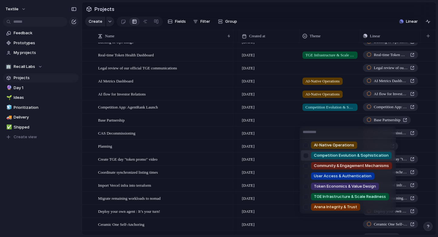
click at [320, 154] on span "Competition Evolution & Sophistication" at bounding box center [351, 155] width 75 height 6
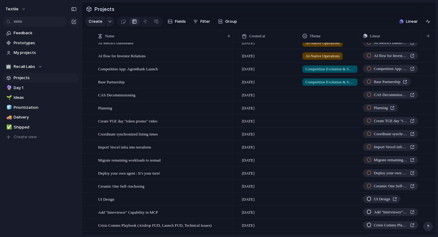
scroll to position [962, 0]
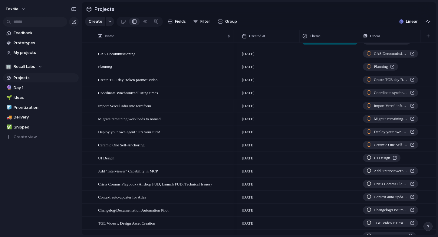
click at [306, 106] on div at bounding box center [330, 105] width 60 height 10
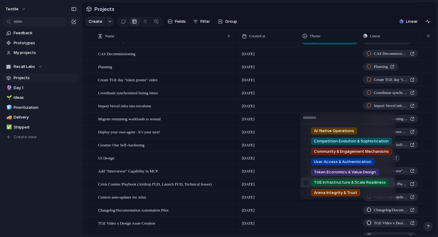
click at [341, 182] on span "TGE Infrastructure & Scale Readiness" at bounding box center [350, 182] width 72 height 6
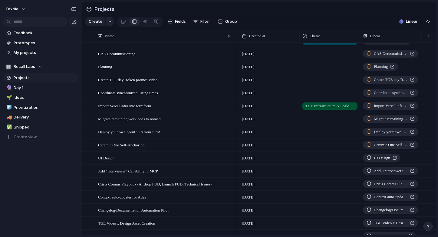
click at [330, 120] on div at bounding box center [330, 118] width 60 height 10
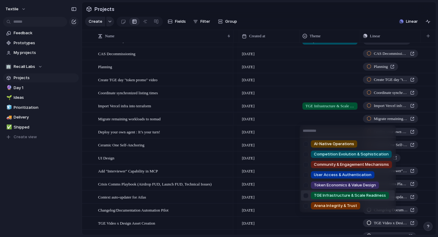
click at [330, 194] on span "TGE Infrastructure & Scale Readiness" at bounding box center [350, 195] width 72 height 6
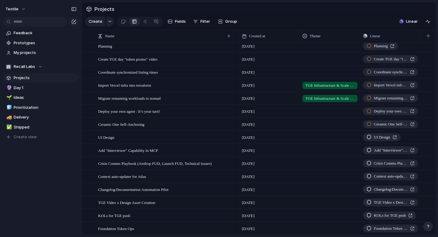
click at [319, 109] on div at bounding box center [330, 110] width 60 height 10
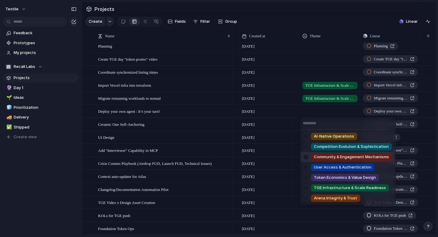
click at [332, 160] on div "Community & Engagement Mechanisms" at bounding box center [351, 156] width 81 height 7
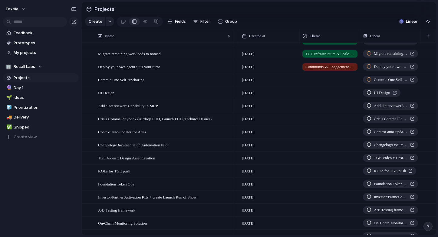
click at [311, 110] on div at bounding box center [329, 105] width 60 height 12
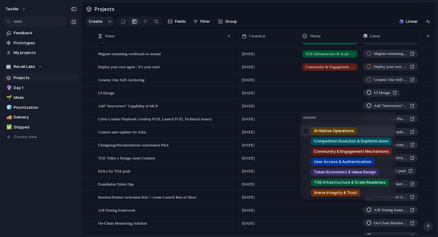
click at [318, 130] on span "AI-Native Operations" at bounding box center [334, 131] width 40 height 6
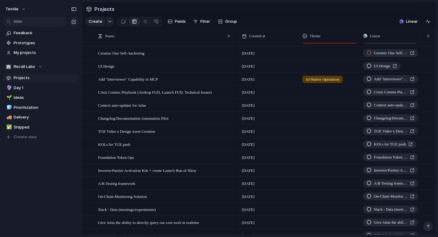
click at [310, 105] on div at bounding box center [330, 104] width 60 height 10
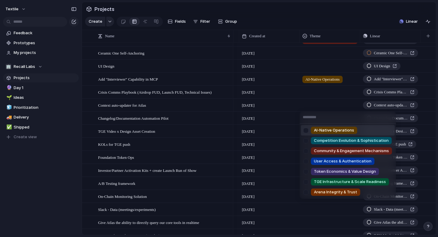
click at [321, 131] on span "AI-Native Operations" at bounding box center [334, 130] width 40 height 6
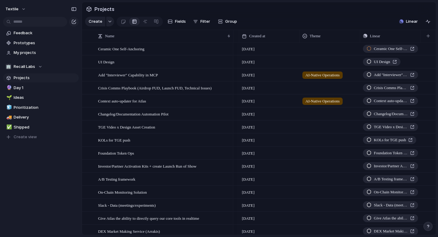
click at [313, 115] on div at bounding box center [330, 113] width 60 height 10
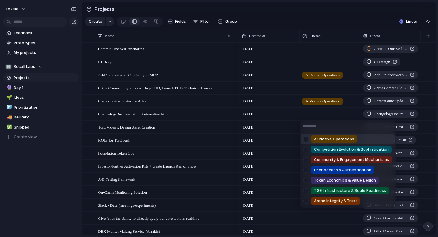
click at [325, 137] on span "AI-Native Operations" at bounding box center [334, 139] width 40 height 6
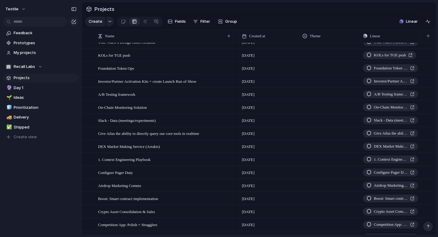
click at [313, 94] on div at bounding box center [330, 93] width 60 height 10
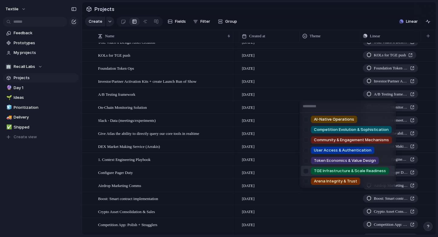
click at [323, 168] on span "TGE Infrastructure & Scale Readiness" at bounding box center [350, 171] width 72 height 6
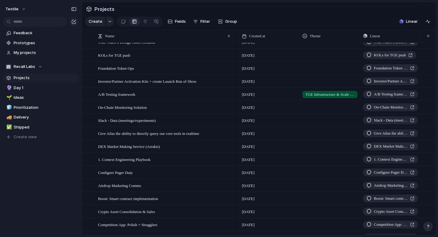
click at [320, 93] on span "TGE Infrastructure & Scale Readiness" at bounding box center [329, 94] width 49 height 6
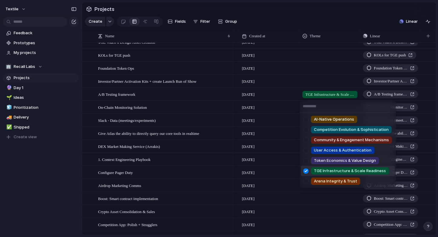
click at [306, 170] on div at bounding box center [305, 170] width 11 height 11
click at [252, 118] on div "AI-Native Operations Competition Evolution & Sophistication Community & Engagem…" at bounding box center [219, 118] width 438 height 237
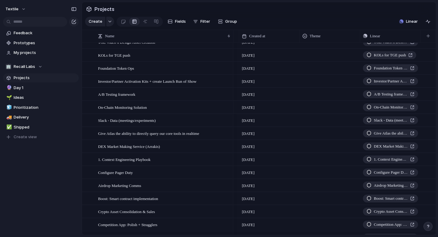
click at [305, 108] on div at bounding box center [330, 106] width 60 height 10
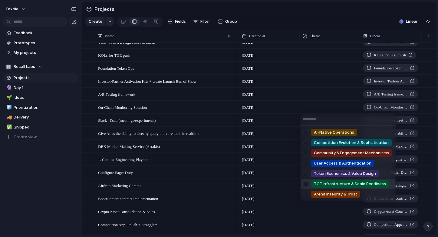
click at [311, 182] on div "TGE Infrastructure & Scale Readiness" at bounding box center [346, 183] width 86 height 7
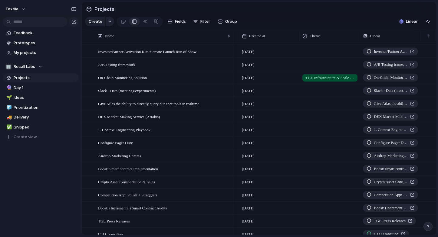
click at [309, 93] on div at bounding box center [330, 89] width 60 height 10
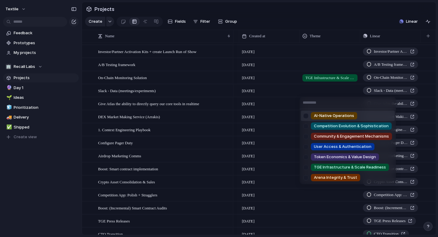
click at [313, 114] on div "AI-Native Operations" at bounding box center [334, 115] width 46 height 7
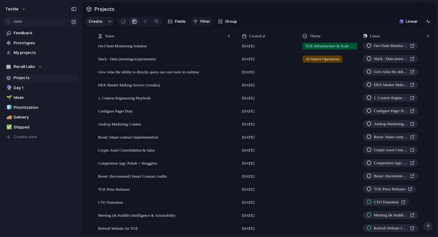
click at [193, 19] on div "button" at bounding box center [195, 21] width 5 height 5
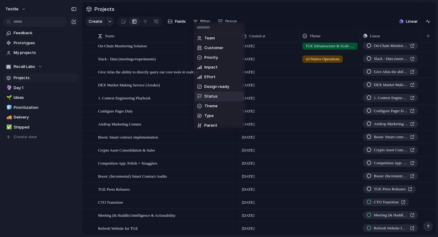
click at [208, 93] on li "Status" at bounding box center [218, 96] width 49 height 10
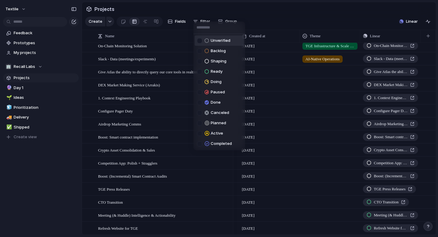
click at [199, 39] on div at bounding box center [199, 40] width 5 height 5
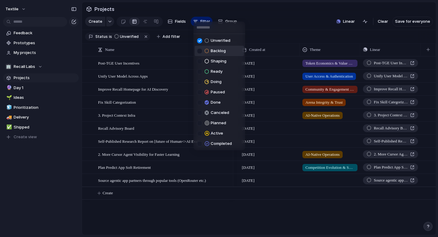
click at [199, 51] on div at bounding box center [199, 50] width 5 height 5
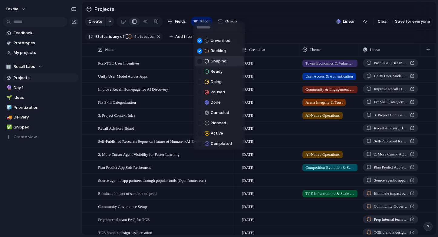
click at [199, 60] on div at bounding box center [199, 61] width 5 height 5
click at [199, 72] on div at bounding box center [199, 71] width 5 height 5
click at [199, 79] on div at bounding box center [199, 81] width 5 height 5
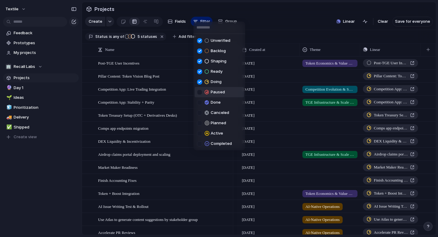
click at [199, 90] on div at bounding box center [199, 92] width 5 height 5
click at [199, 121] on div at bounding box center [199, 122] width 5 height 5
click at [200, 133] on div at bounding box center [199, 133] width 5 height 5
click at [287, 25] on div "Unverified Backlog Shaping Ready Doing Paused Done Canceled Planned Active Comp…" at bounding box center [219, 118] width 438 height 237
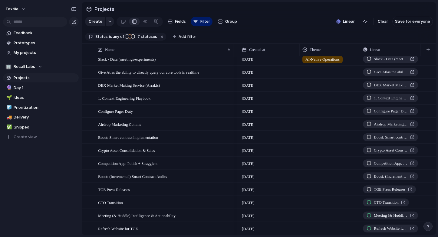
click at [319, 70] on div at bounding box center [330, 71] width 60 height 10
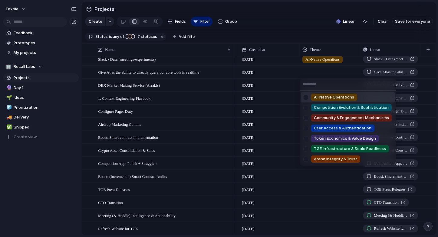
click at [325, 100] on span "AI-Native Operations" at bounding box center [334, 97] width 40 height 6
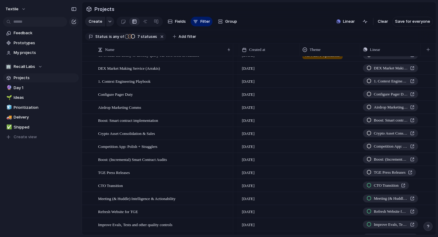
click at [311, 79] on div at bounding box center [330, 80] width 60 height 10
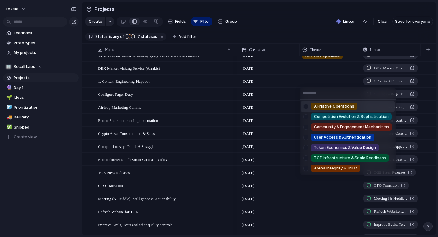
click at [319, 106] on span "AI-Native Operations" at bounding box center [334, 106] width 40 height 6
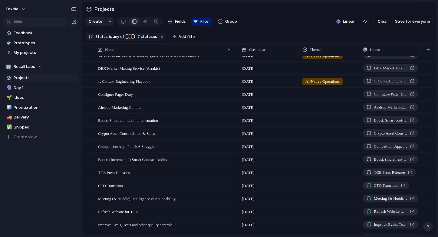
click at [315, 95] on div at bounding box center [330, 93] width 60 height 10
click at [289, 101] on div "AI-Native Operations Competition Evolution & Sophistication Community & Engagem…" at bounding box center [219, 118] width 438 height 237
click at [315, 131] on div at bounding box center [330, 132] width 60 height 10
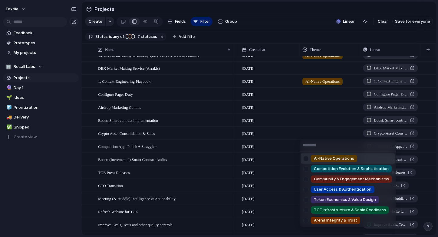
click at [315, 118] on div "AI-Native Operations Competition Evolution & Sophistication Community & Engagem…" at bounding box center [219, 118] width 438 height 237
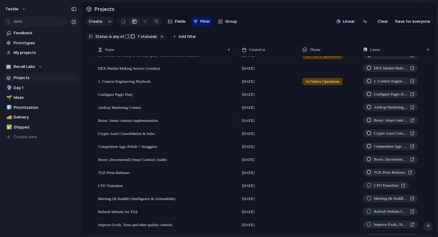
click at [311, 122] on div at bounding box center [330, 119] width 60 height 10
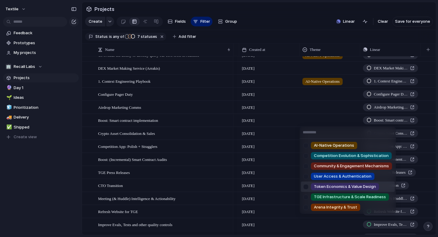
click at [344, 184] on span "Token Economics & Value Design" at bounding box center [345, 186] width 62 height 6
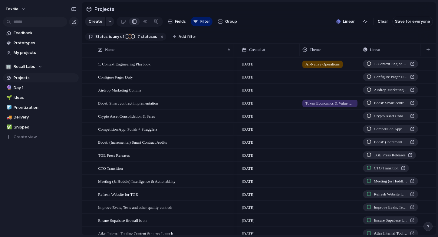
click at [318, 133] on div at bounding box center [329, 129] width 60 height 12
click at [315, 129] on div "AI-Native Operations Competition Evolution & Sophistication Community & Engagem…" at bounding box center [219, 118] width 438 height 237
click at [313, 132] on div at bounding box center [330, 128] width 60 height 10
click at [315, 131] on div at bounding box center [330, 128] width 60 height 10
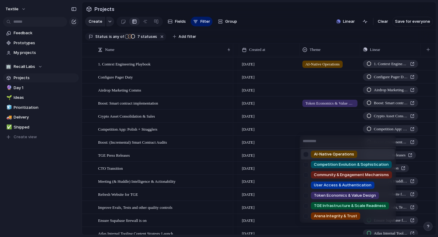
click at [197, 138] on div "AI-Native Operations Competition Evolution & Sophistication Community & Engagem…" at bounding box center [219, 118] width 438 height 237
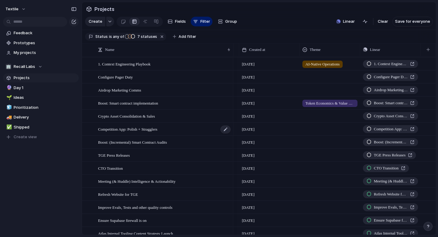
click at [170, 128] on div "Competition App: Polish + Stragglers" at bounding box center [164, 129] width 133 height 12
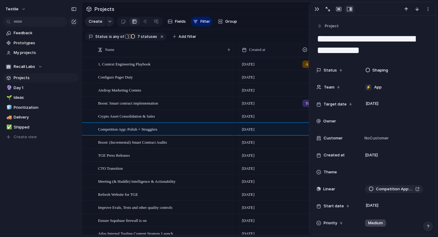
click at [381, 41] on textarea "**********" at bounding box center [372, 44] width 112 height 25
click at [315, 8] on div "button" at bounding box center [316, 9] width 5 height 5
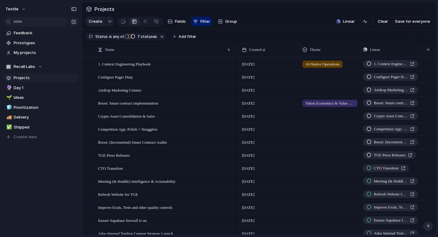
click at [328, 128] on div at bounding box center [330, 128] width 60 height 10
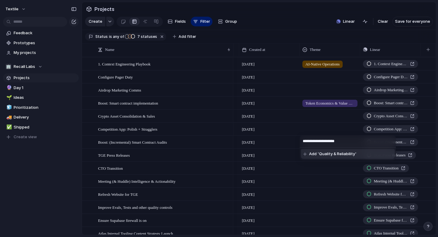
type input "**********"
click at [322, 153] on span "Add 'Quality & Reliability'" at bounding box center [332, 154] width 47 height 6
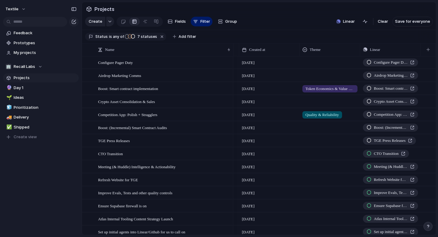
scroll to position [1303, 0]
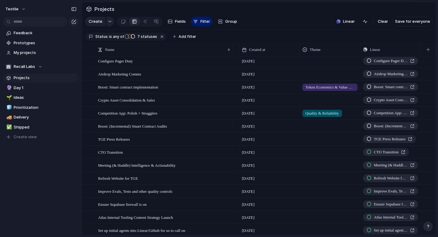
click at [313, 129] on div at bounding box center [330, 125] width 60 height 10
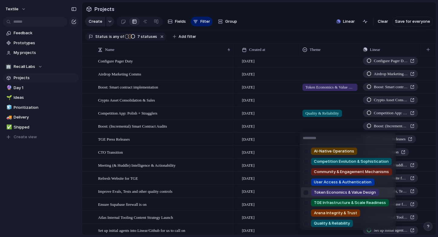
click at [331, 193] on span "Token Economics & Value Design" at bounding box center [345, 192] width 62 height 6
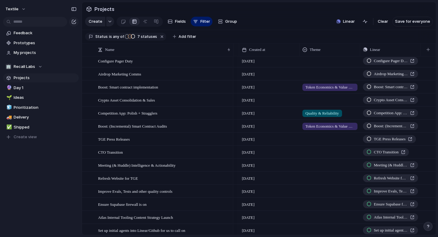
click at [322, 125] on span "Token Economics & Value Design" at bounding box center [329, 126] width 49 height 6
click at [277, 139] on div "AI-Native Operations Competition Evolution & Sophistication Community & Engagem…" at bounding box center [219, 118] width 438 height 237
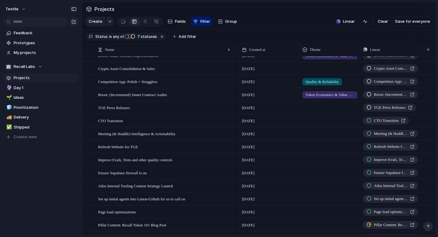
scroll to position [1336, 0]
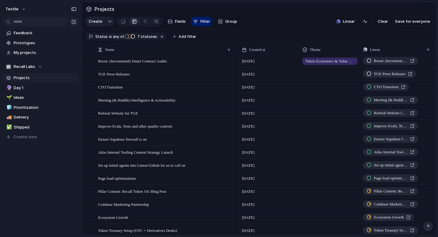
click at [316, 115] on div at bounding box center [330, 112] width 60 height 10
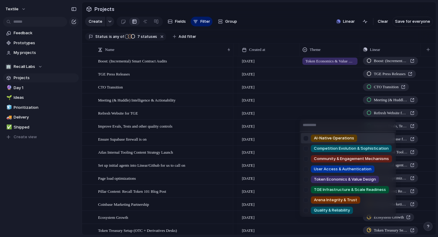
type input "**********"
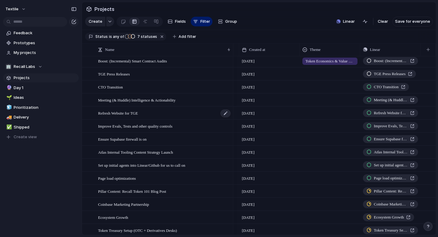
click at [169, 116] on div "Refresh Website for TGE" at bounding box center [164, 113] width 133 height 12
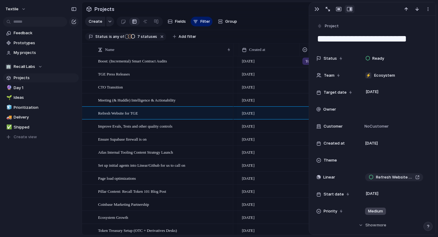
click at [366, 38] on textarea "**********" at bounding box center [372, 38] width 112 height 13
click at [314, 8] on div "button" at bounding box center [316, 9] width 5 height 5
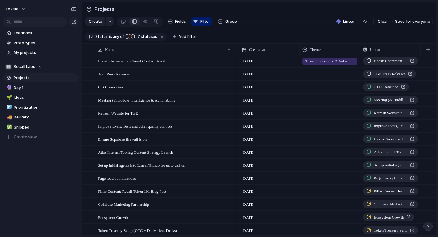
click at [325, 113] on div at bounding box center [330, 112] width 60 height 10
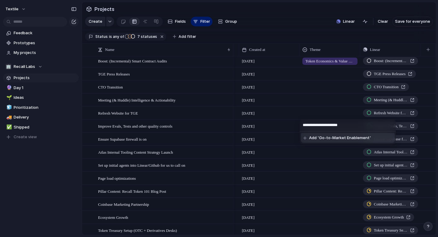
type input "**********"
click at [332, 137] on span "Add 'Go-to-Market Enablement'" at bounding box center [340, 138] width 62 height 6
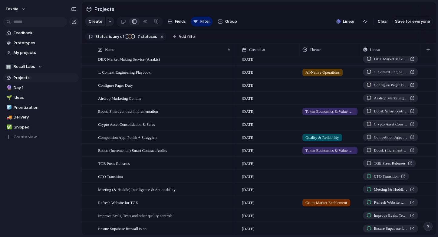
scroll to position [1275, 0]
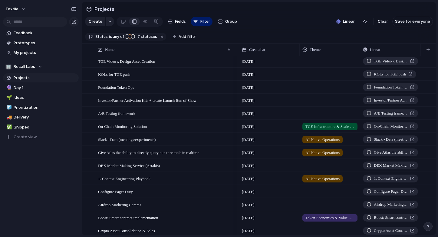
click at [318, 115] on div at bounding box center [330, 112] width 60 height 10
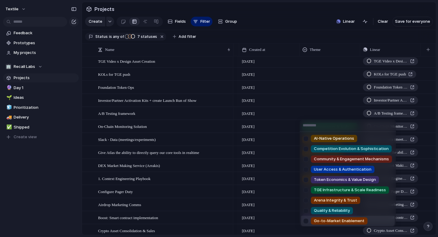
click at [325, 219] on span "Go-to-Market Enablement" at bounding box center [339, 220] width 51 height 6
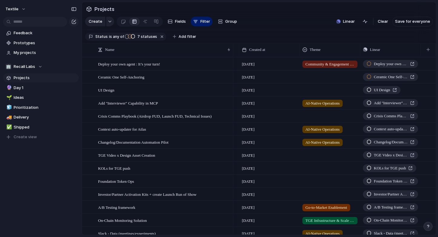
click at [313, 90] on div at bounding box center [330, 89] width 60 height 10
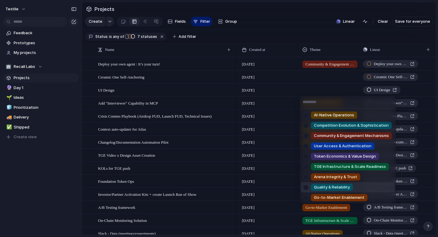
click at [330, 188] on span "Quality & Reliability" at bounding box center [332, 187] width 36 height 6
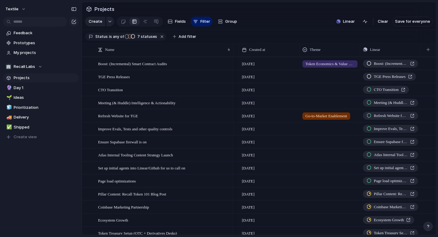
click at [314, 128] on div at bounding box center [330, 128] width 60 height 10
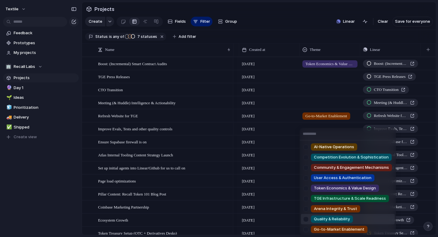
click at [328, 217] on span "Quality & Reliability" at bounding box center [332, 219] width 36 height 6
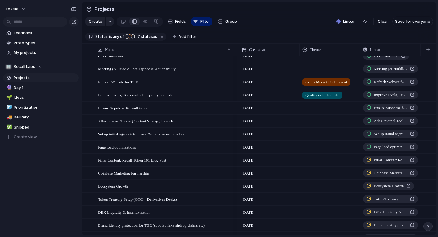
click at [311, 111] on div at bounding box center [330, 107] width 60 height 10
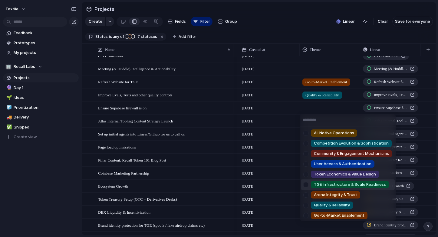
click at [320, 184] on span "TGE Infrastructure & Scale Readiness" at bounding box center [350, 184] width 72 height 6
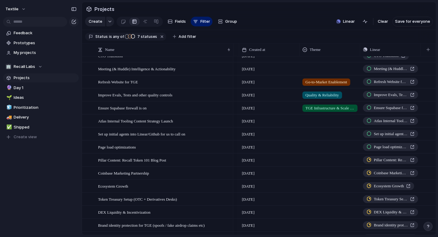
click at [322, 123] on div at bounding box center [330, 120] width 60 height 10
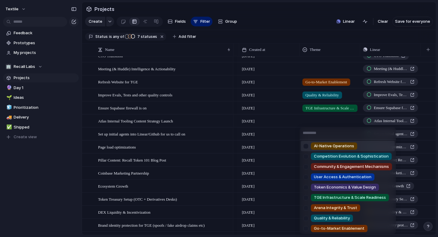
click at [321, 144] on span "AI-Native Operations" at bounding box center [334, 146] width 40 height 6
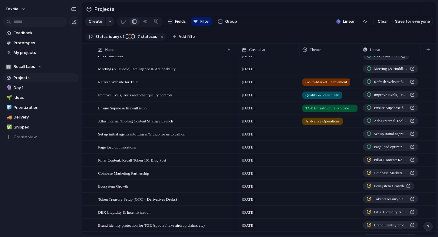
click at [323, 136] on div at bounding box center [330, 133] width 60 height 10
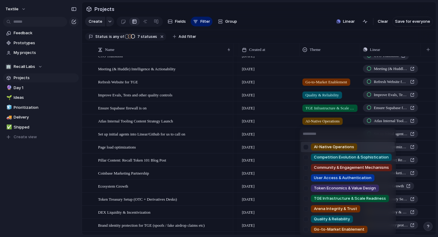
click at [321, 145] on span "AI-Native Operations" at bounding box center [334, 147] width 40 height 6
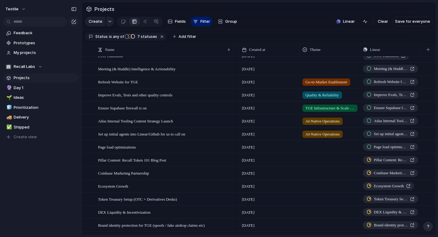
click at [314, 148] on div at bounding box center [330, 146] width 60 height 10
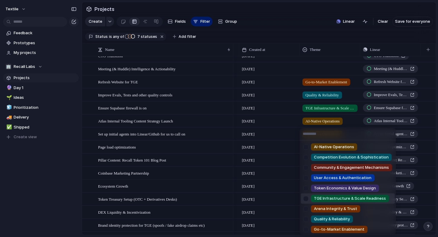
click at [328, 196] on span "TGE Infrastructure & Scale Readiness" at bounding box center [350, 198] width 72 height 6
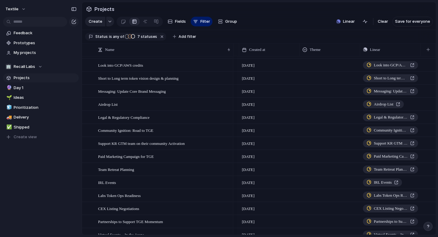
click at [311, 79] on div at bounding box center [330, 77] width 60 height 10
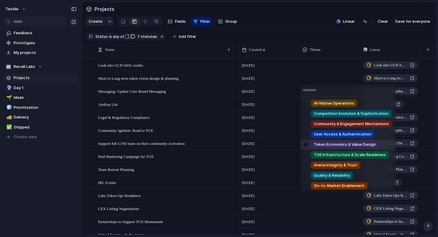
click at [336, 145] on span "Token Economics & Value Design" at bounding box center [345, 144] width 62 height 6
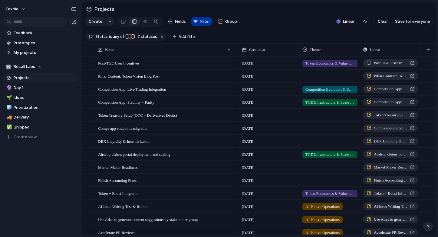
click at [201, 22] on span "Filter" at bounding box center [205, 21] width 10 height 6
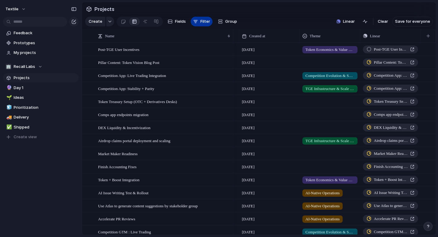
click at [201, 22] on span "Filter" at bounding box center [205, 21] width 10 height 6
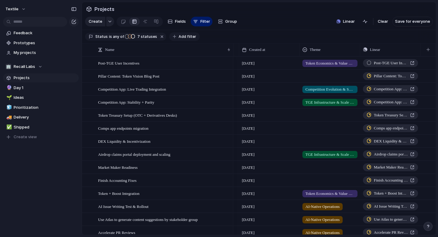
click at [178, 38] on span "Add filter" at bounding box center [187, 36] width 18 height 5
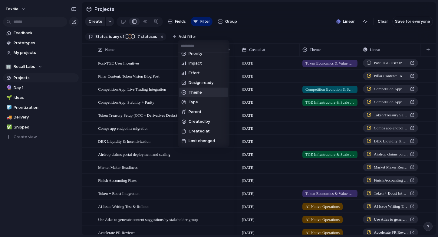
click at [191, 91] on span "Theme" at bounding box center [194, 92] width 13 height 6
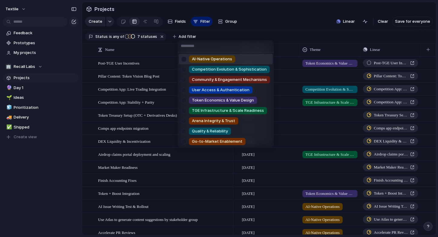
click at [183, 57] on div at bounding box center [183, 59] width 11 height 11
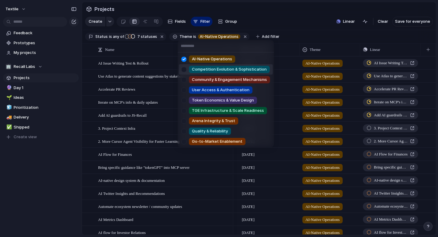
click at [185, 67] on div at bounding box center [183, 69] width 11 height 11
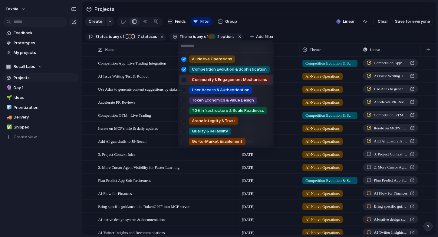
click at [184, 79] on div at bounding box center [183, 79] width 11 height 11
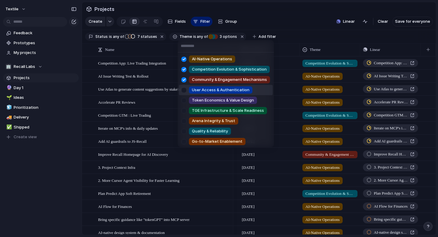
click at [184, 89] on div at bounding box center [183, 90] width 11 height 11
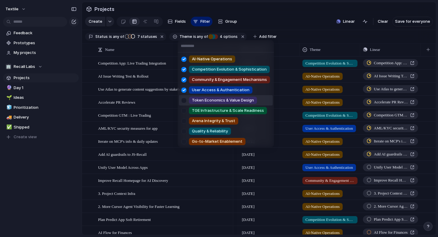
click at [184, 99] on div at bounding box center [183, 100] width 11 height 11
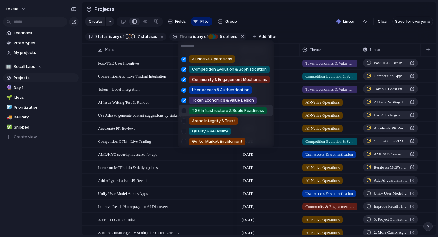
click at [185, 108] on div at bounding box center [183, 110] width 11 height 11
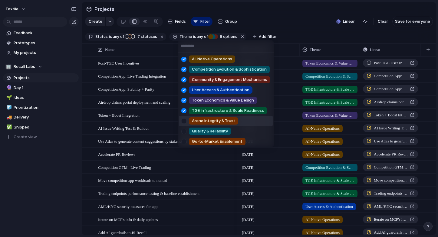
click at [185, 119] on div at bounding box center [183, 121] width 11 height 11
click at [184, 130] on div at bounding box center [183, 131] width 11 height 11
click at [184, 141] on div at bounding box center [183, 141] width 11 height 11
click at [186, 57] on div at bounding box center [183, 59] width 11 height 11
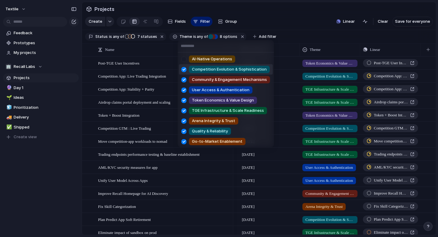
click at [184, 66] on div at bounding box center [183, 69] width 11 height 11
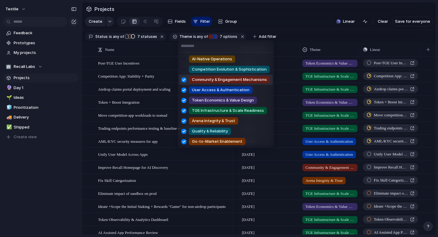
click at [184, 76] on div at bounding box center [183, 79] width 11 height 11
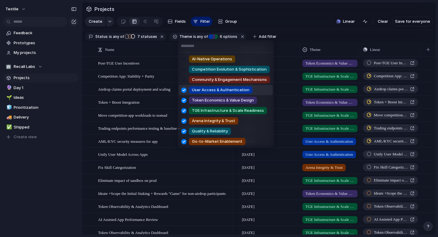
click at [184, 92] on div at bounding box center [183, 90] width 11 height 11
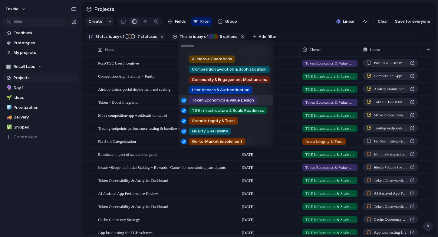
click at [184, 99] on div at bounding box center [183, 100] width 11 height 11
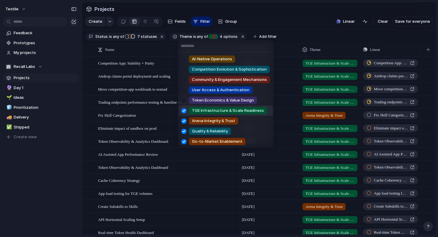
click at [184, 108] on div at bounding box center [183, 110] width 11 height 11
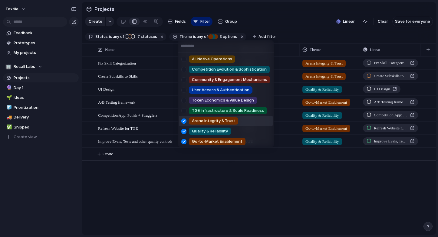
click at [184, 119] on div at bounding box center [183, 121] width 11 height 11
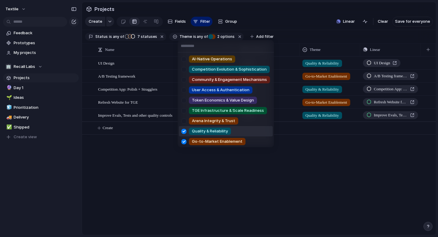
click at [184, 131] on div at bounding box center [183, 131] width 11 height 11
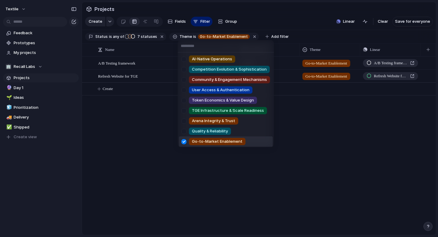
click at [184, 140] on div at bounding box center [183, 141] width 11 height 11
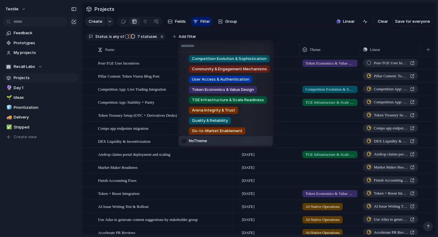
click at [185, 141] on div at bounding box center [183, 141] width 11 height 11
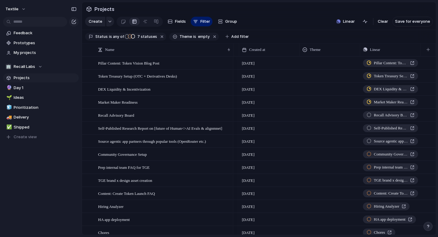
click at [287, 25] on div "AI-Native Operations Competition Evolution & Sophistication Community & Engagem…" at bounding box center [219, 118] width 438 height 237
click at [91, 63] on div at bounding box center [87, 65] width 11 height 16
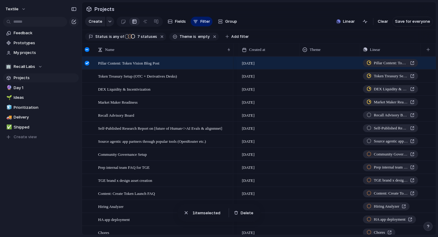
click at [91, 63] on div at bounding box center [87, 65] width 11 height 16
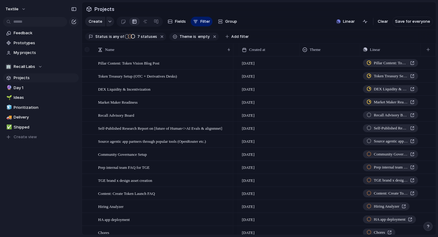
click at [87, 51] on div at bounding box center [87, 49] width 5 height 5
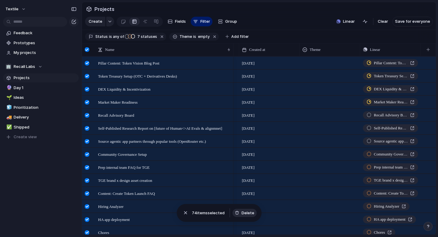
click at [245, 210] on span "Delete" at bounding box center [247, 213] width 13 height 6
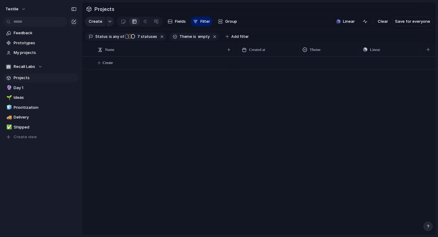
click at [69, 77] on span "Projects" at bounding box center [45, 78] width 63 height 6
click at [20, 86] on span "Day 1" at bounding box center [45, 88] width 63 height 6
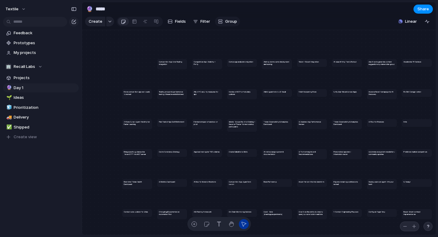
click at [227, 22] on span "Group" at bounding box center [231, 21] width 12 height 6
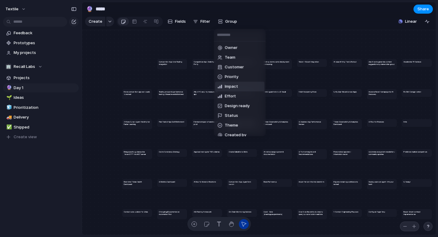
scroll to position [5, 0]
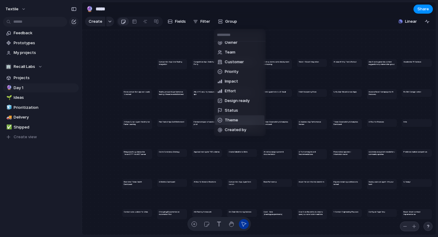
click at [237, 121] on span "Theme" at bounding box center [231, 120] width 13 height 6
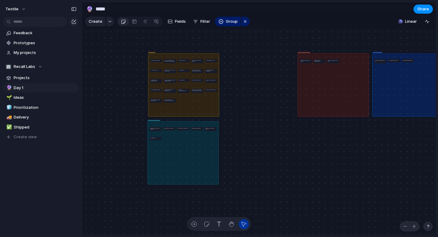
drag, startPoint x: 254, startPoint y: 80, endPoint x: 179, endPoint y: 148, distance: 101.1
click at [179, 148] on div "Competition Evolution & Sophistication" at bounding box center [182, 152] width 71 height 63
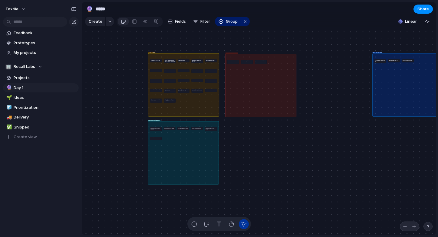
drag, startPoint x: 323, startPoint y: 82, endPoint x: 257, endPoint y: 83, distance: 66.2
click at [257, 83] on div "Community & Engagement Mechanisms" at bounding box center [260, 85] width 71 height 63
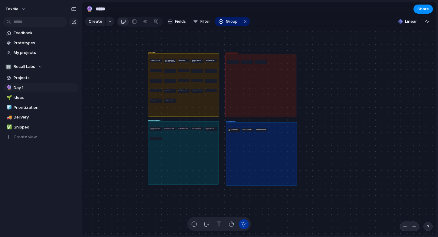
drag, startPoint x: 389, startPoint y: 75, endPoint x: 243, endPoint y: 144, distance: 161.8
click at [243, 144] on div "User Access & Authentication" at bounding box center [261, 153] width 71 height 63
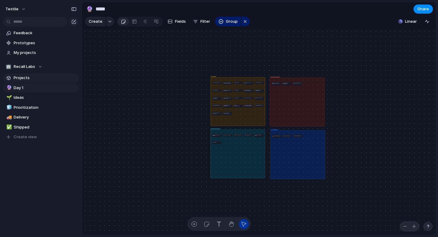
click at [32, 78] on span "Projects" at bounding box center [45, 78] width 63 height 6
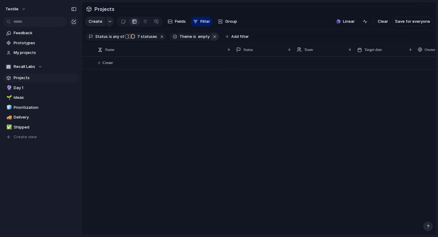
click at [211, 36] on button "button" at bounding box center [215, 37] width 8 height 8
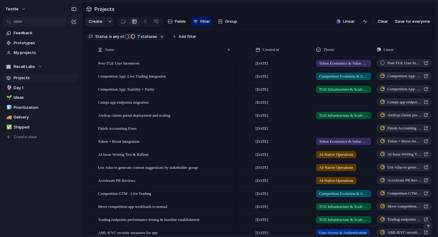
scroll to position [0, 297]
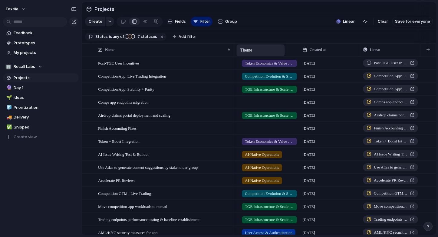
drag, startPoint x: 319, startPoint y: 50, endPoint x: 240, endPoint y: 45, distance: 79.4
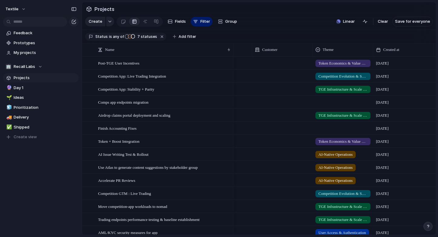
scroll to position [0, 58]
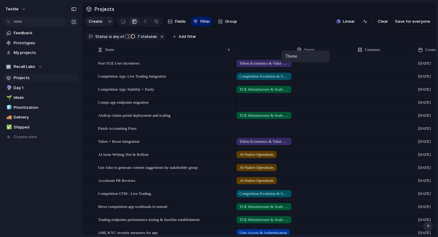
drag, startPoint x: 369, startPoint y: 51, endPoint x: 264, endPoint y: 52, distance: 105.0
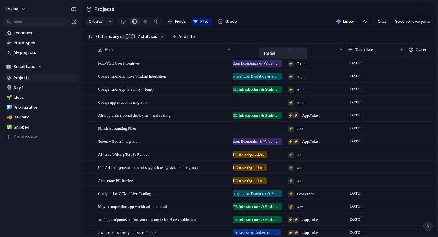
drag, startPoint x: 361, startPoint y: 48, endPoint x: 260, endPoint y: 48, distance: 101.3
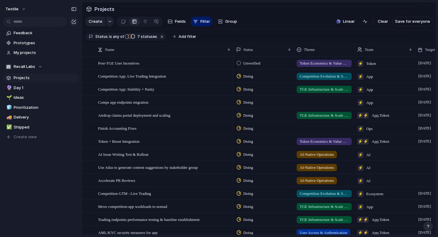
click at [310, 103] on div at bounding box center [324, 102] width 60 height 12
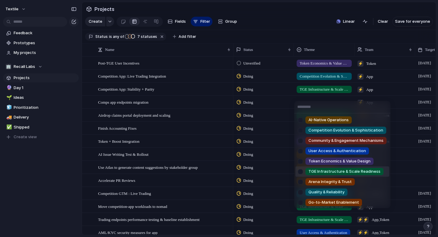
click at [325, 168] on div "TGE Infrastructure & Scale Readiness" at bounding box center [344, 171] width 78 height 7
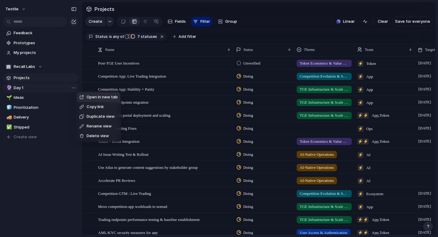
click at [106, 134] on span "Delete view" at bounding box center [98, 136] width 22 height 6
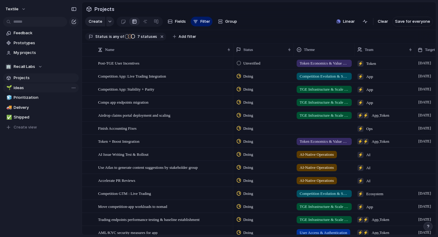
click at [39, 88] on span "Ideas" at bounding box center [45, 88] width 63 height 6
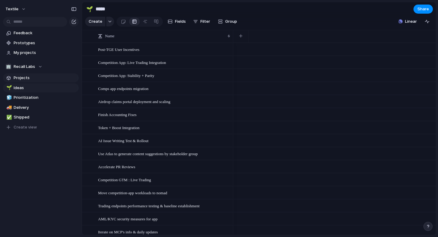
click at [33, 80] on span "Projects" at bounding box center [45, 78] width 63 height 6
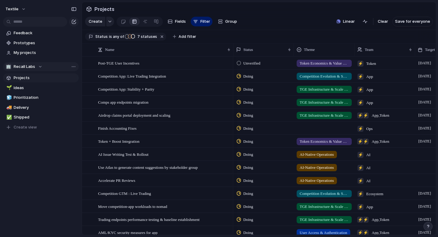
click at [46, 79] on div "Team settings Copy link Add members" at bounding box center [219, 118] width 438 height 237
click at [26, 113] on link "✅ Shipped" at bounding box center [41, 117] width 76 height 9
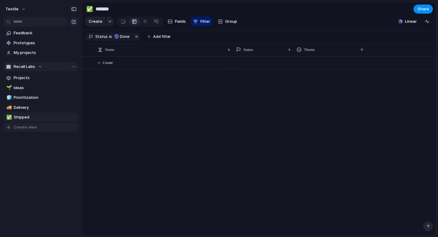
click at [28, 127] on span "Create view" at bounding box center [25, 127] width 23 height 6
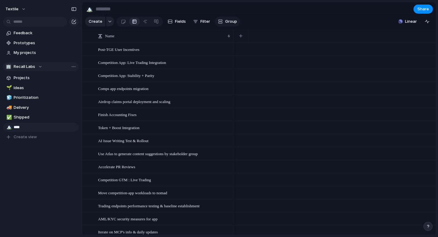
type input "*****"
click at [27, 125] on span "Day 1" at bounding box center [45, 127] width 63 height 6
click at [227, 19] on span "Group" at bounding box center [231, 21] width 12 height 6
click at [123, 21] on div "Owner Team Customer Priority Impact Effort Design ready Status Theme Created by" at bounding box center [219, 118] width 438 height 237
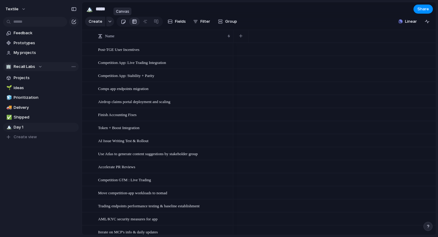
click at [123, 21] on div at bounding box center [123, 22] width 5 height 10
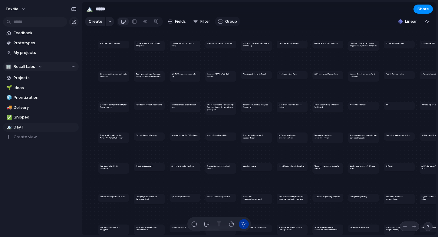
click at [233, 22] on span "Group" at bounding box center [231, 21] width 12 height 6
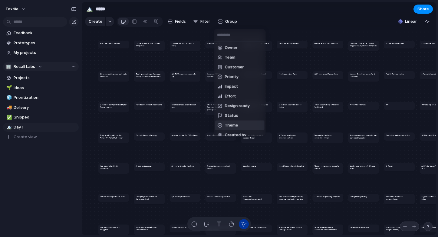
click at [234, 123] on span "Theme" at bounding box center [231, 125] width 13 height 6
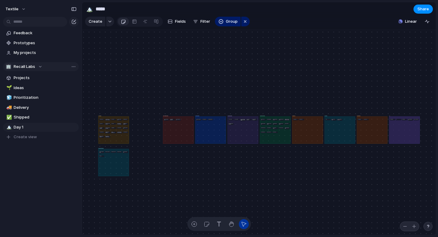
drag, startPoint x: 143, startPoint y: 131, endPoint x: 110, endPoint y: 163, distance: 45.8
click at [110, 163] on div "Competition Evolution & Sophistication" at bounding box center [113, 161] width 31 height 27
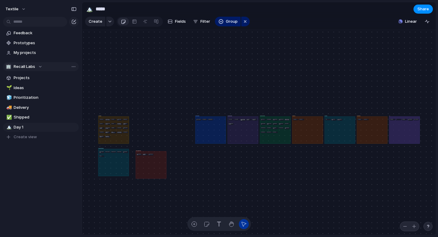
drag, startPoint x: 181, startPoint y: 137, endPoint x: 154, endPoint y: 172, distance: 44.2
click at [154, 172] on div "Community & Engagement Mechanisms" at bounding box center [151, 164] width 31 height 27
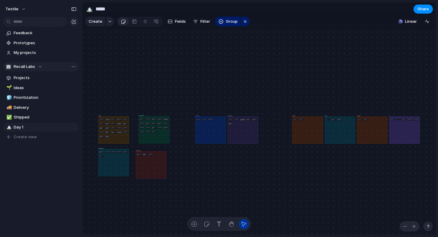
drag, startPoint x: 272, startPoint y: 139, endPoint x: 151, endPoint y: 139, distance: 121.0
click at [151, 139] on div "TGE Infrastructure & Scale Readiness" at bounding box center [154, 129] width 31 height 27
drag, startPoint x: 208, startPoint y: 131, endPoint x: 195, endPoint y: 131, distance: 13.3
click at [195, 131] on div "User Access & Authentication" at bounding box center [198, 129] width 31 height 27
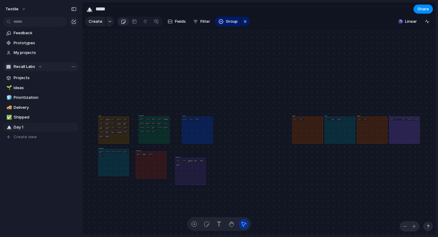
drag, startPoint x: 242, startPoint y: 134, endPoint x: 189, endPoint y: 175, distance: 67.0
click at [189, 175] on div "Token Economics & Value Design" at bounding box center [190, 170] width 31 height 27
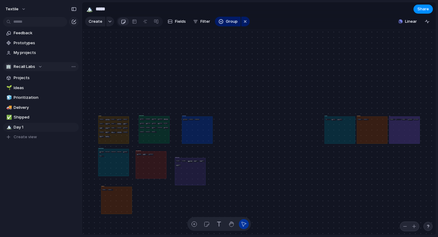
drag, startPoint x: 301, startPoint y: 127, endPoint x: 115, endPoint y: 196, distance: 198.8
click at [115, 196] on div "Arena Integrity & Trust" at bounding box center [116, 199] width 31 height 27
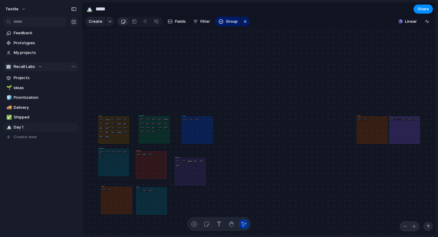
drag, startPoint x: 337, startPoint y: 133, endPoint x: 149, endPoint y: 204, distance: 200.7
click at [149, 204] on div "Quality & Reliability" at bounding box center [151, 200] width 31 height 27
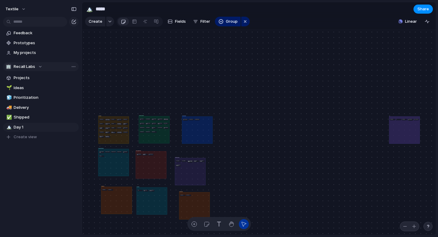
drag, startPoint x: 373, startPoint y: 129, endPoint x: 196, endPoint y: 205, distance: 193.0
click at [196, 205] on div "Go-to-Market Enablement" at bounding box center [194, 204] width 31 height 27
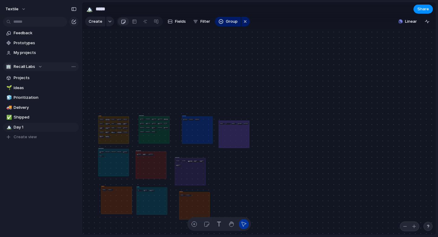
drag, startPoint x: 395, startPoint y: 124, endPoint x: 224, endPoint y: 128, distance: 170.4
click at [224, 128] on div "No Theme" at bounding box center [233, 133] width 31 height 27
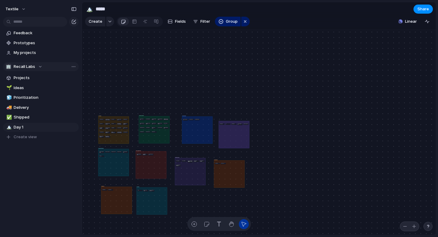
drag, startPoint x: 198, startPoint y: 205, endPoint x: 238, endPoint y: 172, distance: 51.7
click at [238, 172] on div "Go-to-Market Enablement" at bounding box center [229, 173] width 31 height 27
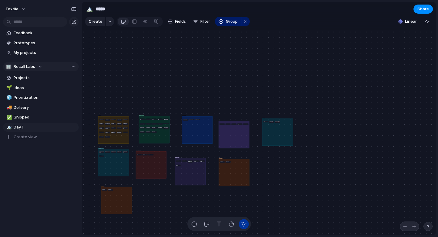
drag, startPoint x: 152, startPoint y: 196, endPoint x: 276, endPoint y: 130, distance: 139.9
click at [276, 130] on div "Quality & Reliability" at bounding box center [277, 131] width 31 height 27
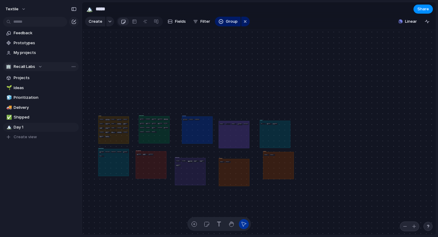
drag, startPoint x: 120, startPoint y: 201, endPoint x: 278, endPoint y: 170, distance: 160.8
click at [278, 170] on div "Arena Integrity & Trust" at bounding box center [278, 164] width 31 height 27
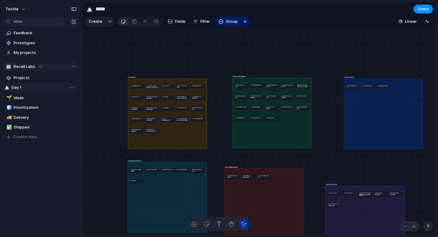
drag, startPoint x: 22, startPoint y: 129, endPoint x: 20, endPoint y: 89, distance: 39.7
click at [20, 89] on div "🌱 Ideas 🧊 Prioritization 🚚 Delivery ✅ Shipped 🏔️ Day 1 🏔️ Day 1 To pick up a dr…" at bounding box center [41, 112] width 76 height 58
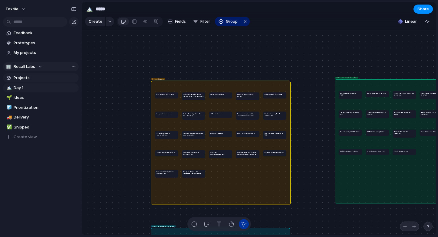
click at [18, 74] on link "Projects" at bounding box center [41, 77] width 76 height 9
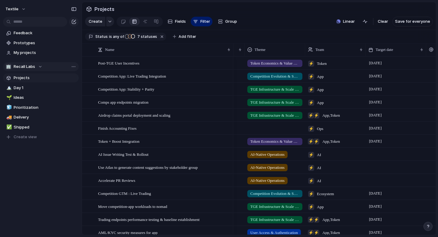
scroll to position [0, 84]
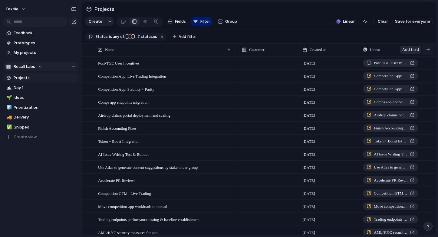
click at [426, 48] on div "button" at bounding box center [427, 49] width 3 height 3
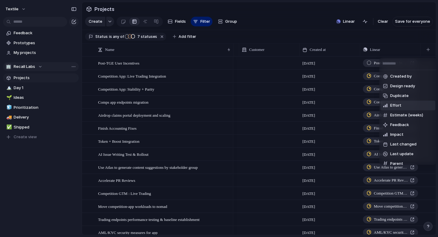
click at [302, 30] on div "Created by Design ready Duplicate Effort Estimate (weeks) Feedback Impact Last …" at bounding box center [219, 118] width 438 height 237
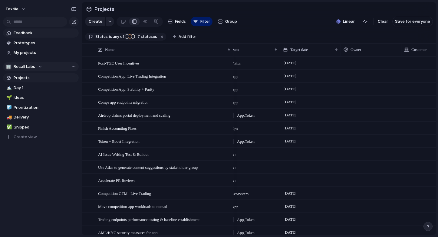
click at [31, 35] on span "Feedback" at bounding box center [45, 33] width 63 height 6
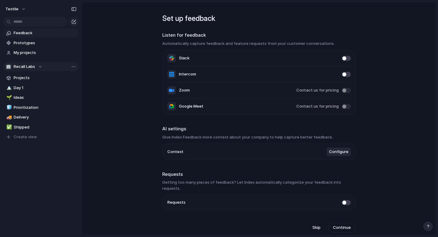
click at [346, 59] on span at bounding box center [345, 58] width 9 height 5
click at [318, 137] on h3 "Give Index Feedback more context about your company to help capture better feed…" at bounding box center [259, 137] width 194 height 6
click at [21, 42] on span "Prototypes" at bounding box center [45, 43] width 63 height 6
click at [31, 55] on span "My projects" at bounding box center [45, 53] width 63 height 6
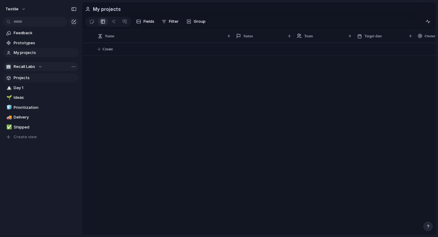
click at [24, 78] on span "Projects" at bounding box center [45, 78] width 63 height 6
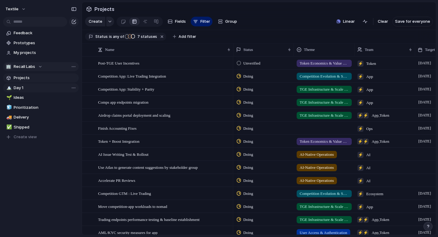
click at [22, 90] on span "Day 1" at bounding box center [45, 88] width 63 height 6
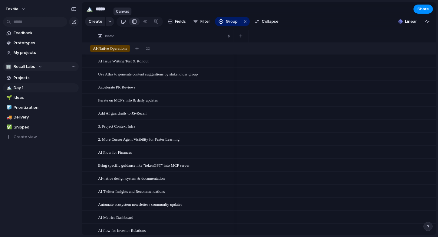
click at [119, 20] on link at bounding box center [123, 22] width 11 height 10
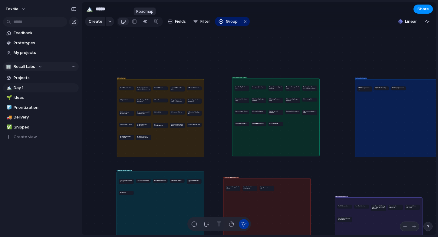
click at [143, 21] on div at bounding box center [145, 22] width 5 height 10
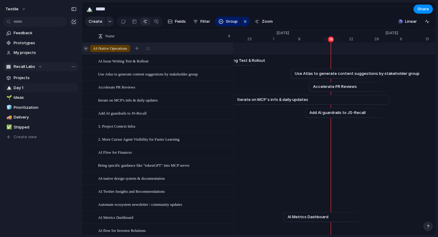
click at [86, 47] on div at bounding box center [85, 48] width 5 height 5
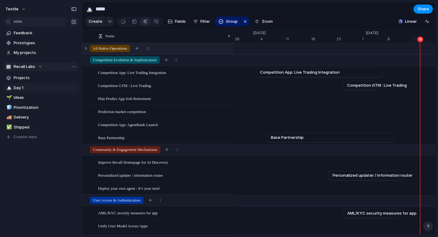
scroll to position [0, 3843]
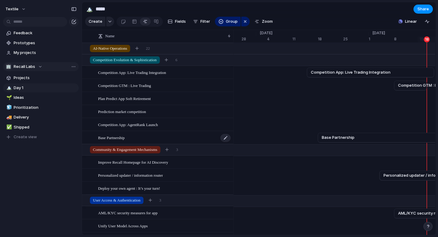
click at [114, 138] on span "Base Partnership" at bounding box center [111, 137] width 27 height 7
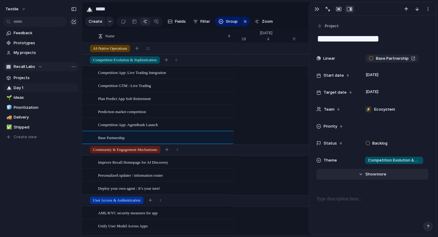
click at [379, 174] on span "more" at bounding box center [381, 174] width 10 height 6
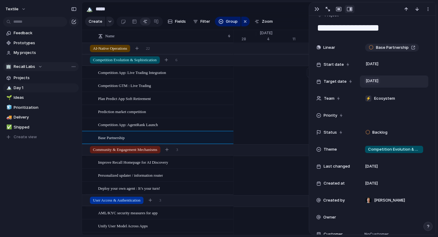
scroll to position [12, 0]
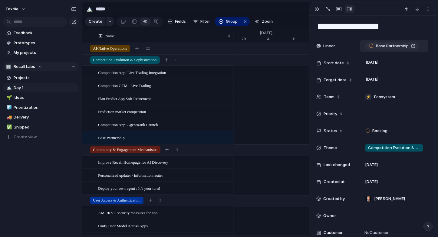
click at [413, 45] on div "Base Partnership" at bounding box center [391, 46] width 47 height 6
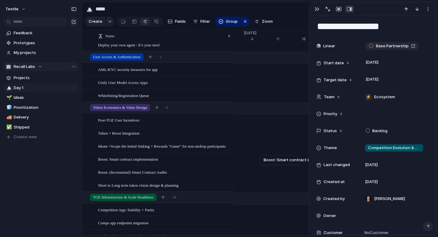
scroll to position [0, 3859]
click at [314, 8] on div "button" at bounding box center [316, 9] width 5 height 5
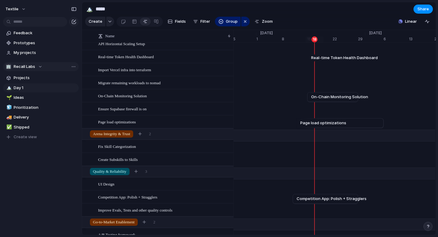
scroll to position [453, 0]
click at [121, 144] on span "Fix Skill Categorization" at bounding box center [117, 145] width 38 height 7
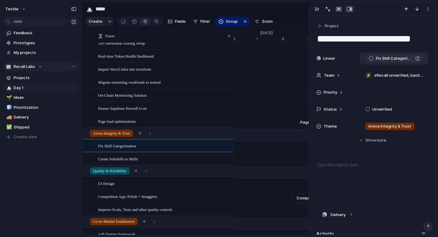
click at [416, 57] on div "Fix Skill Categorization" at bounding box center [393, 58] width 51 height 6
click at [315, 8] on div "button" at bounding box center [316, 9] width 5 height 5
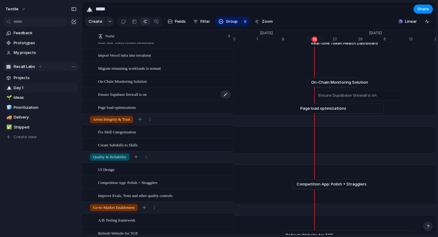
scroll to position [498, 0]
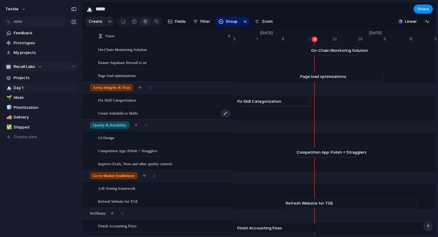
click at [127, 113] on span "Create Subskills to Skills" at bounding box center [118, 112] width 40 height 7
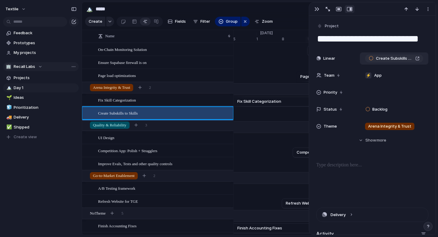
click at [390, 58] on span "Create Subskills to Skills" at bounding box center [394, 58] width 37 height 6
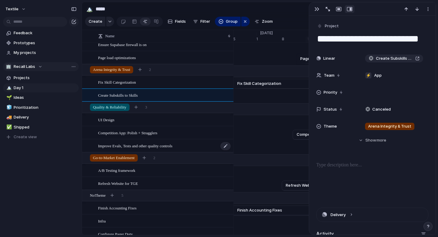
scroll to position [522, 0]
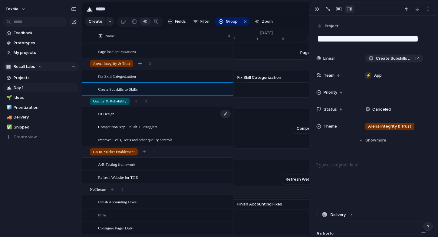
click at [209, 116] on div "UI Design" at bounding box center [164, 113] width 133 height 12
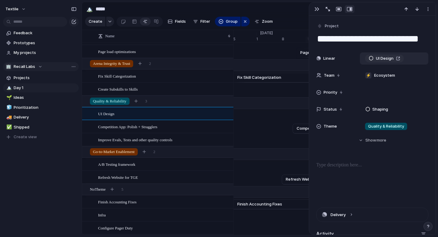
click at [396, 58] on div "UI Design" at bounding box center [383, 58] width 31 height 6
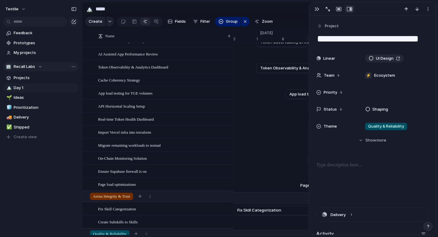
scroll to position [419, 0]
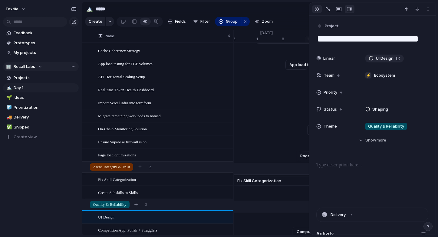
click at [315, 8] on div "button" at bounding box center [316, 9] width 5 height 5
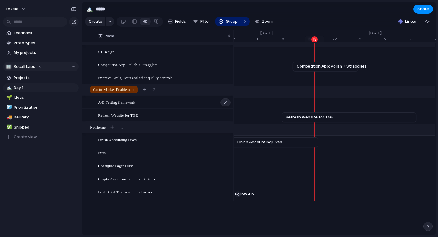
scroll to position [585, 0]
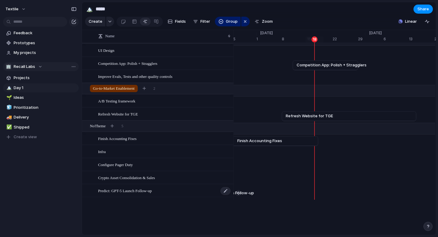
click at [152, 193] on span "Predict: GPT-5 Launch Follow-up" at bounding box center [125, 190] width 54 height 7
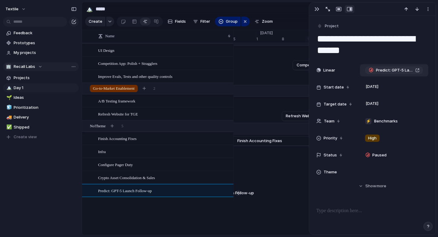
click at [417, 68] on div "Predict: GPT-5 Launch Follow-up" at bounding box center [393, 70] width 51 height 6
click at [144, 176] on span "Crypto Asset Consolidation & Sales" at bounding box center [126, 177] width 57 height 7
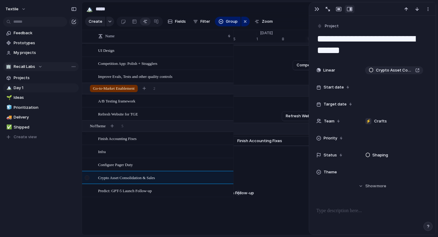
click at [88, 177] on div at bounding box center [87, 177] width 5 height 5
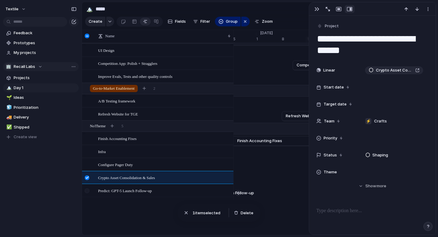
click at [88, 191] on div at bounding box center [87, 190] width 5 height 5
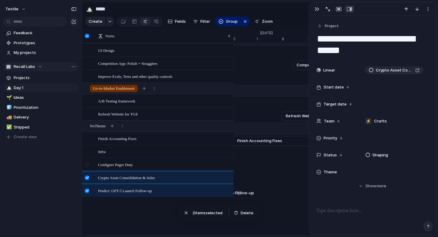
click at [87, 166] on div at bounding box center [87, 164] width 5 height 5
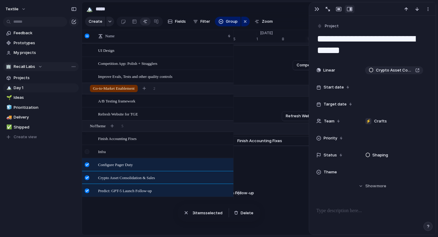
click at [87, 149] on div at bounding box center [87, 151] width 5 height 5
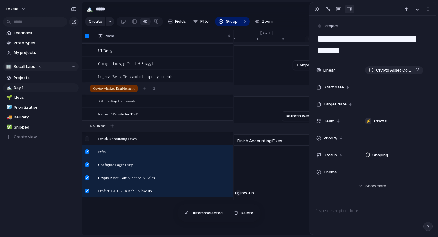
click at [88, 136] on div at bounding box center [87, 138] width 5 height 5
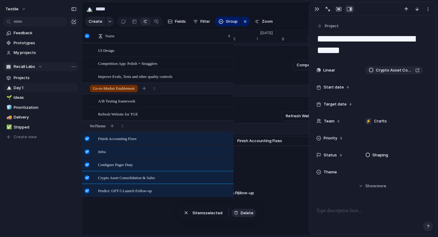
click at [250, 214] on span "Delete" at bounding box center [246, 213] width 13 height 6
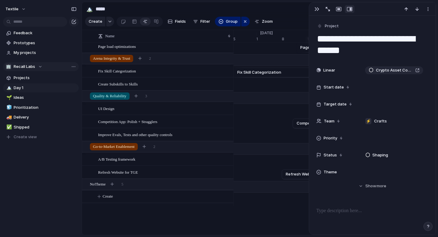
scroll to position [526, 0]
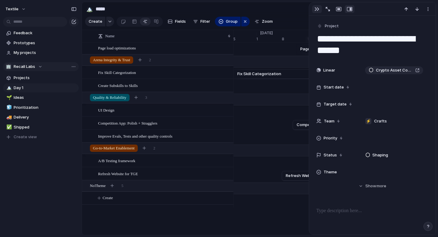
click at [313, 9] on button "button" at bounding box center [317, 9] width 10 height 8
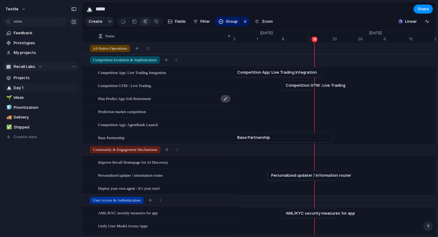
click at [225, 98] on div at bounding box center [225, 99] width 10 height 8
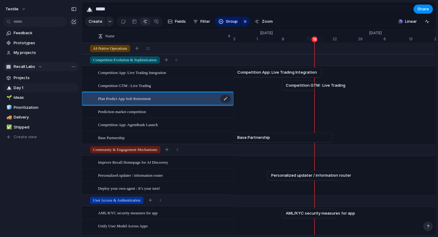
click at [138, 99] on span "Plan Predict App Soft Retirement" at bounding box center [124, 98] width 53 height 7
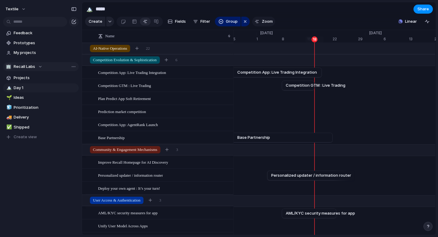
click at [256, 22] on div "button" at bounding box center [256, 21] width 5 height 5
click at [201, 22] on span "Filter" at bounding box center [205, 21] width 10 height 6
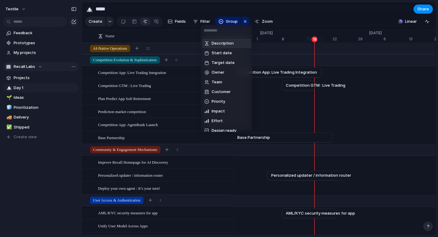
click at [351, 18] on div "Description Start date Target date Owner Team Customer Priority Impact Effort D…" at bounding box center [219, 118] width 438 height 237
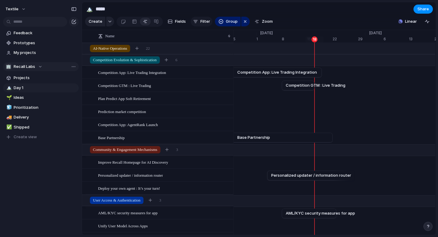
click at [200, 20] on span "Filter" at bounding box center [205, 21] width 10 height 6
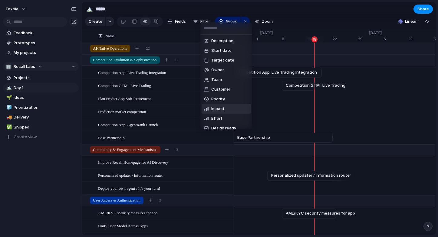
scroll to position [73, 0]
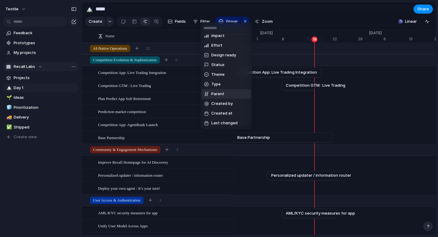
click at [313, 15] on div "Description Start date Target date Owner Team Customer Priority Impact Effort D…" at bounding box center [219, 118] width 438 height 237
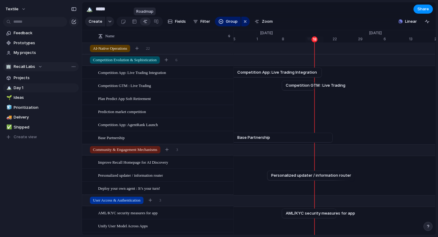
click at [143, 22] on div at bounding box center [145, 22] width 5 height 10
